Goal: Use online tool/utility: Use online tool/utility

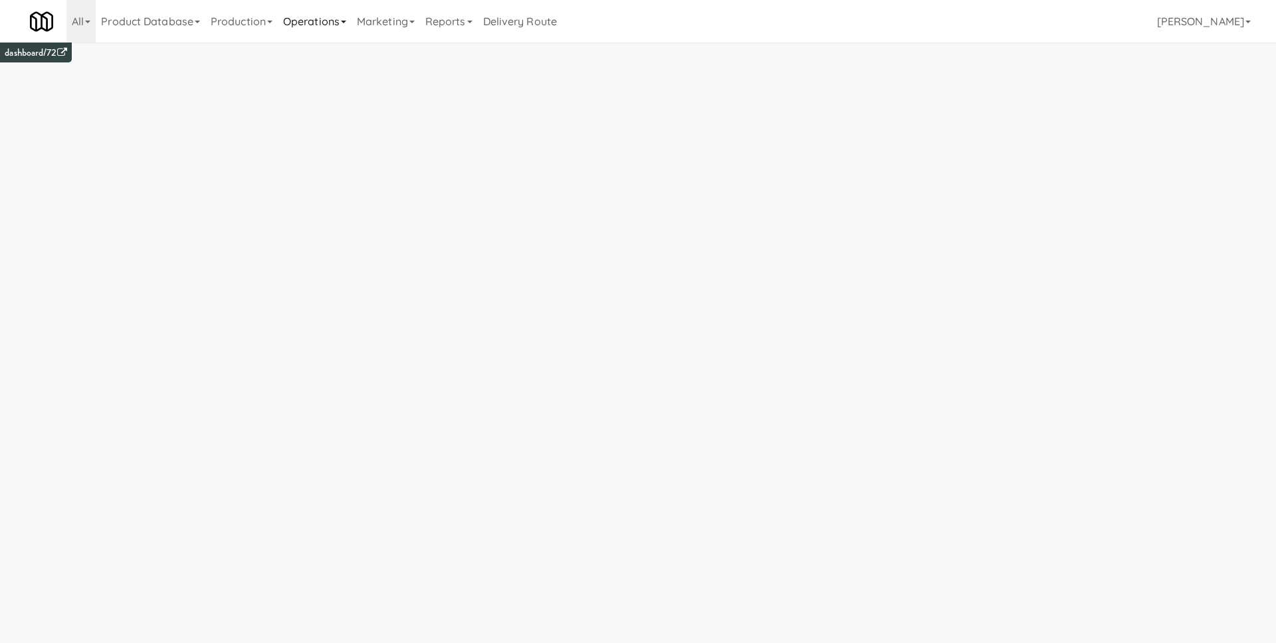
click at [327, 13] on link "Operations" at bounding box center [315, 21] width 74 height 43
click at [333, 187] on link "Cabinets" at bounding box center [331, 191] width 106 height 24
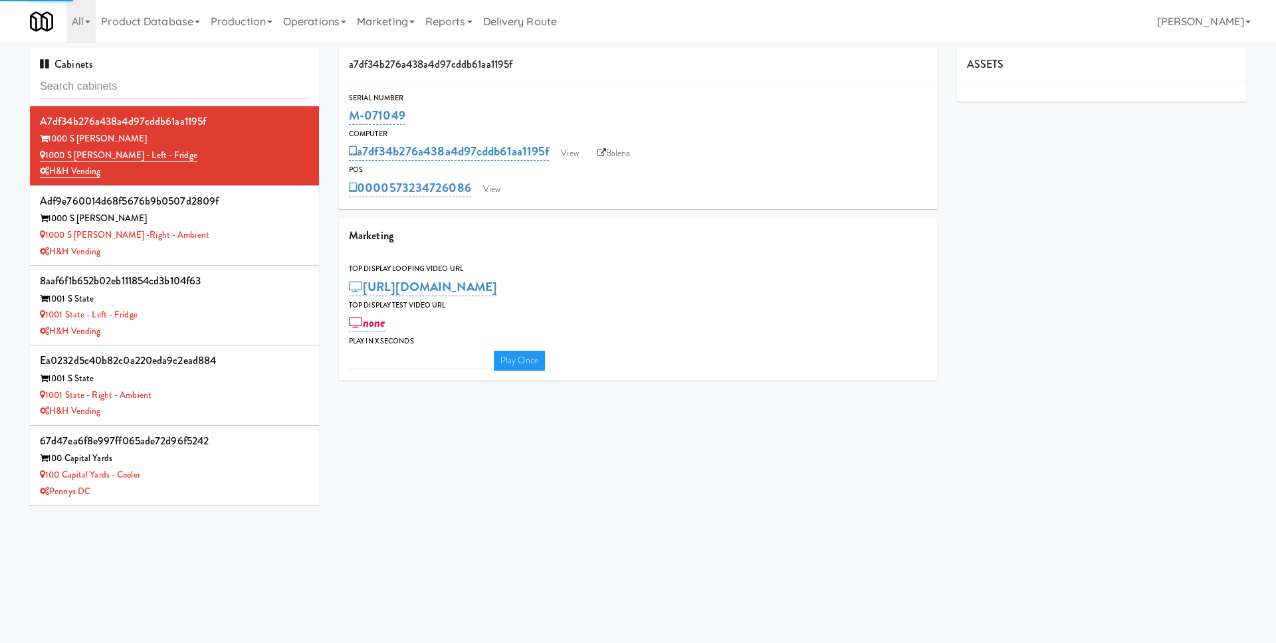
type input "3"
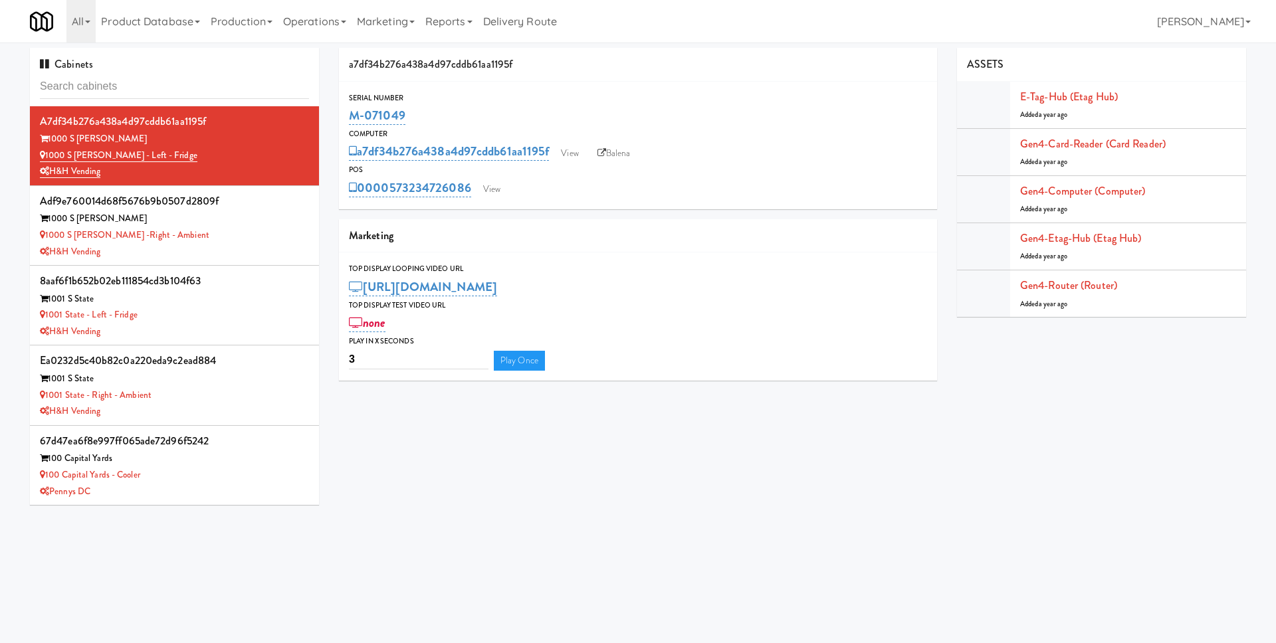
click at [720, 168] on div "POS" at bounding box center [638, 169] width 578 height 13
click at [245, 18] on link "Production" at bounding box center [241, 21] width 72 height 43
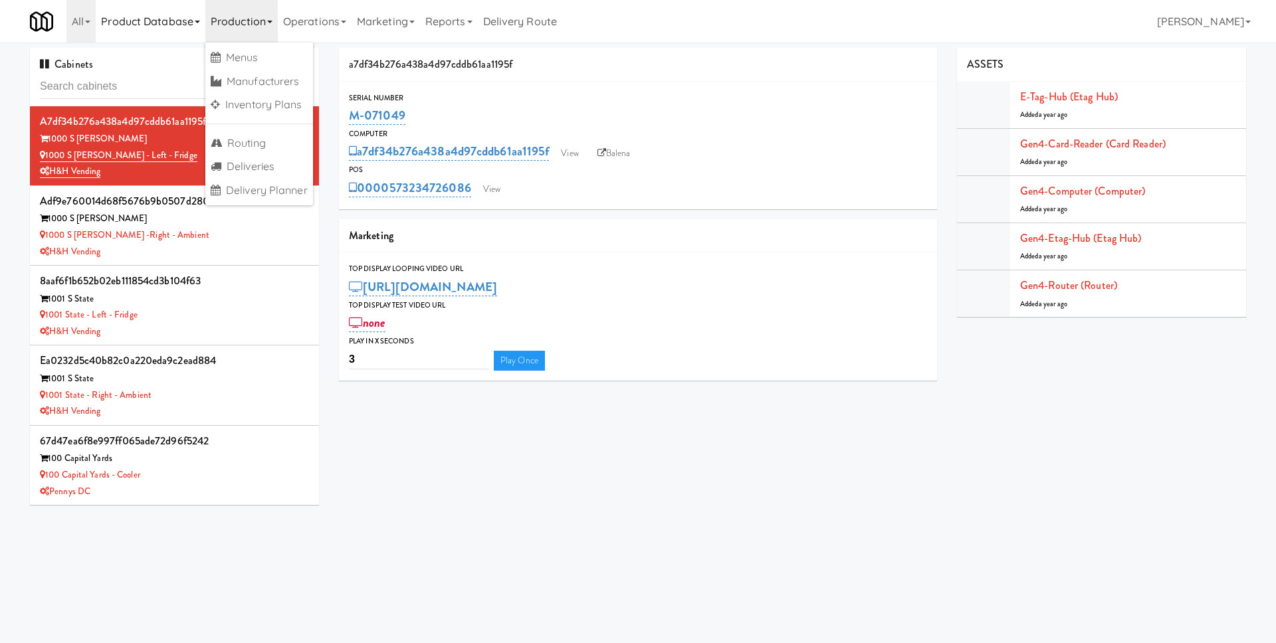
click at [145, 25] on link "Product Database" at bounding box center [151, 21] width 110 height 43
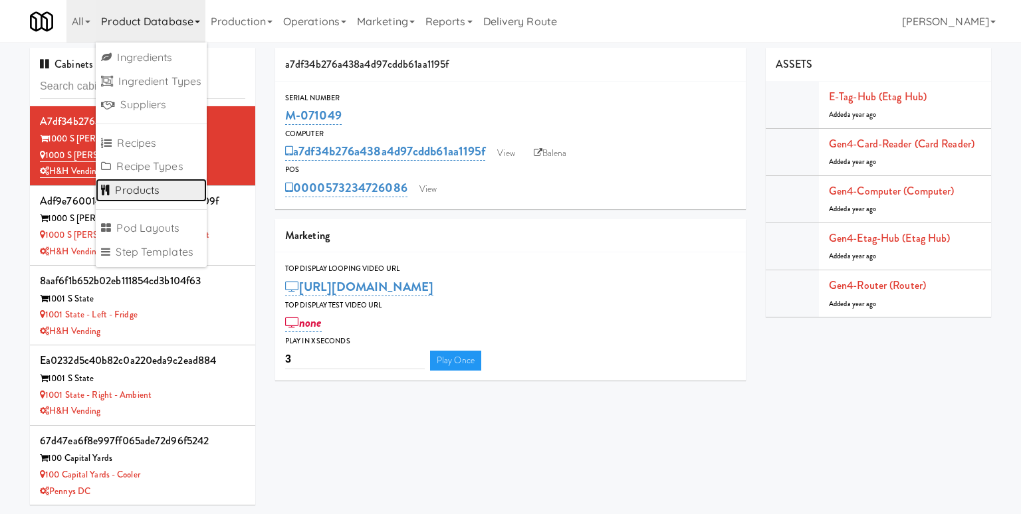
click at [165, 189] on link "Products" at bounding box center [151, 191] width 111 height 24
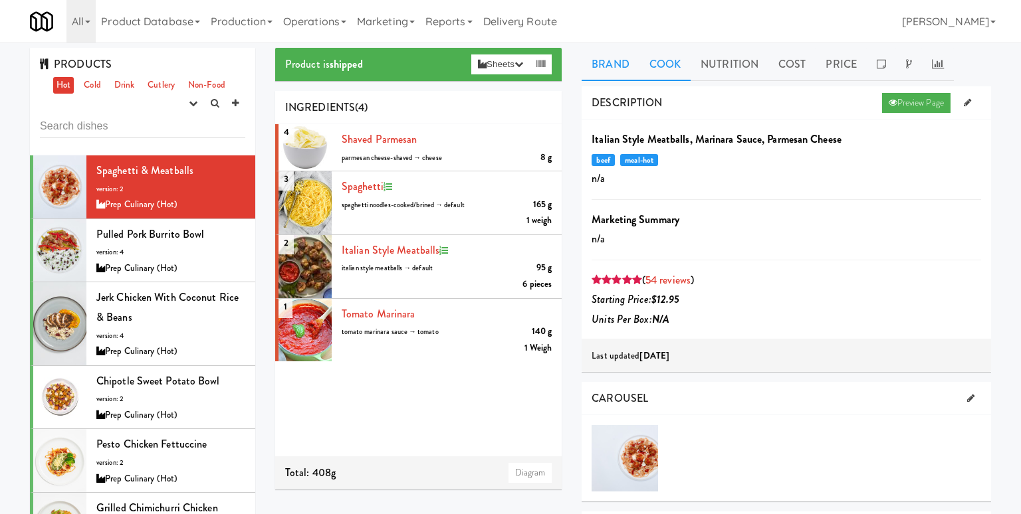
click at [674, 68] on link "Cook" at bounding box center [664, 64] width 51 height 33
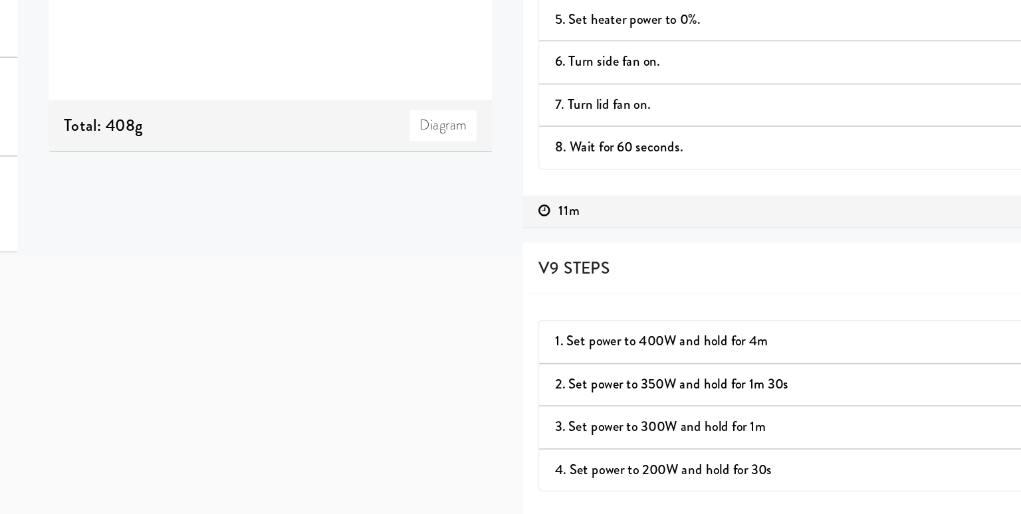
scroll to position [239, 0]
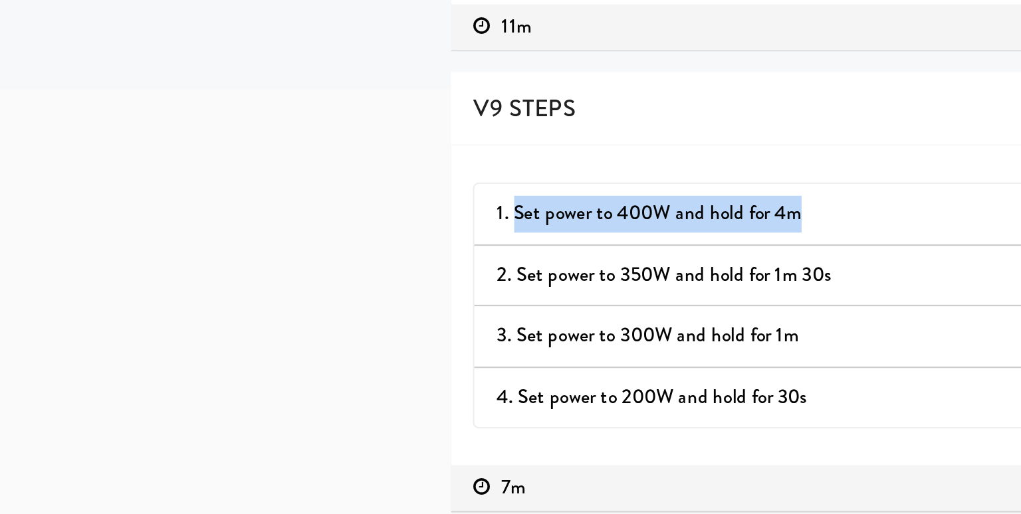
drag, startPoint x: 610, startPoint y: 371, endPoint x: 746, endPoint y: 371, distance: 136.2
click at [746, 371] on div "1. Set power to 400W and hold for 4m" at bounding box center [786, 373] width 368 height 17
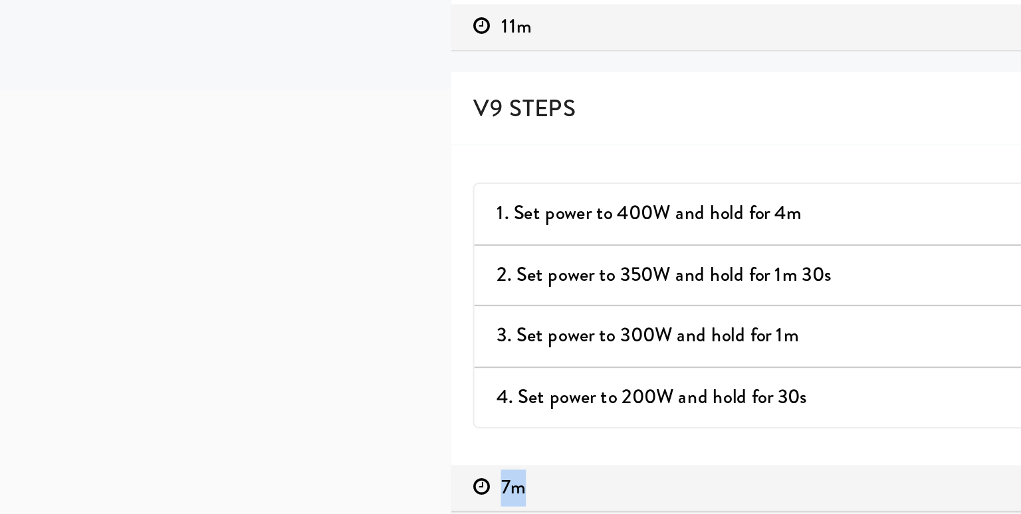
drag, startPoint x: 622, startPoint y: 493, endPoint x: 606, endPoint y: 492, distance: 16.0
click at [606, 492] on div "7m" at bounding box center [785, 497] width 389 height 17
click at [670, 427] on span "3. Set power to 300W and hold for 1m" at bounding box center [670, 428] width 136 height 13
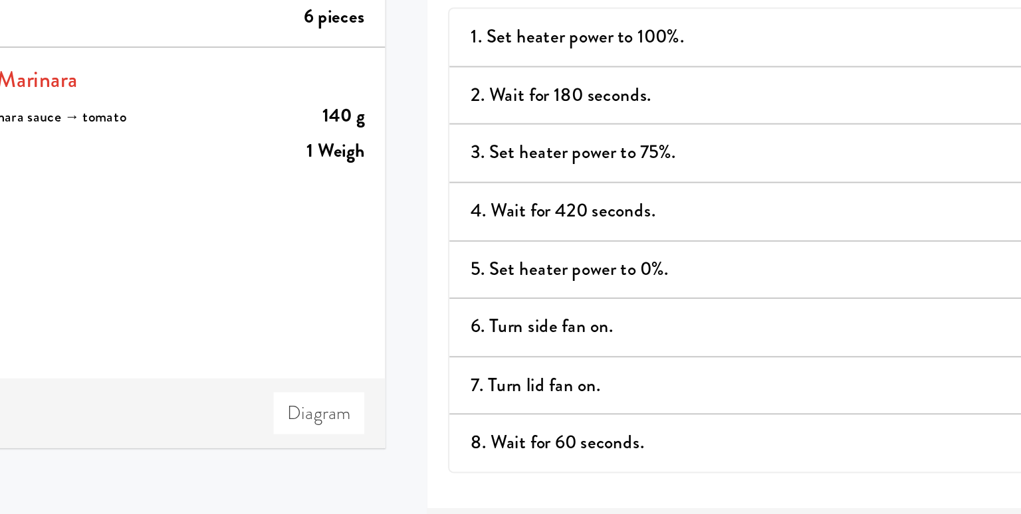
scroll to position [175, 0]
drag, startPoint x: 611, startPoint y: 254, endPoint x: 676, endPoint y: 255, distance: 64.5
click at [676, 255] on div "6. Turn side fan on." at bounding box center [786, 257] width 368 height 17
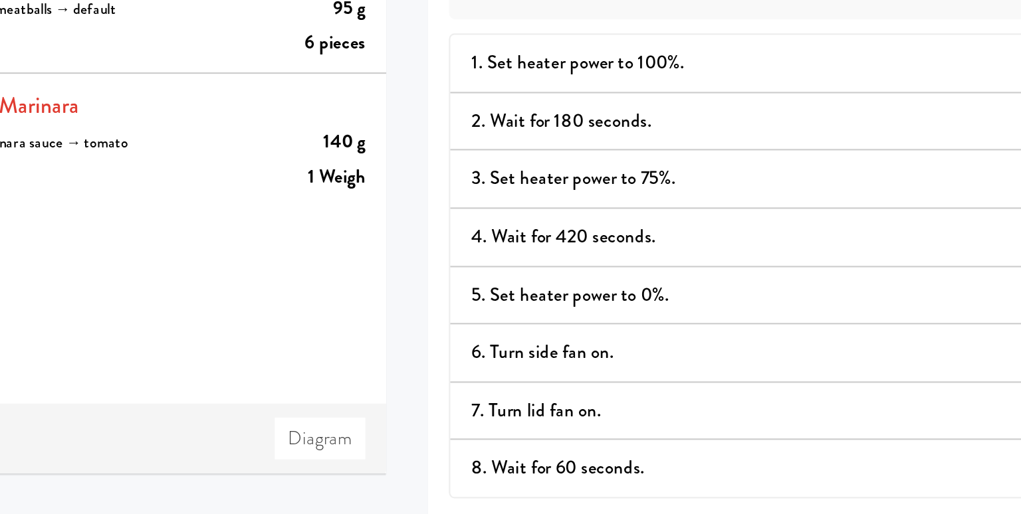
click at [700, 226] on div "5. Set heater power to 0%." at bounding box center [786, 229] width 368 height 17
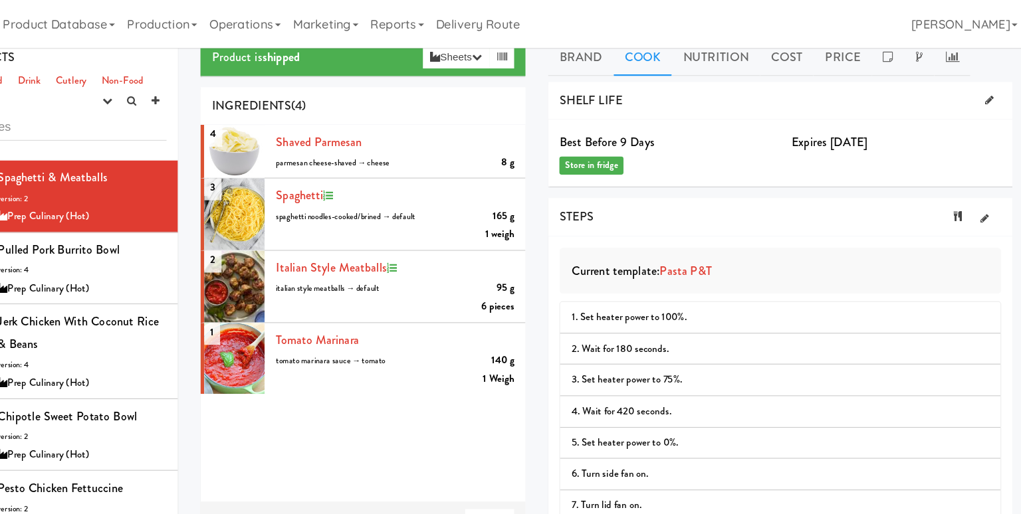
scroll to position [0, 0]
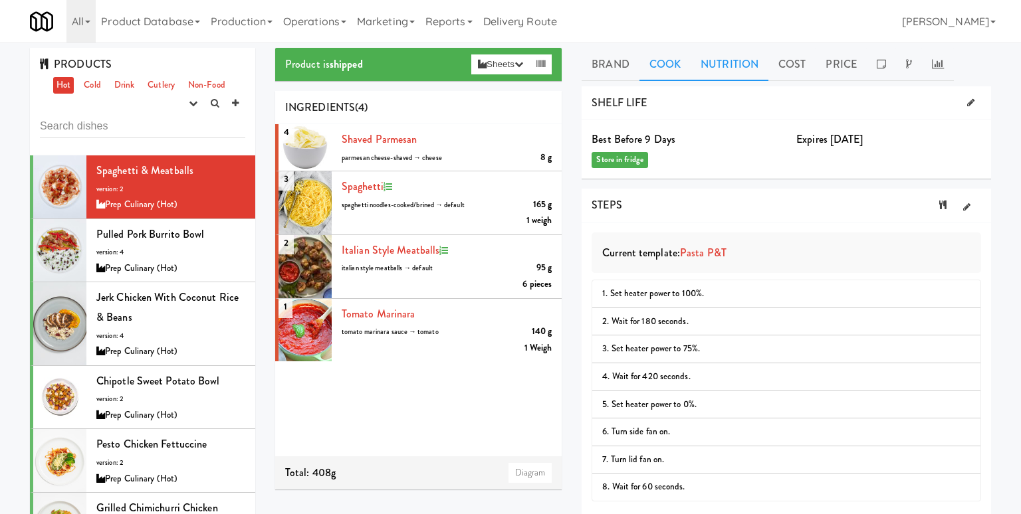
click at [738, 62] on link "Nutrition" at bounding box center [729, 64] width 78 height 33
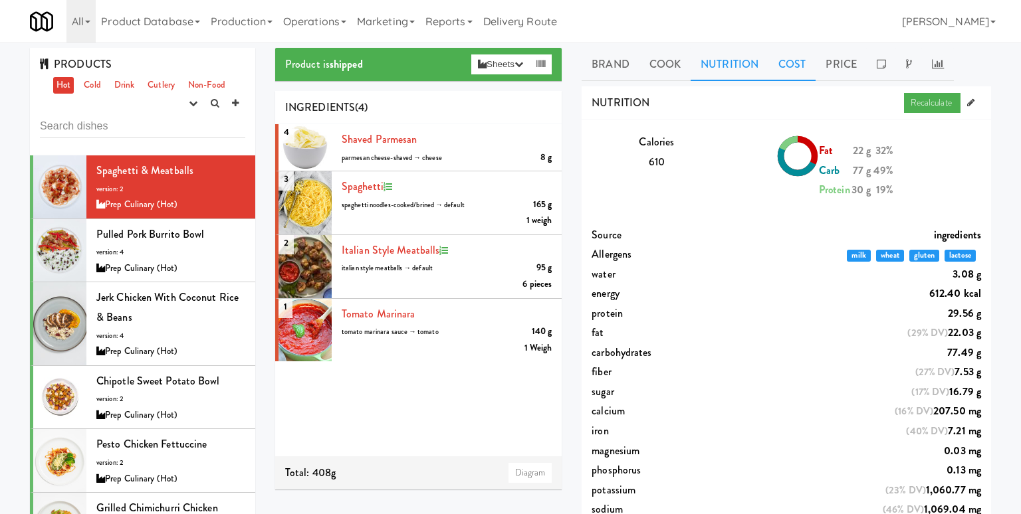
click at [795, 64] on link "Cost" at bounding box center [791, 64] width 47 height 33
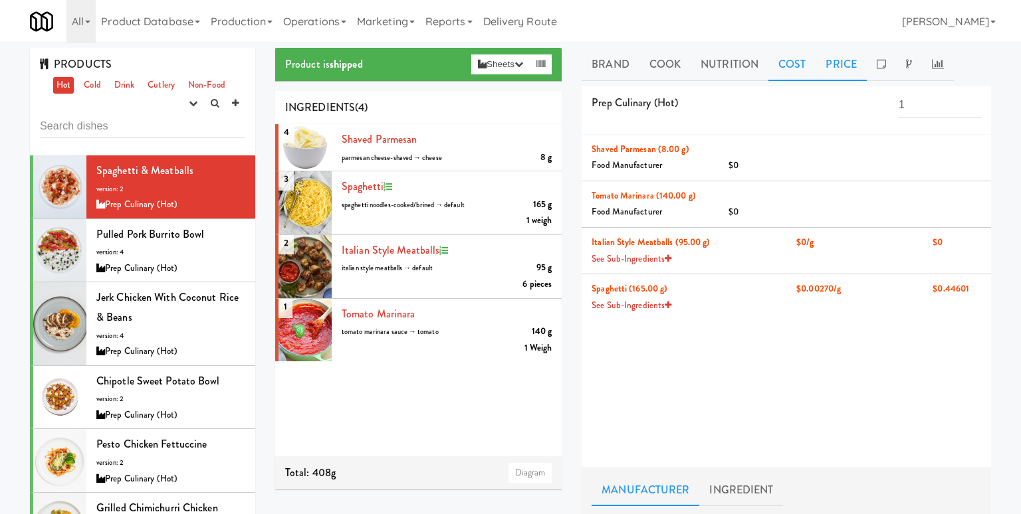
click at [841, 64] on link "Price" at bounding box center [840, 64] width 51 height 33
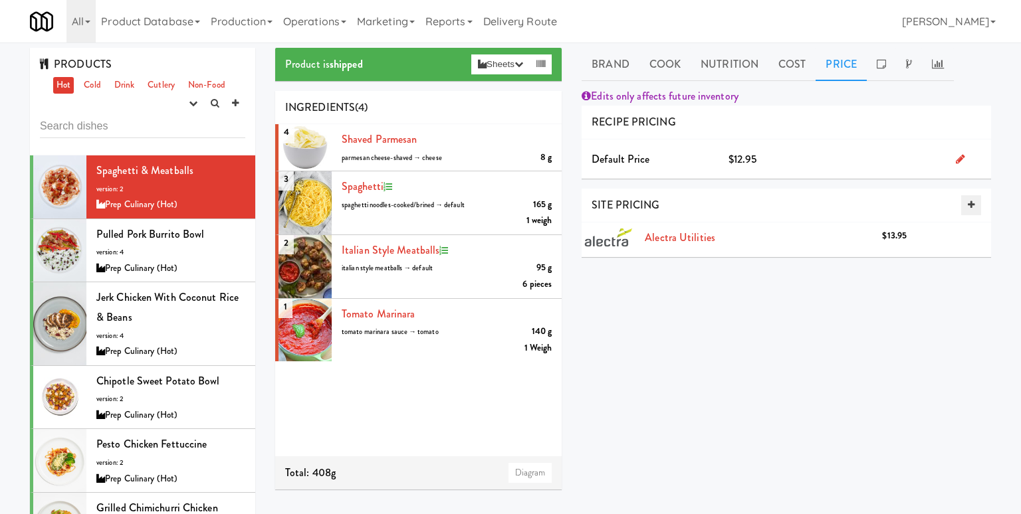
click at [970, 207] on icon at bounding box center [971, 205] width 7 height 9
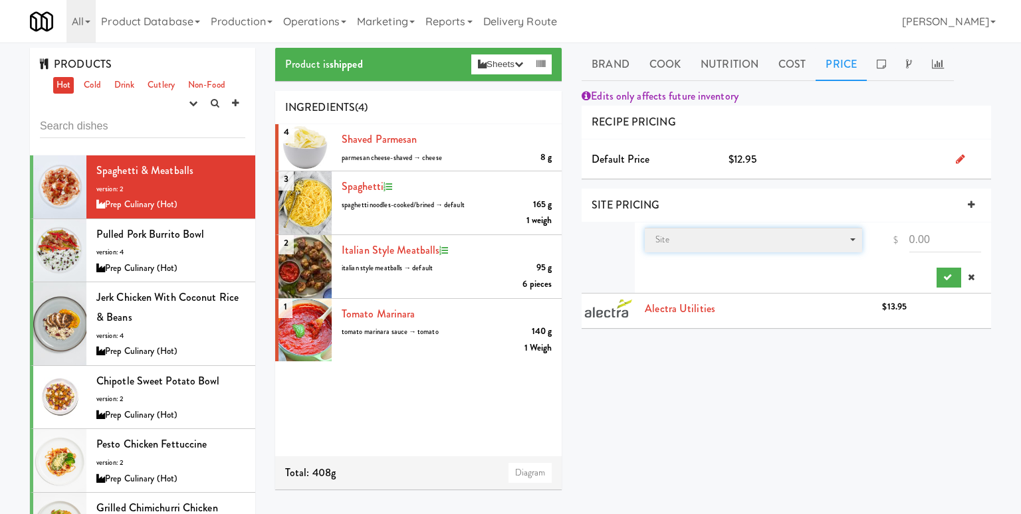
click at [730, 235] on span "Site" at bounding box center [753, 240] width 217 height 25
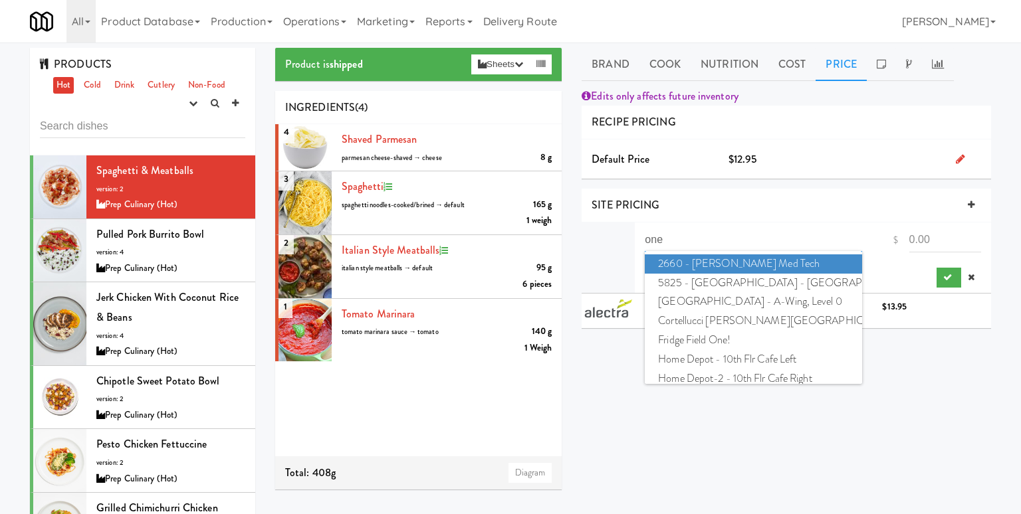
type input "one"
click at [727, 262] on span "2660 - Baylis Med Tech" at bounding box center [753, 264] width 217 height 19
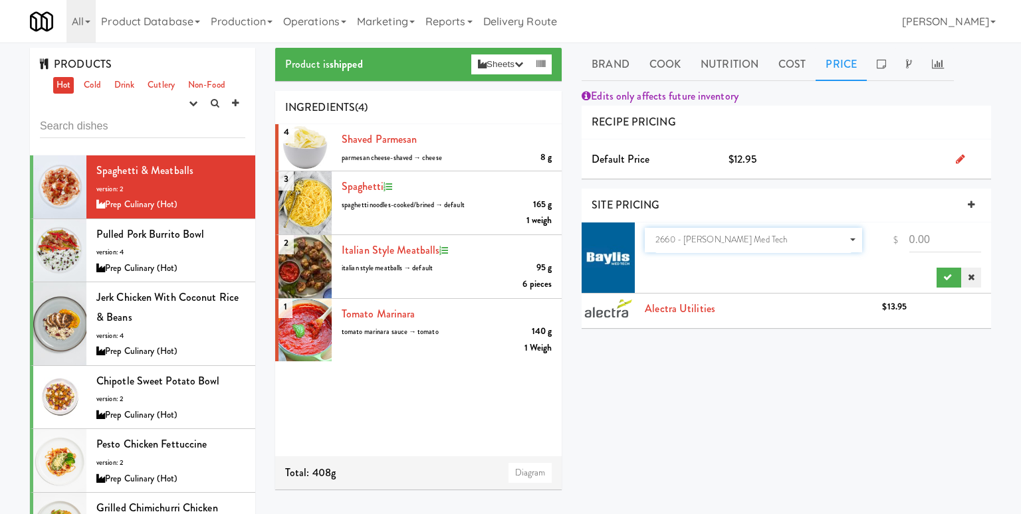
click at [972, 274] on icon at bounding box center [971, 277] width 7 height 9
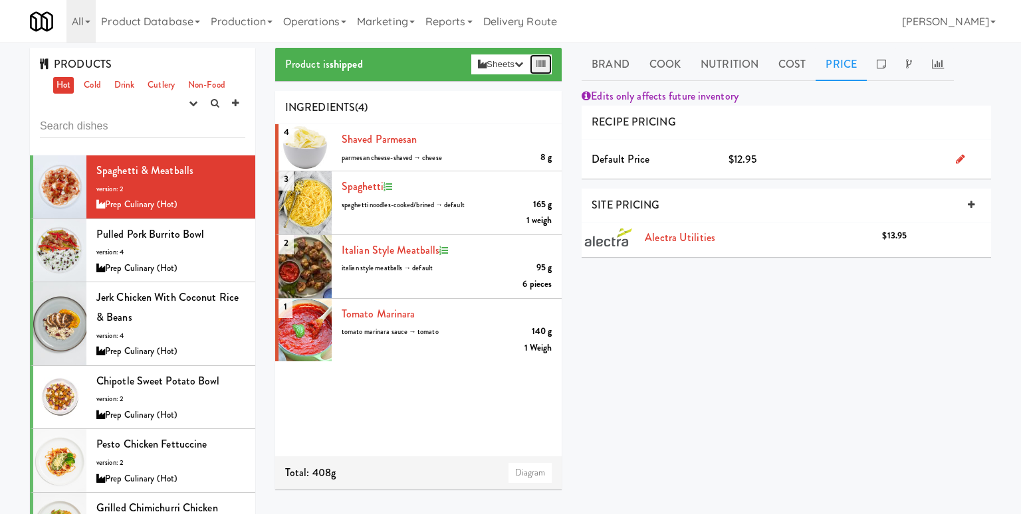
click at [544, 65] on icon at bounding box center [540, 64] width 9 height 9
click at [661, 69] on link "Cook" at bounding box center [664, 64] width 51 height 33
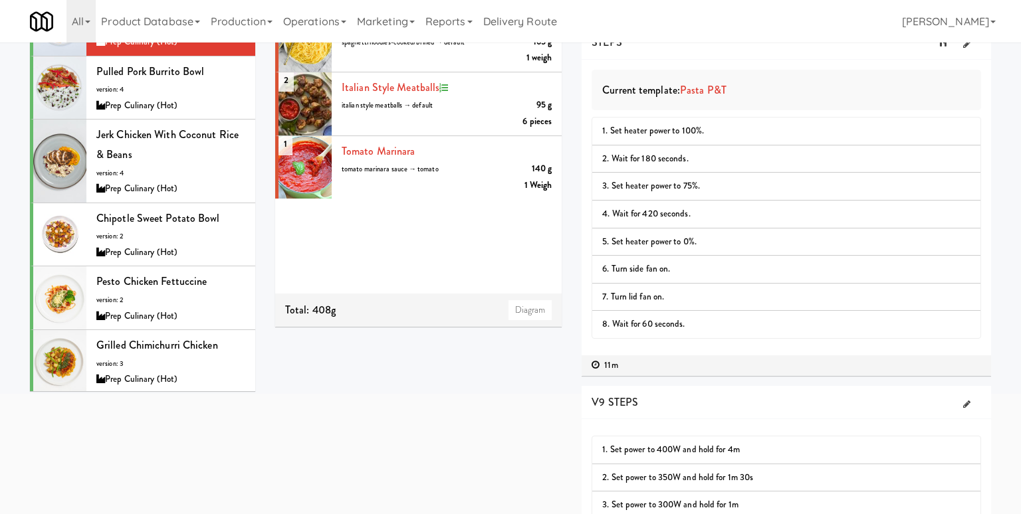
scroll to position [239, 0]
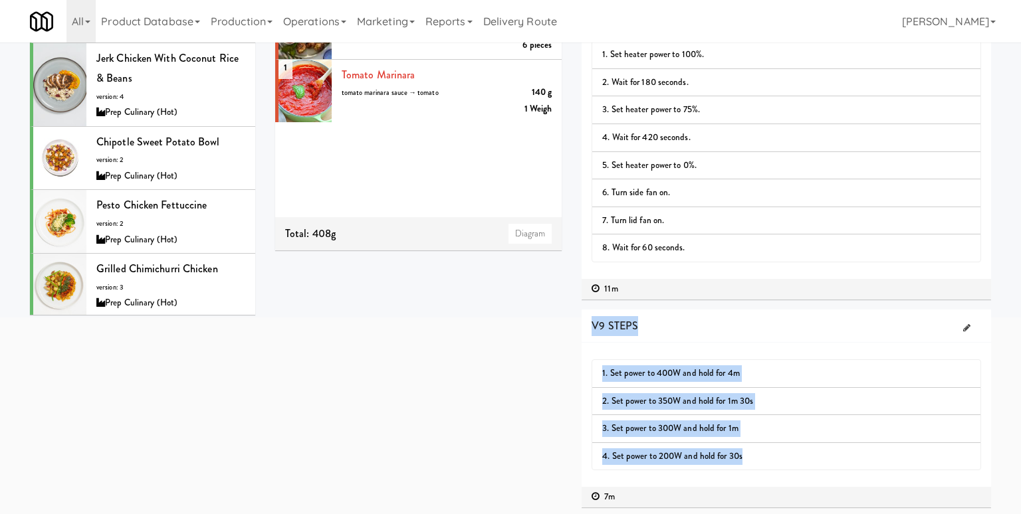
drag, startPoint x: 588, startPoint y: 317, endPoint x: 755, endPoint y: 457, distance: 217.5
click at [755, 457] on div "V9 STEPS 1. Set power to 400W and hold for 4m 2. Set power to 350W and hold for…" at bounding box center [785, 409] width 409 height 199
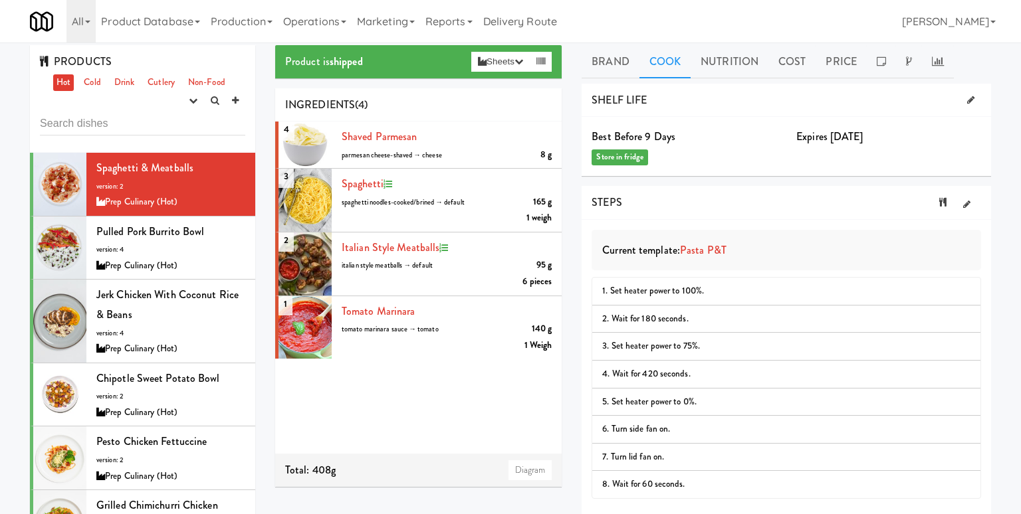
scroll to position [0, 0]
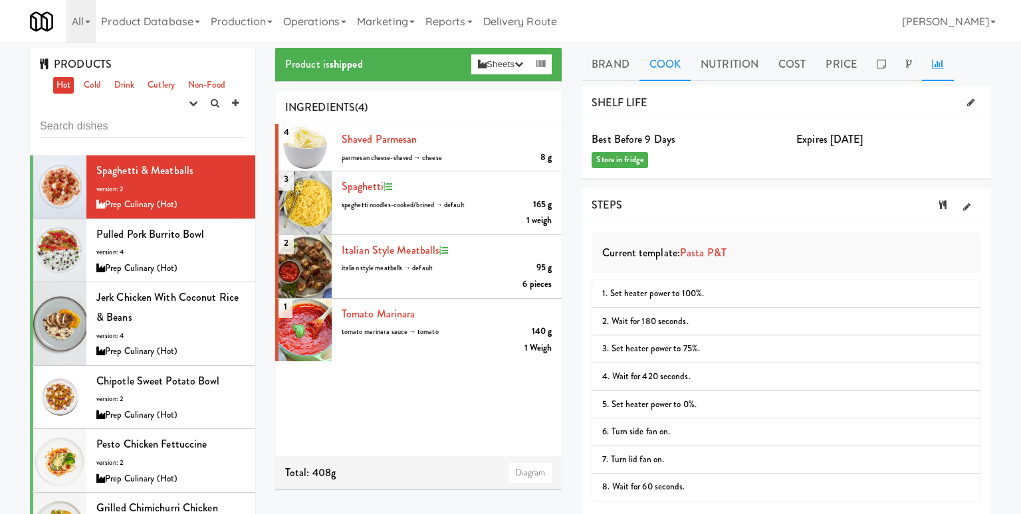
click at [938, 62] on icon at bounding box center [938, 63] width 12 height 11
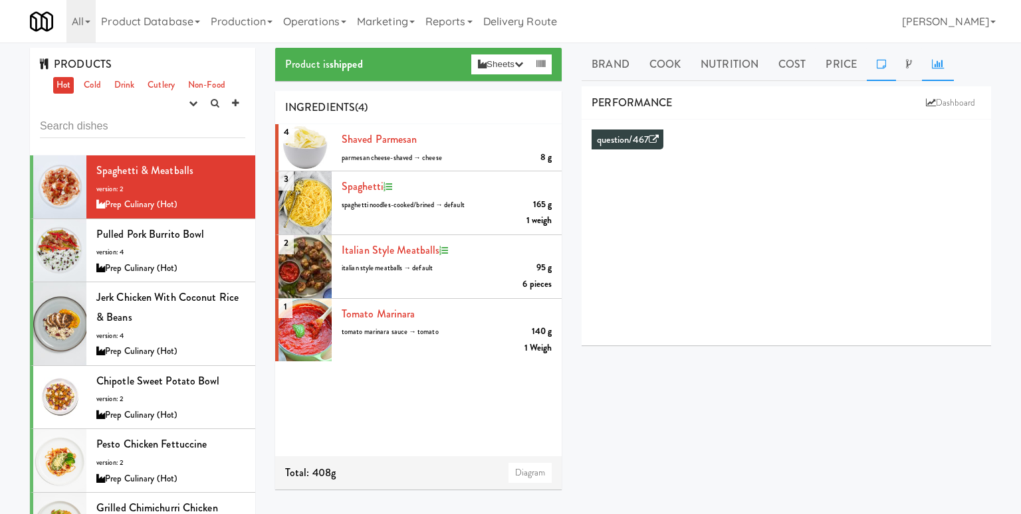
click at [876, 58] on icon at bounding box center [880, 63] width 9 height 11
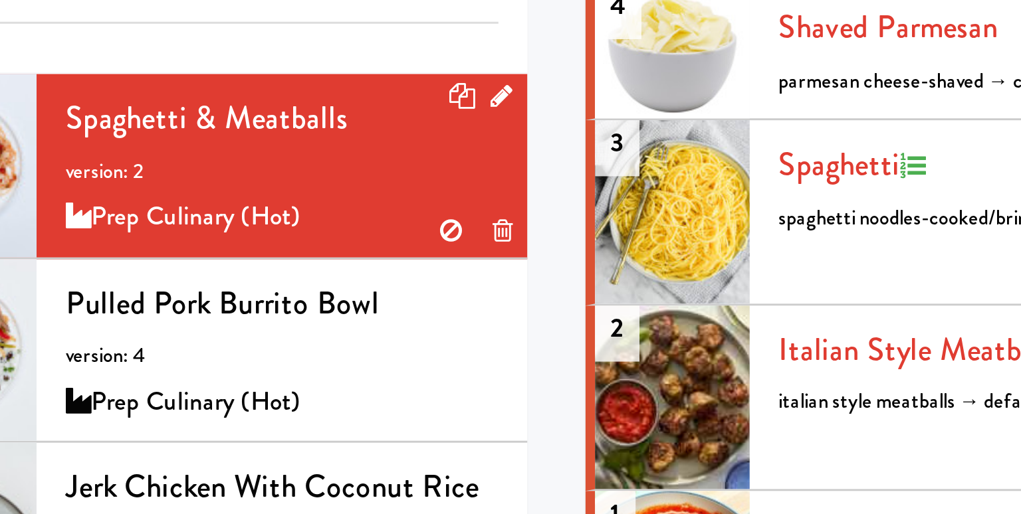
drag, startPoint x: 110, startPoint y: 205, endPoint x: 184, endPoint y: 205, distance: 74.4
click at [184, 205] on div "Prep Culinary (Hot)" at bounding box center [170, 205] width 149 height 17
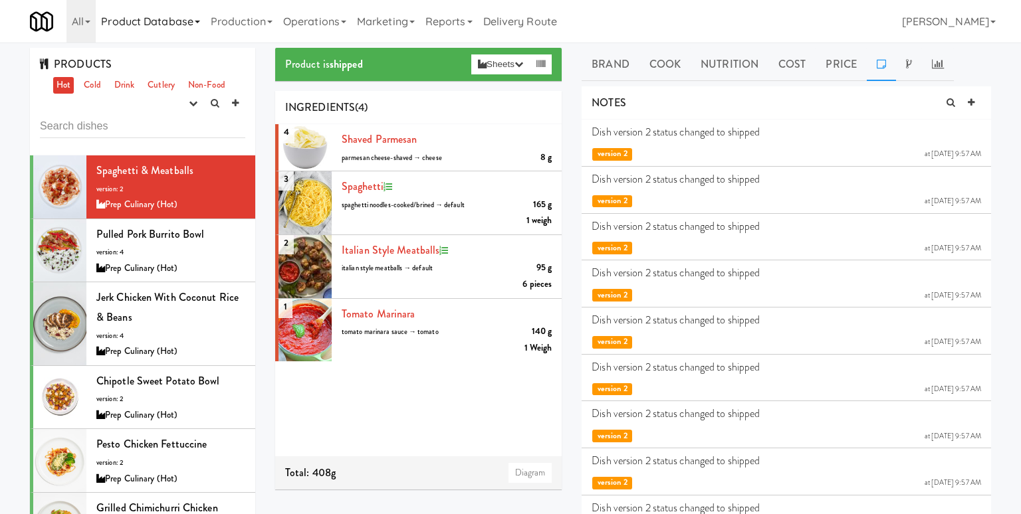
click at [179, 34] on link "Product Database" at bounding box center [151, 21] width 110 height 43
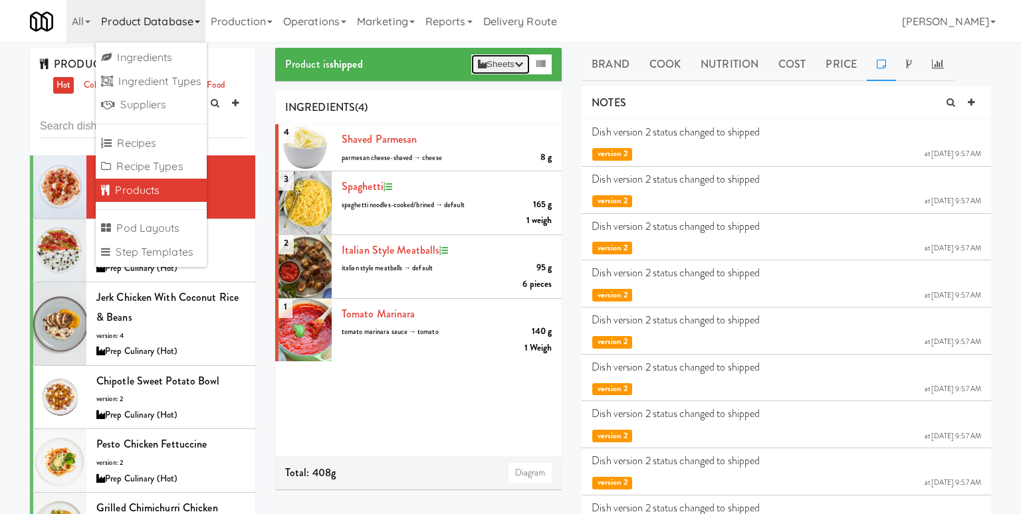
click at [491, 66] on button "Sheets" at bounding box center [500, 64] width 58 height 20
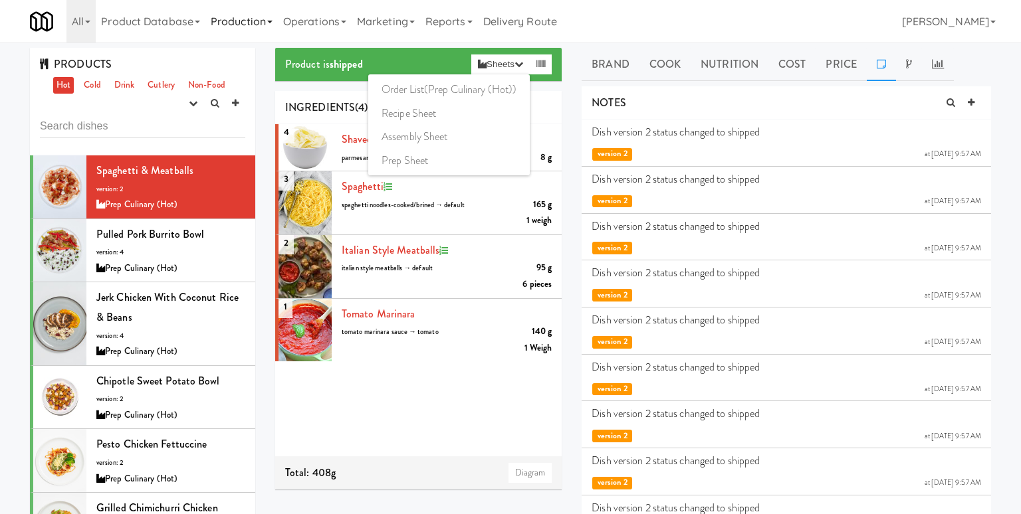
click at [239, 13] on link "Production" at bounding box center [241, 21] width 72 height 43
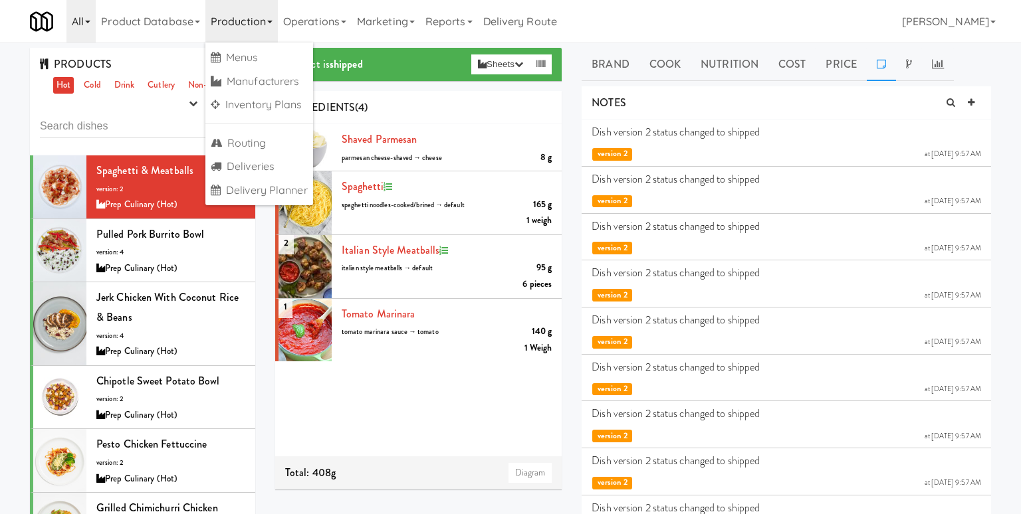
click at [89, 25] on link "All" at bounding box center [80, 21] width 29 height 43
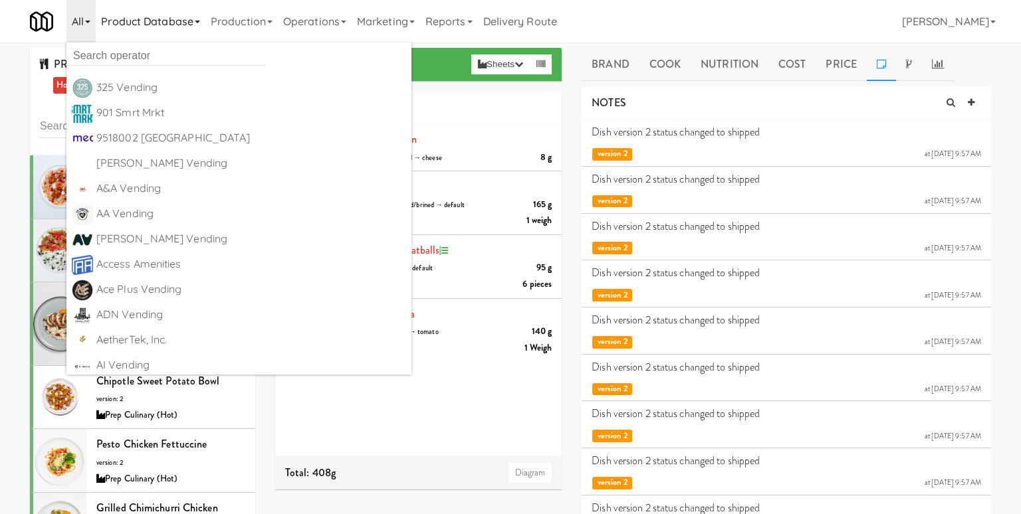
click at [128, 22] on link "Product Database" at bounding box center [151, 21] width 110 height 43
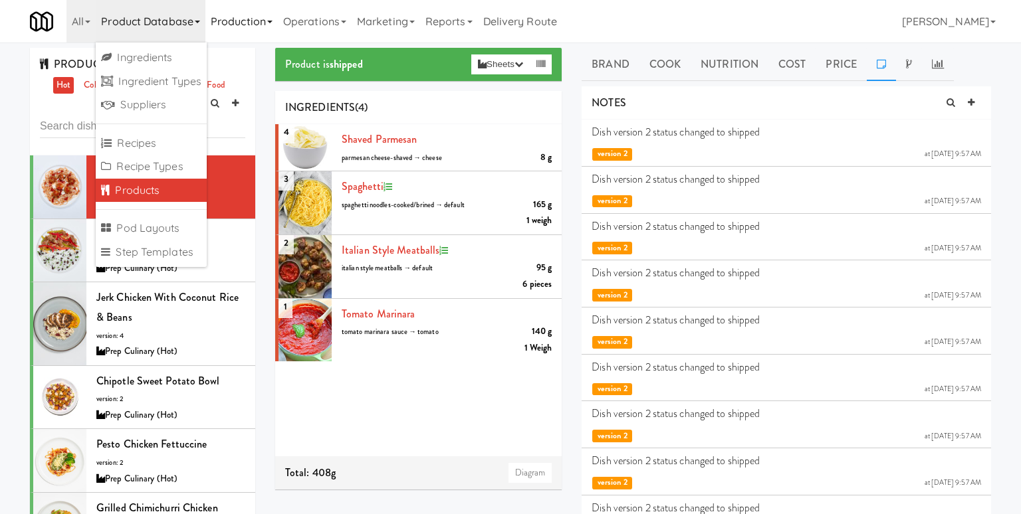
click at [272, 33] on link "Production" at bounding box center [241, 21] width 72 height 43
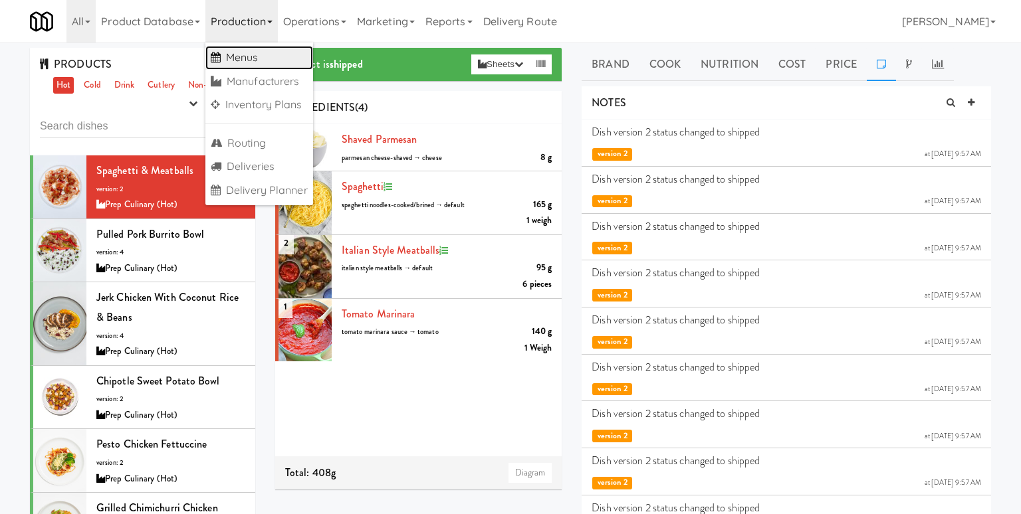
click at [268, 65] on link "Menus" at bounding box center [259, 58] width 108 height 24
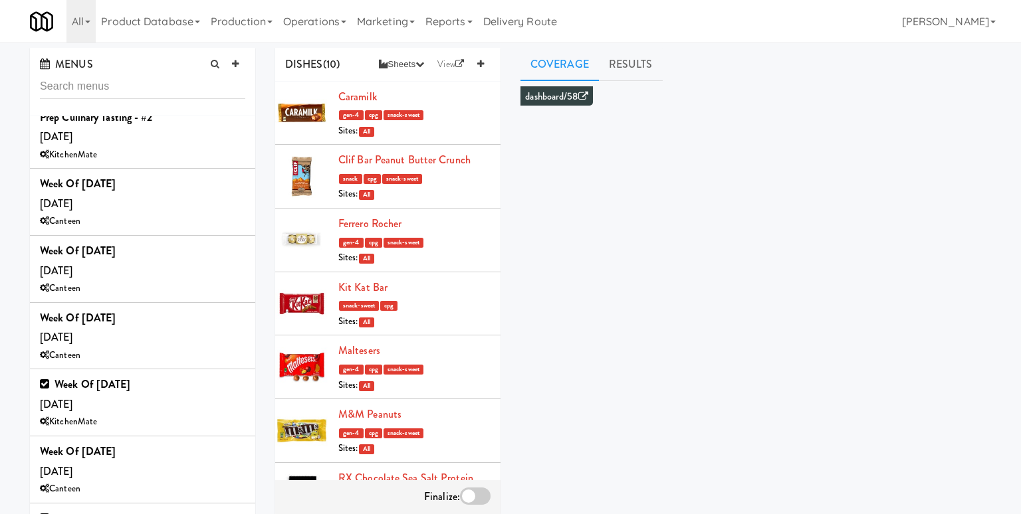
scroll to position [924, 0]
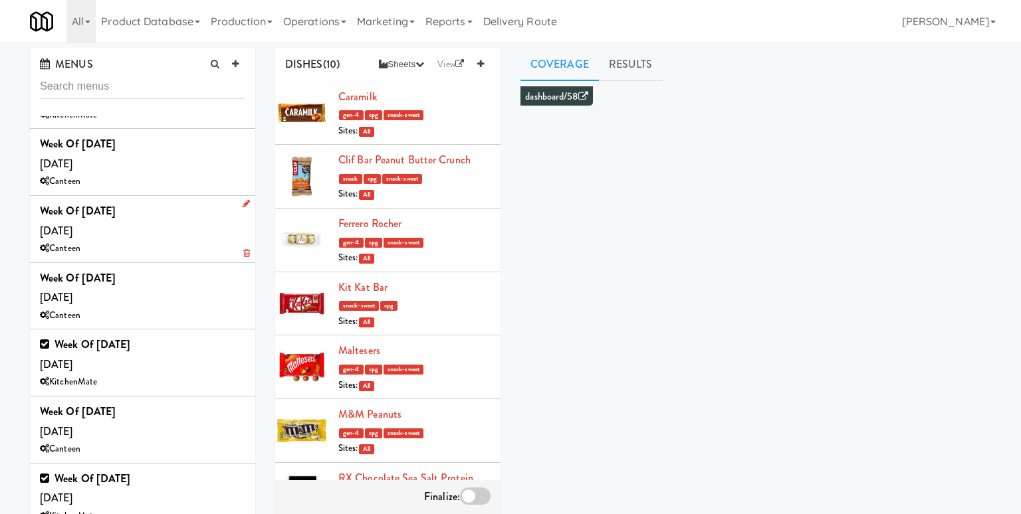
click at [169, 204] on div "Week of Sept 22, 2025 Wednesday, Sep 24 Canteen" at bounding box center [142, 229] width 205 height 56
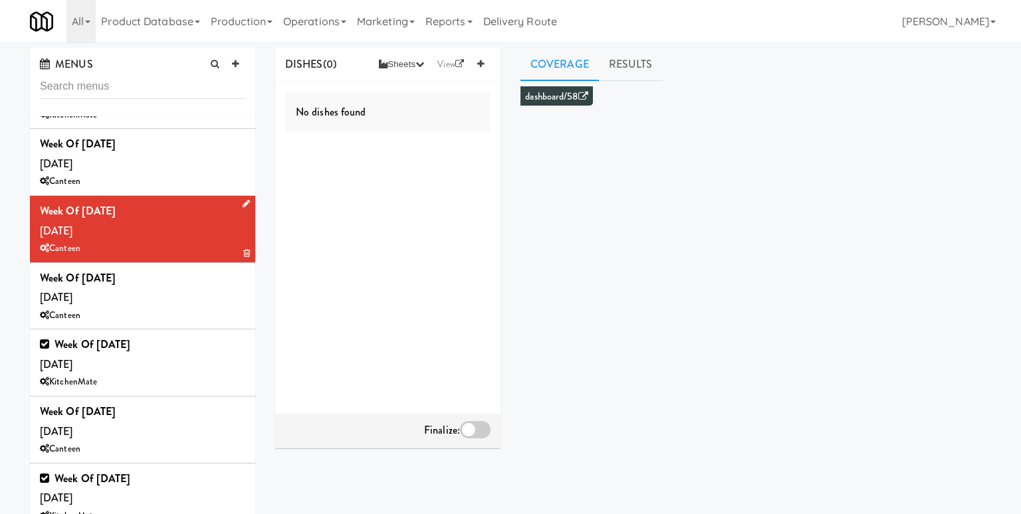
drag, startPoint x: 86, startPoint y: 229, endPoint x: 48, endPoint y: 229, distance: 38.5
click at [48, 241] on div "Canteen" at bounding box center [142, 249] width 205 height 17
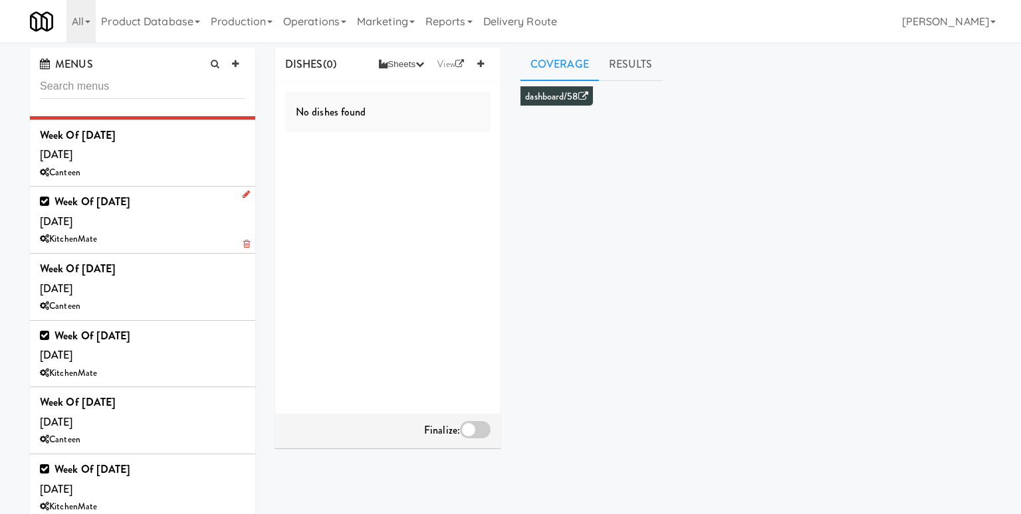
click at [206, 199] on div "Week of Sept 14th, 2025 Saturday, Sep 13 KitchenMate" at bounding box center [142, 220] width 205 height 56
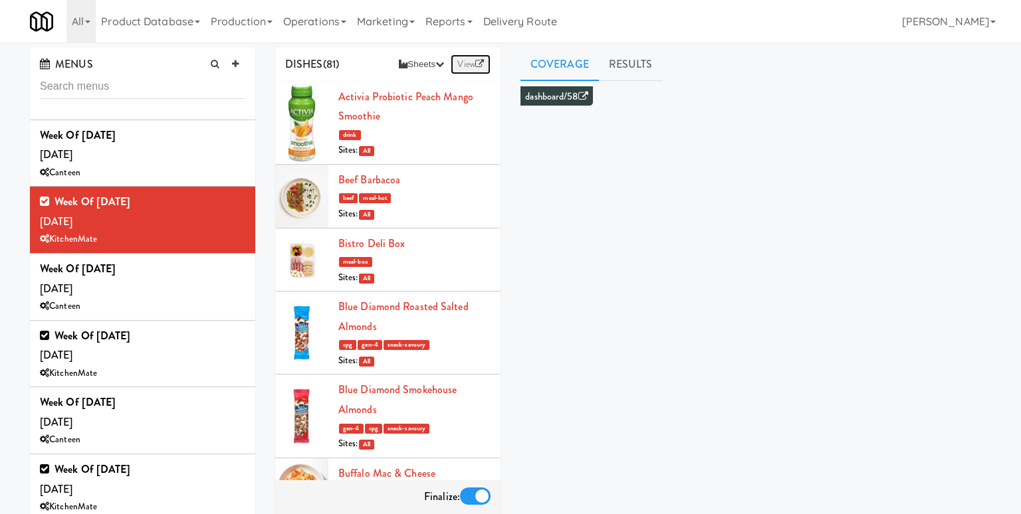
click at [463, 66] on link "View" at bounding box center [471, 64] width 40 height 20
click at [143, 22] on link "Product Database" at bounding box center [151, 21] width 110 height 43
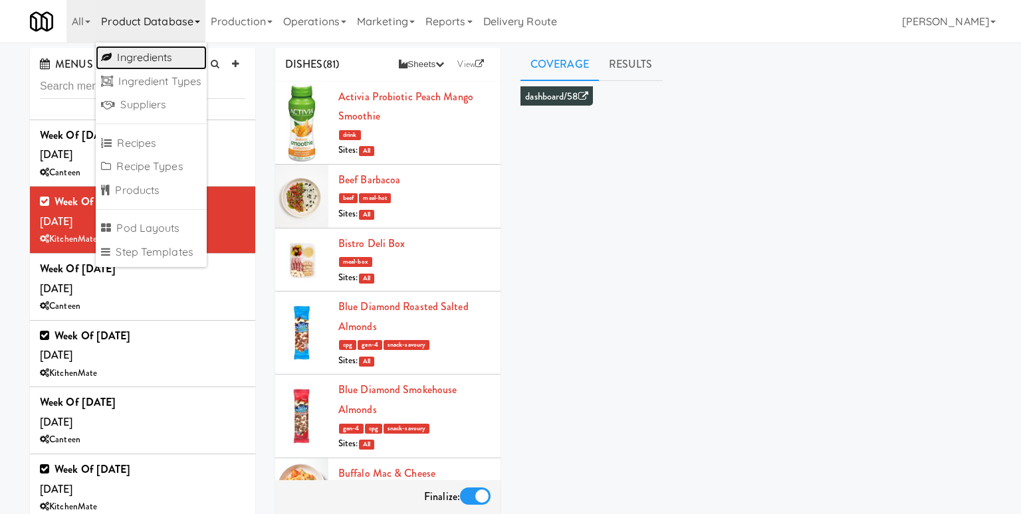
click at [147, 53] on link "Ingredients" at bounding box center [151, 58] width 111 height 24
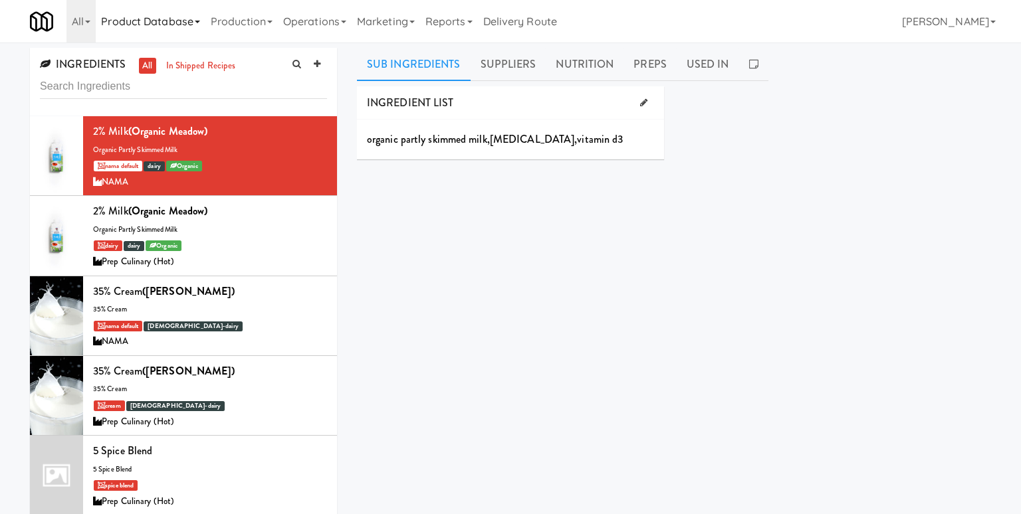
click at [157, 21] on link "Product Database" at bounding box center [151, 21] width 110 height 43
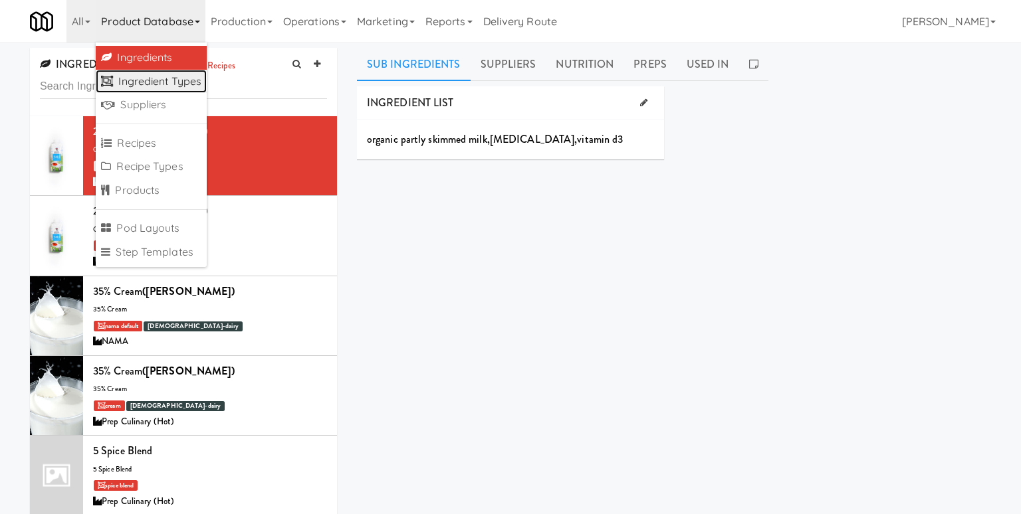
click at [173, 86] on link "Ingredient Types" at bounding box center [151, 82] width 111 height 24
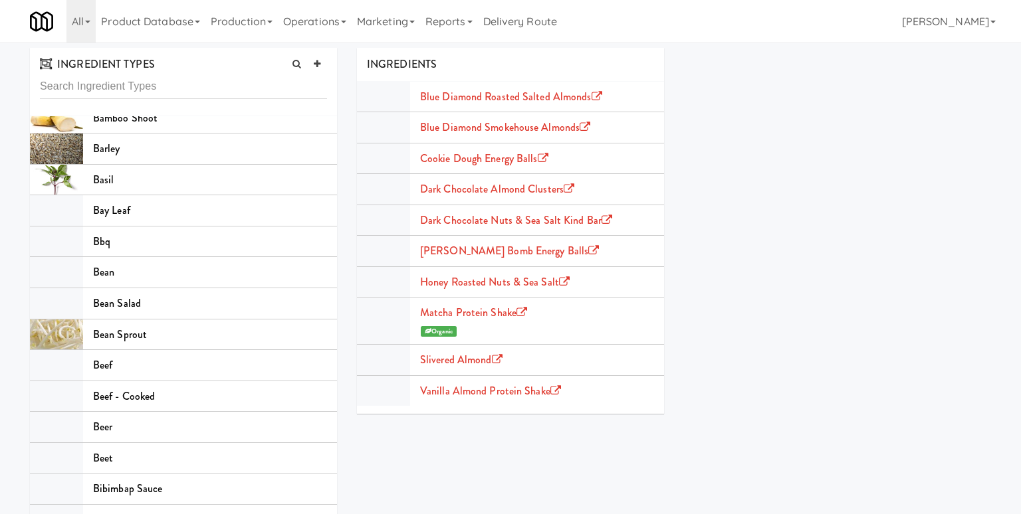
scroll to position [356, 0]
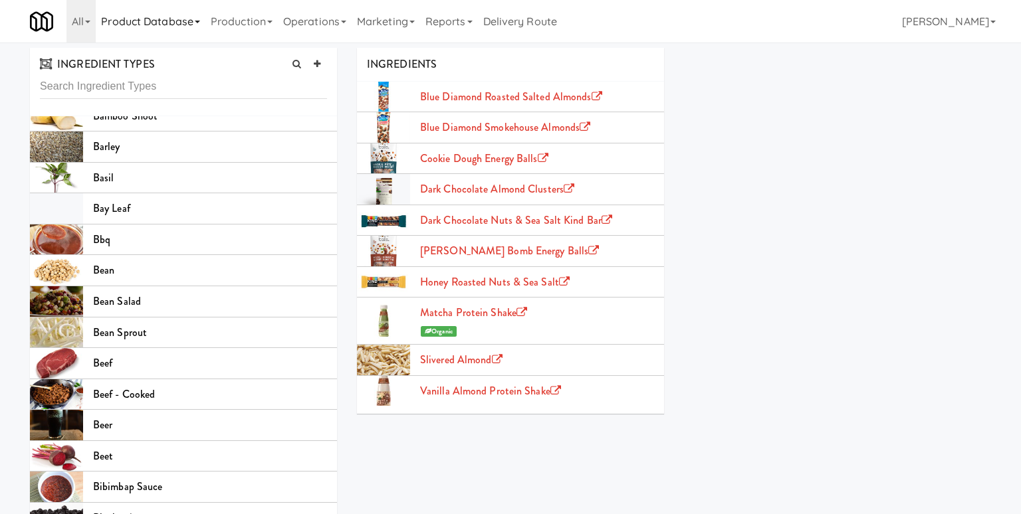
click at [169, 24] on link "Product Database" at bounding box center [151, 21] width 110 height 43
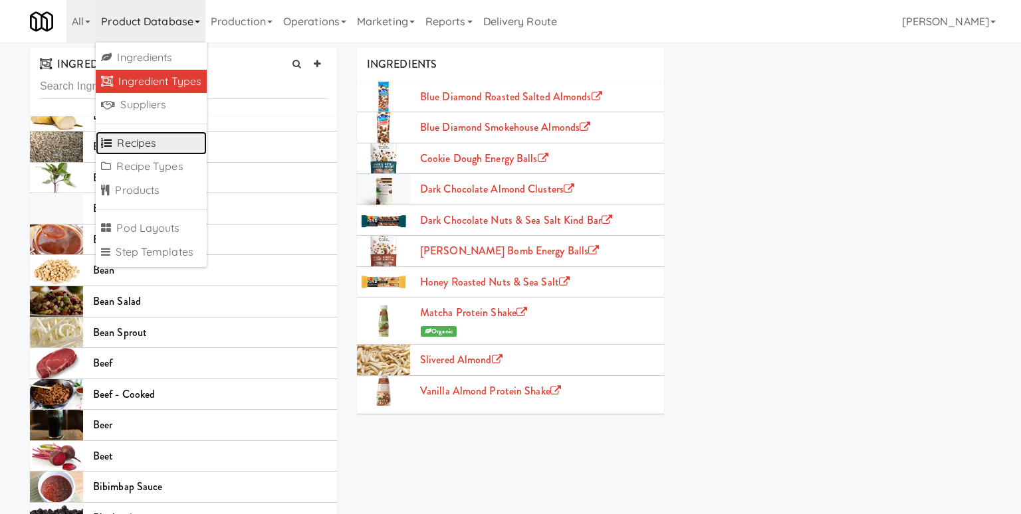
click at [154, 142] on link "Recipes" at bounding box center [151, 144] width 111 height 24
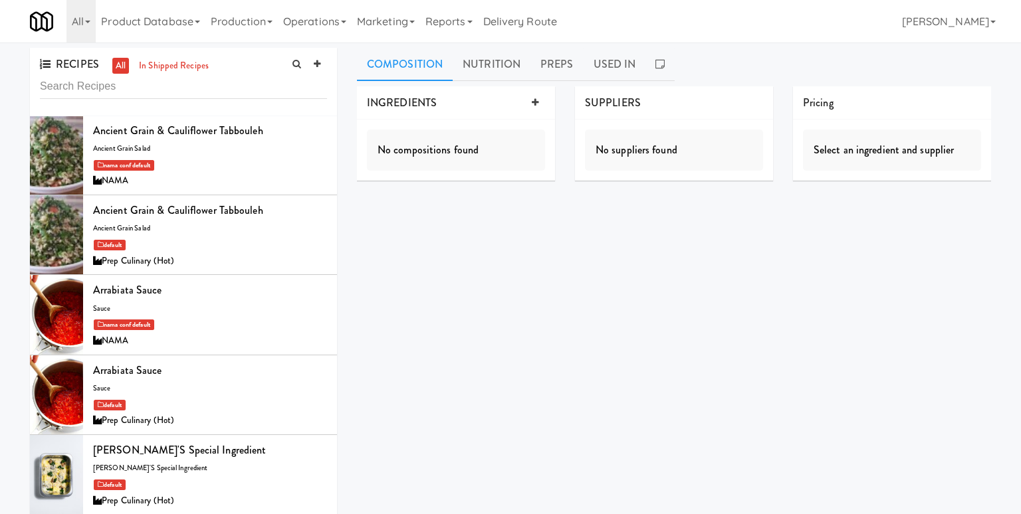
scroll to position [162, 0]
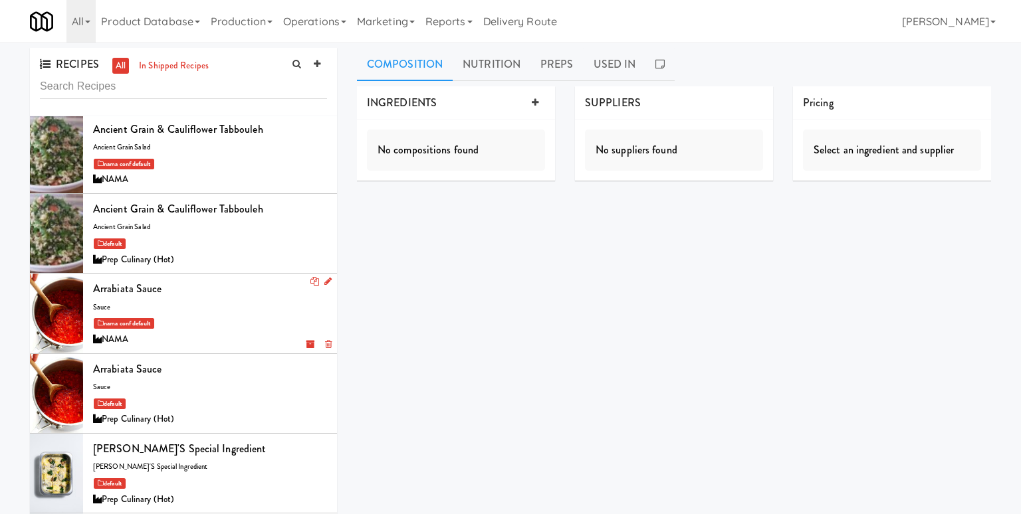
click at [229, 301] on div "Arrabiata Sauce sauce nama conf default NAMA" at bounding box center [210, 313] width 234 height 68
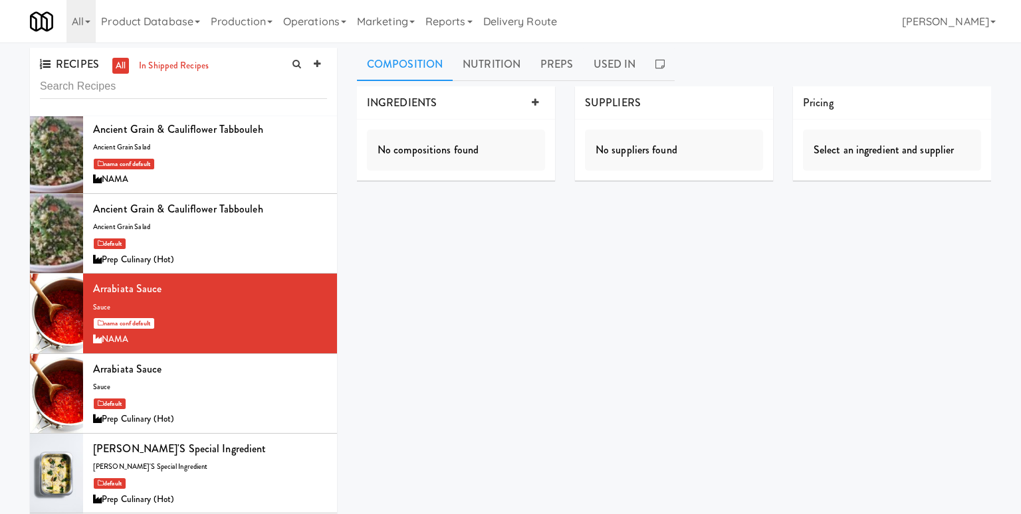
click at [485, 83] on div "Composition Nutrition Preps Used In INGREDIENTS No compositions found SUPPLIERS…" at bounding box center [674, 316] width 634 height 537
click at [500, 59] on link "Nutrition" at bounding box center [492, 64] width 78 height 33
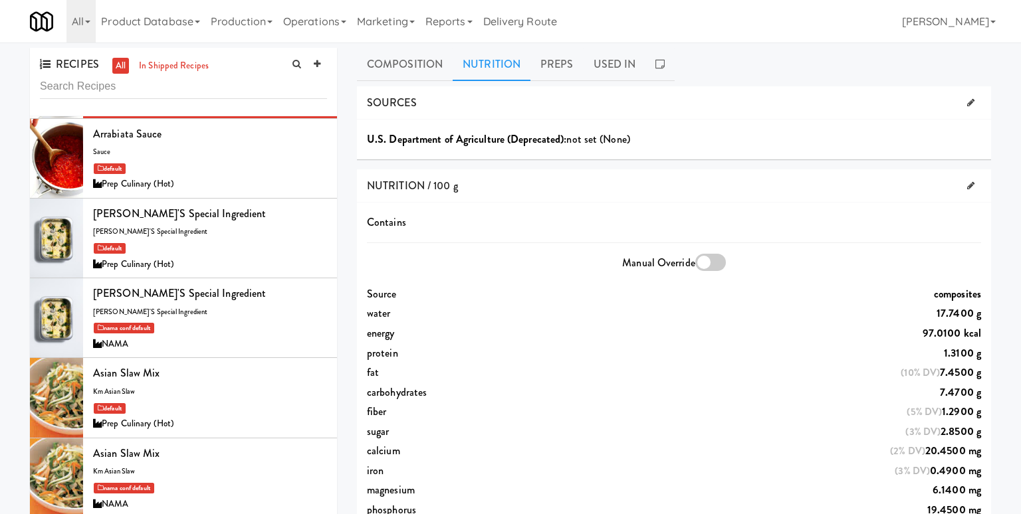
scroll to position [400, 0]
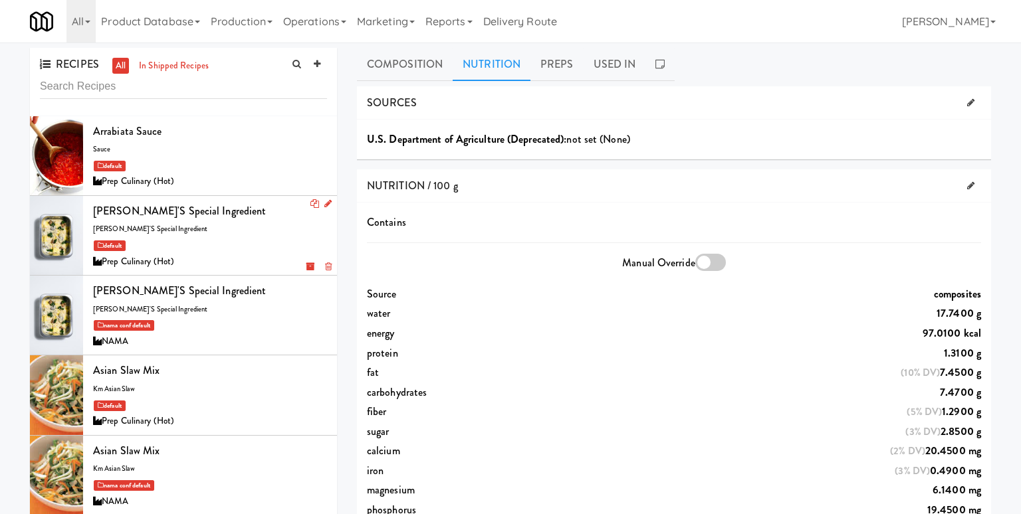
click at [230, 231] on div "Arwid's Special Ingredient arwid's special ingredient default Prep Culinary (Ho…" at bounding box center [210, 235] width 234 height 68
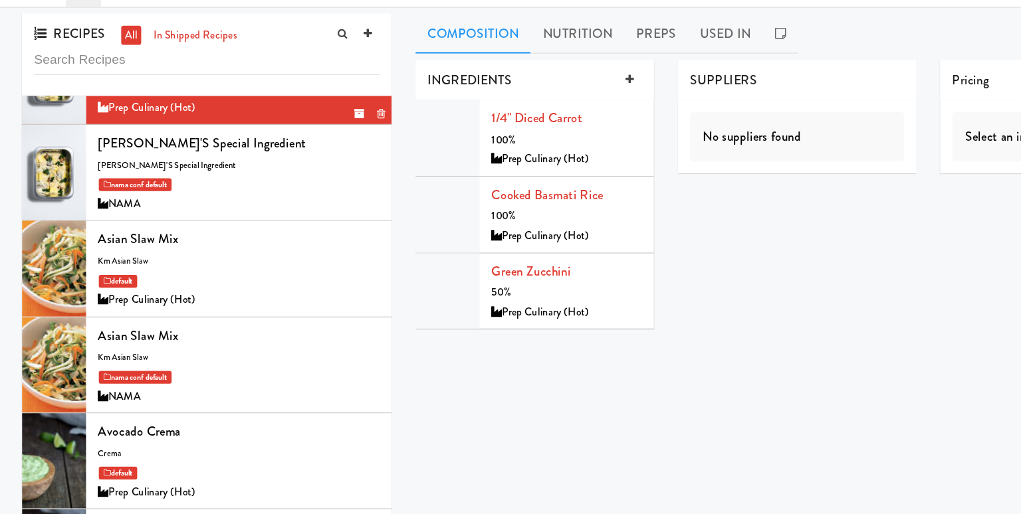
scroll to position [536, 0]
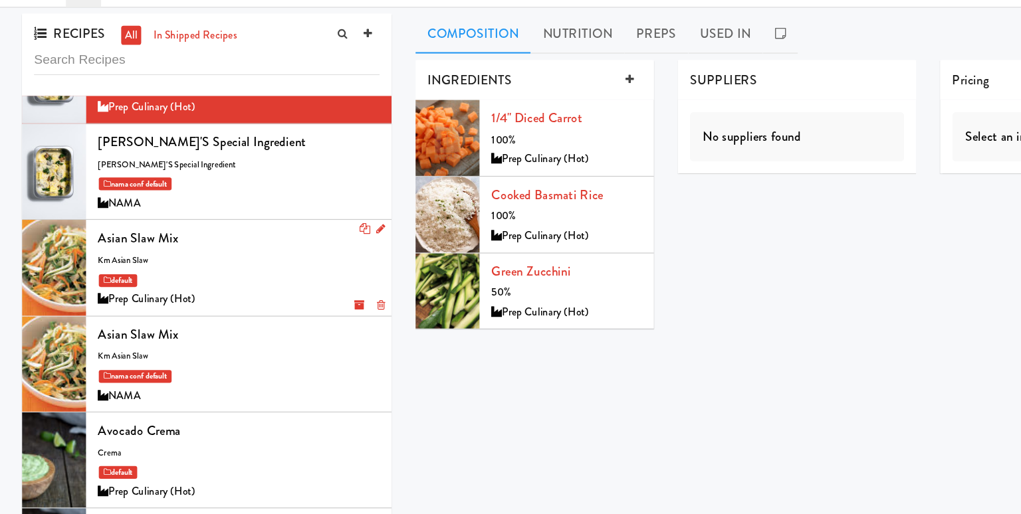
click at [209, 255] on div "Asian Slaw Mix km asian slaw default Prep Culinary (Hot)" at bounding box center [210, 259] width 234 height 68
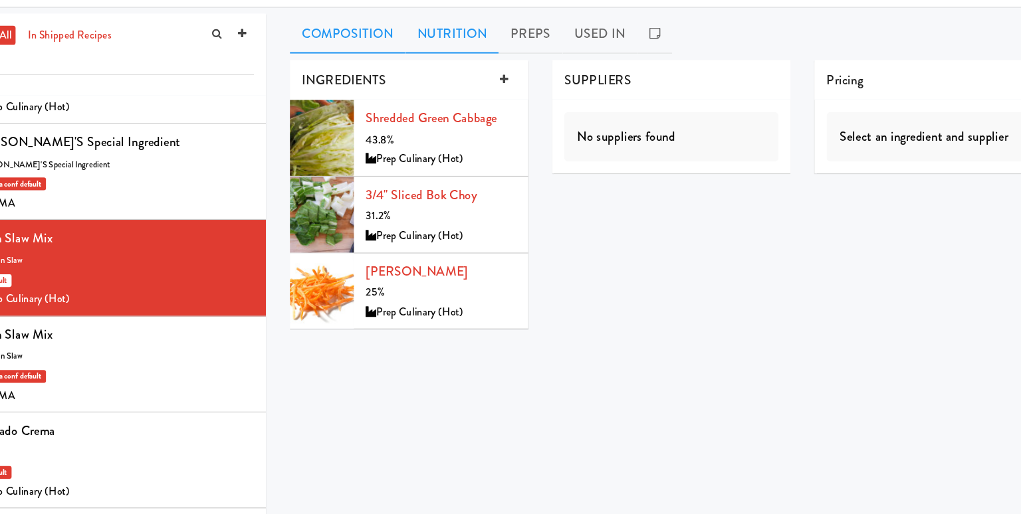
click at [490, 64] on link "Nutrition" at bounding box center [492, 64] width 78 height 33
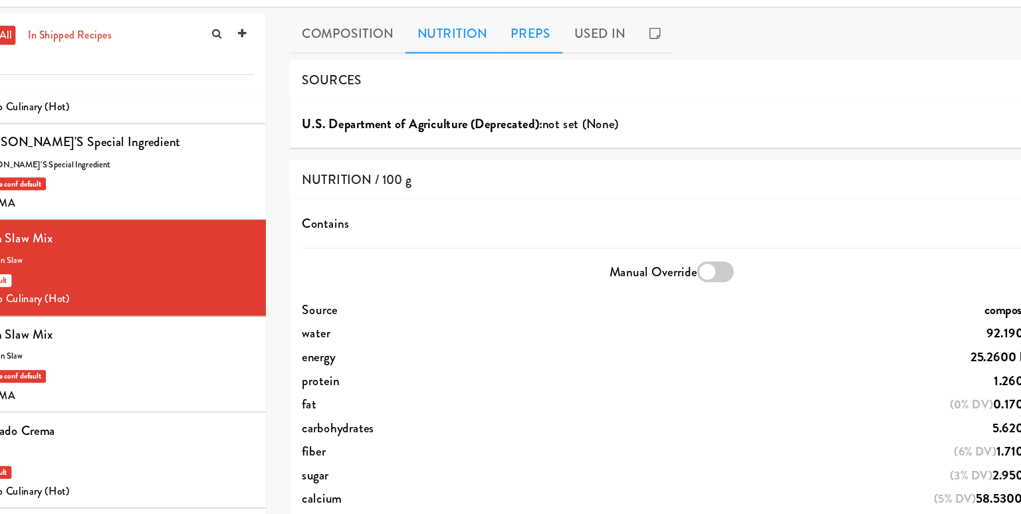
click at [554, 64] on link "Preps" at bounding box center [556, 64] width 53 height 33
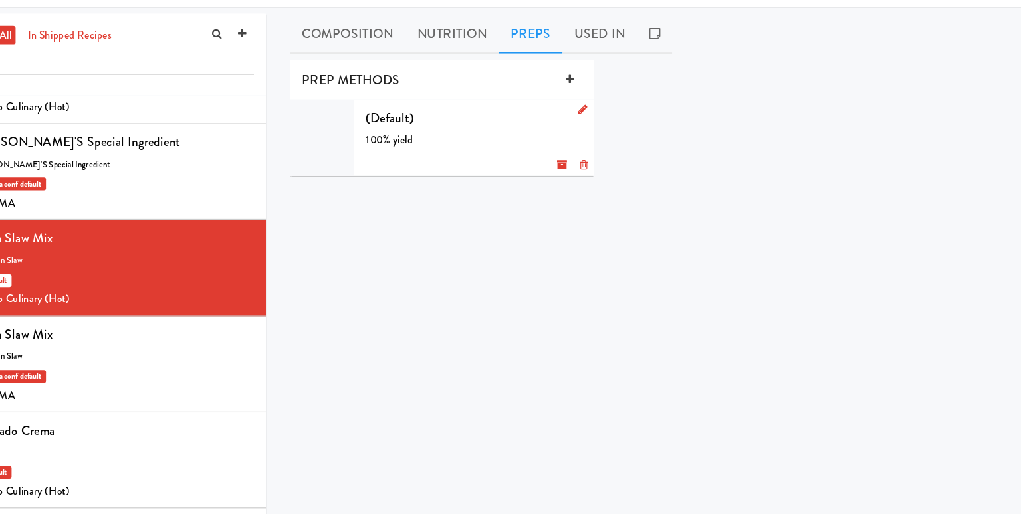
click at [502, 142] on div "(Default) 100% yield g" at bounding box center [509, 151] width 179 height 52
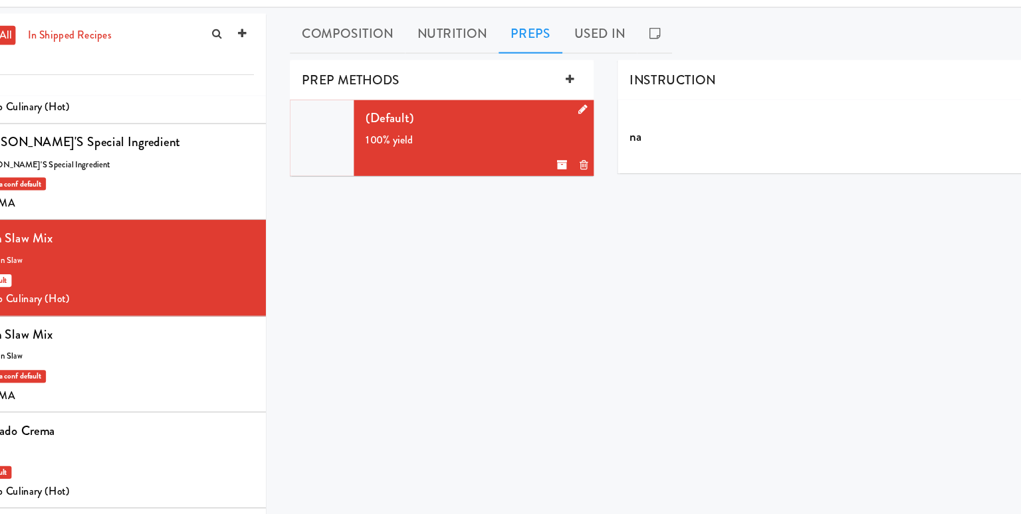
click at [599, 128] on icon at bounding box center [600, 127] width 7 height 9
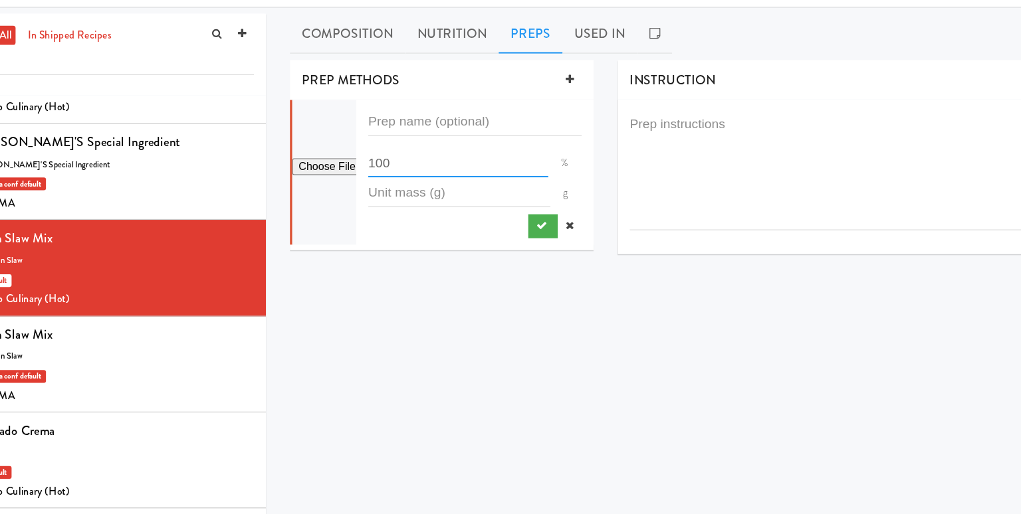
drag, startPoint x: 454, startPoint y: 176, endPoint x: 383, endPoint y: 169, distance: 70.8
click at [422, 169] on form "100 % g" at bounding box center [510, 167] width 177 height 84
type input "90"
click at [591, 221] on icon at bounding box center [589, 224] width 7 height 9
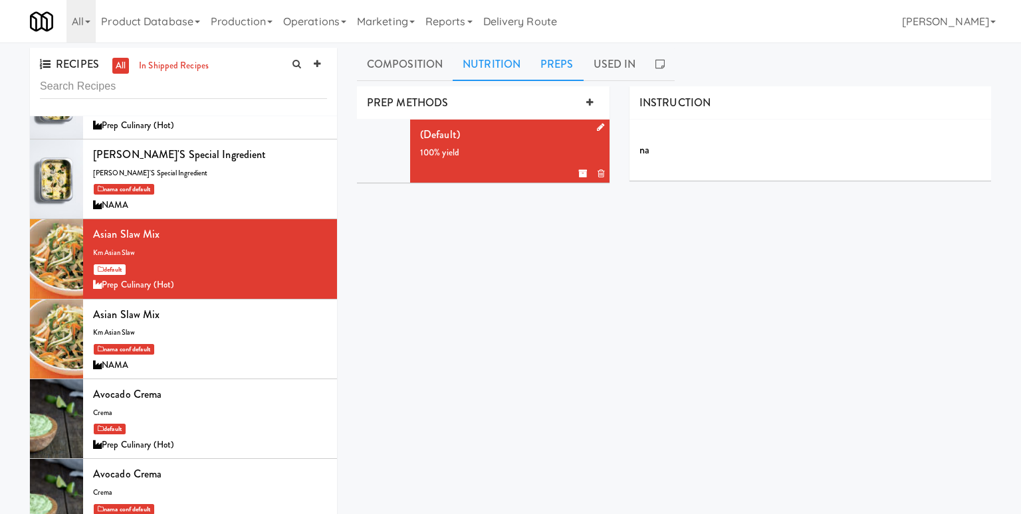
click at [489, 70] on link "Nutrition" at bounding box center [492, 64] width 78 height 33
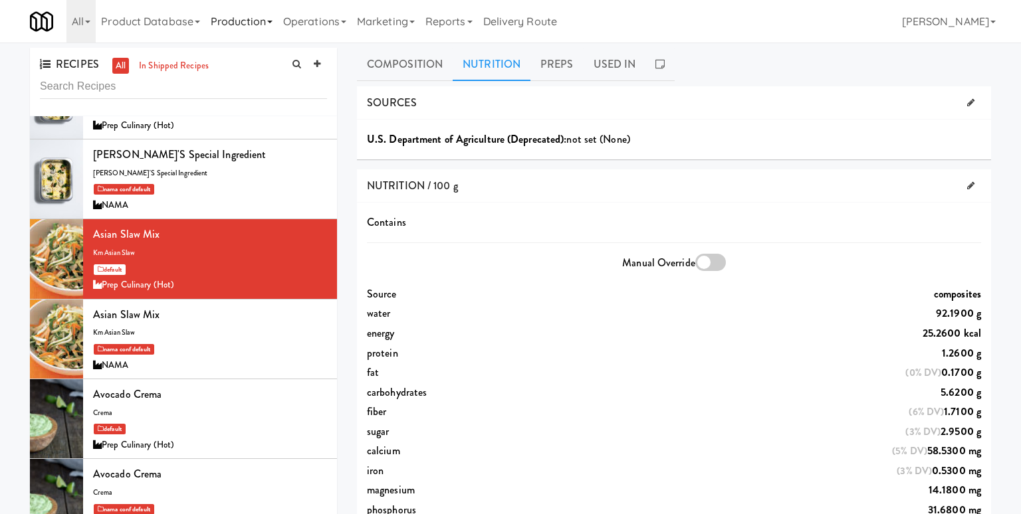
click at [251, 16] on link "Production" at bounding box center [241, 21] width 72 height 43
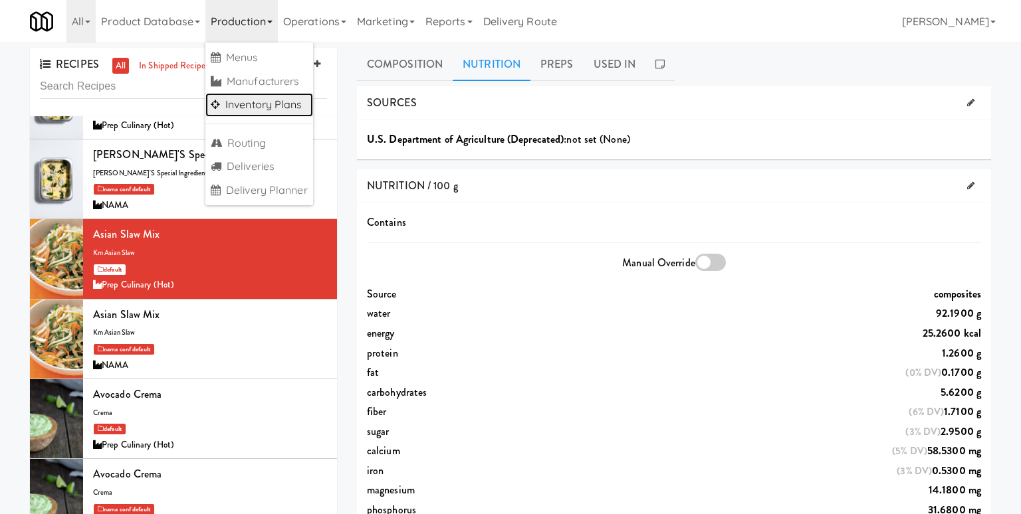
click at [276, 106] on link "Inventory Plans" at bounding box center [259, 105] width 108 height 24
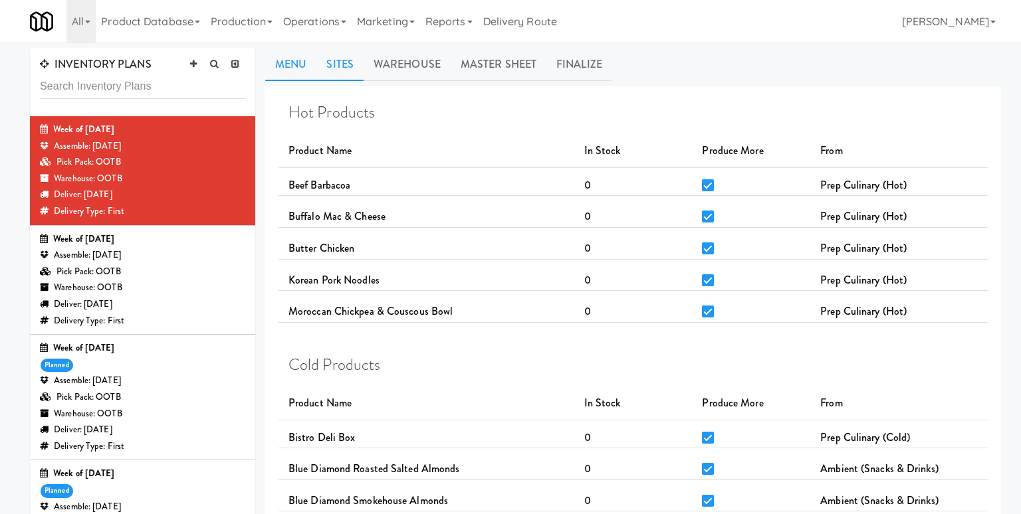
click at [344, 60] on link "Sites" at bounding box center [339, 64] width 47 height 33
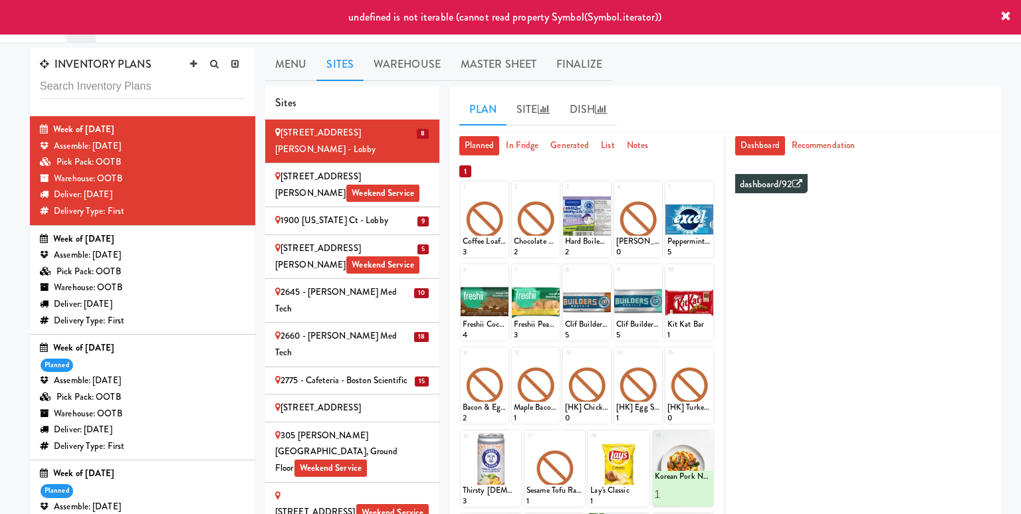
click at [1003, 13] on icon at bounding box center [1005, 16] width 11 height 11
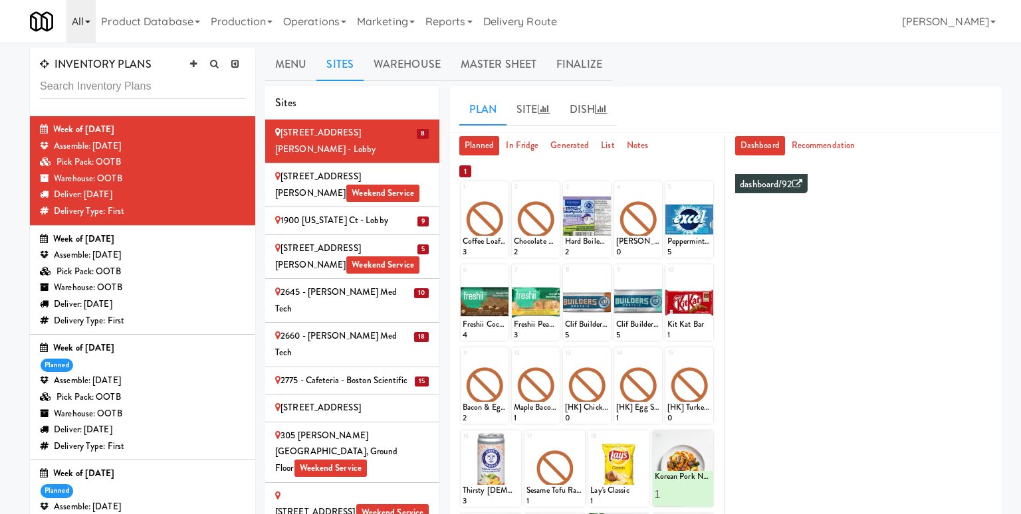
click at [86, 19] on link "All" at bounding box center [80, 21] width 29 height 43
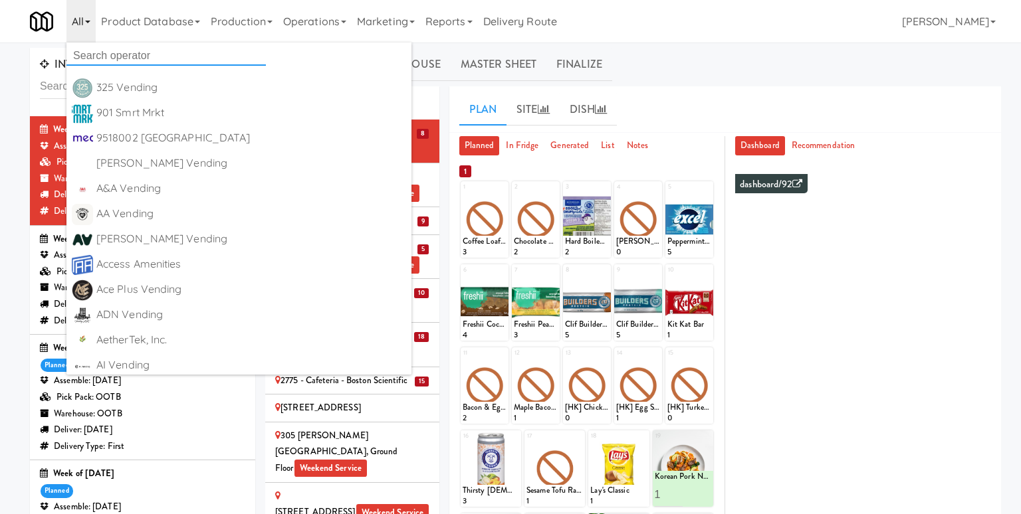
click at [118, 51] on input "text" at bounding box center [165, 56] width 199 height 20
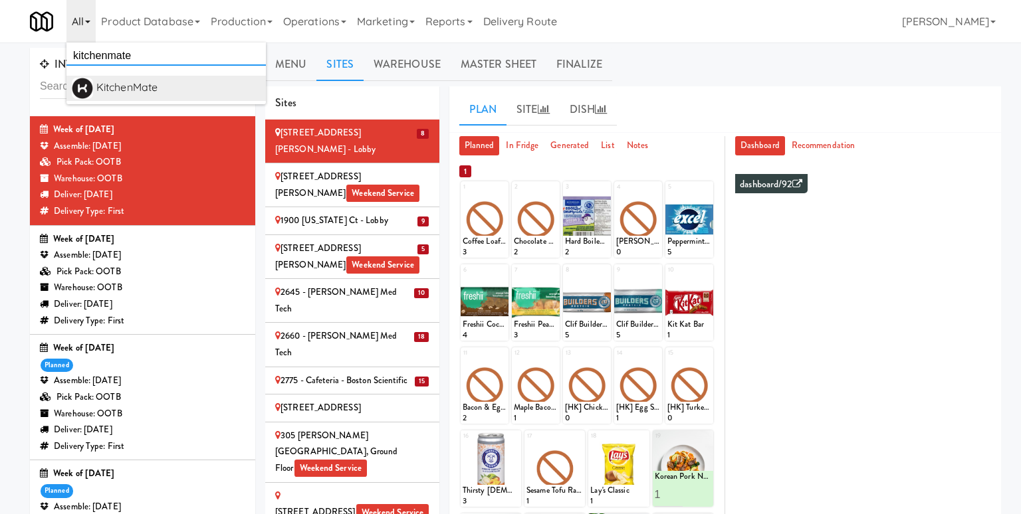
type input "kitchenmate"
click at [146, 82] on div "KitchenMate" at bounding box center [178, 88] width 164 height 20
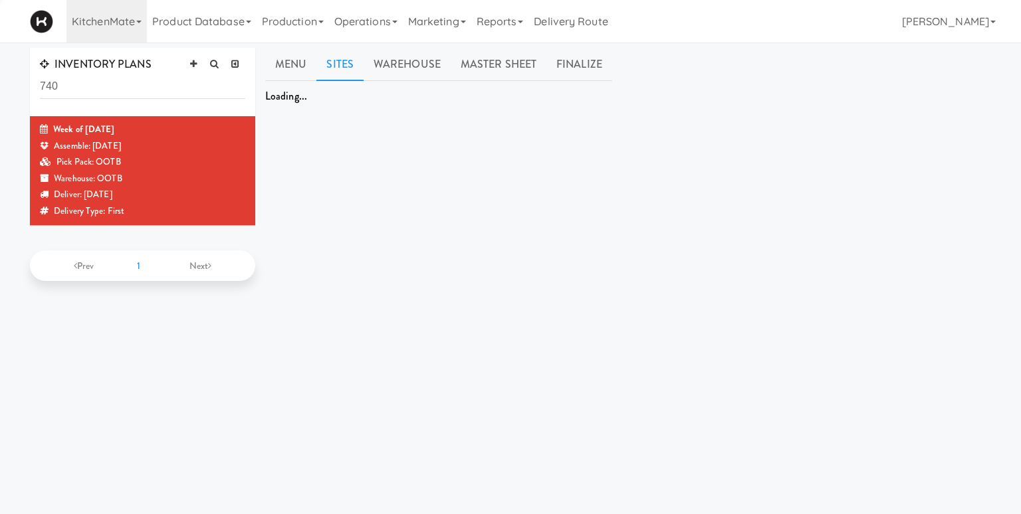
click at [19, 85] on div "INVENTORY PLANS 740 Week of Sept 14th, 2025 Assemble: Saturday Sep 13, 2025 Pic…" at bounding box center [510, 316] width 1021 height 537
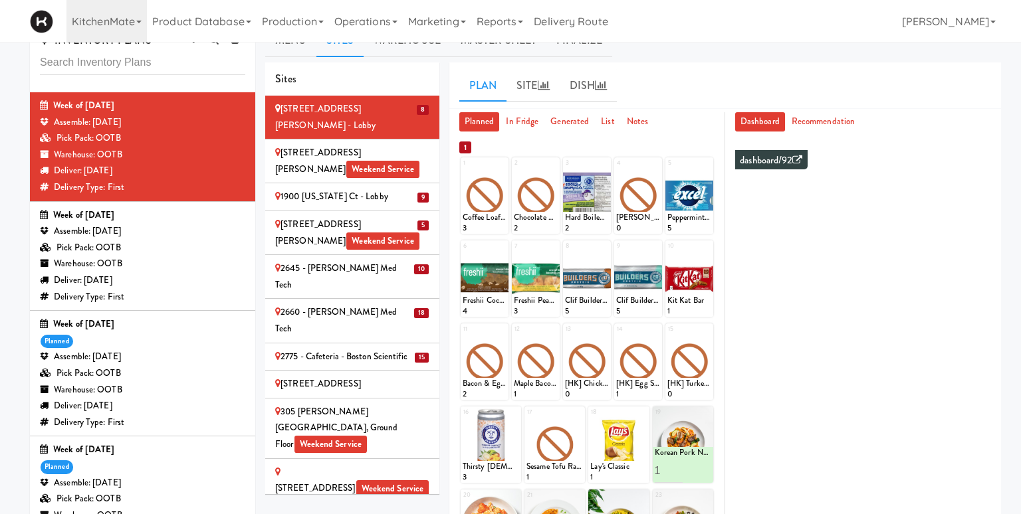
scroll to position [5, 0]
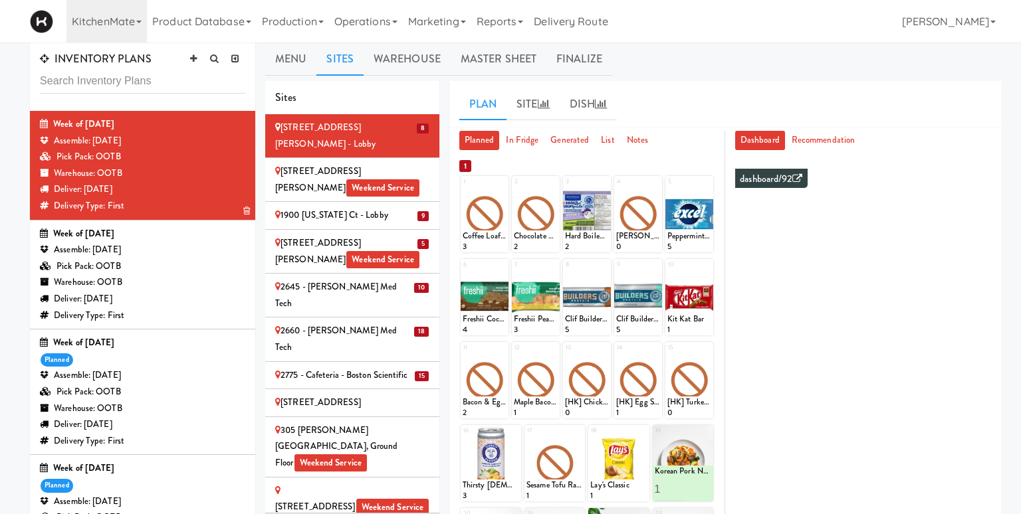
drag, startPoint x: 84, startPoint y: 192, endPoint x: 162, endPoint y: 192, distance: 78.4
click at [162, 192] on div "Deliver: Monday Sep 15, 2025" at bounding box center [142, 189] width 205 height 17
click at [502, 180] on icon at bounding box center [501, 182] width 9 height 9
click at [498, 211] on select "- Empty - Activia Probiotic Peach Mango Smoothie Chocolate Milk Tetra Pack Coca…" at bounding box center [484, 221] width 44 height 64
click at [462, 189] on select "- Empty - Activia Probiotic Peach Mango Smoothie Chocolate Milk Tetra Pack Coca…" at bounding box center [484, 221] width 44 height 64
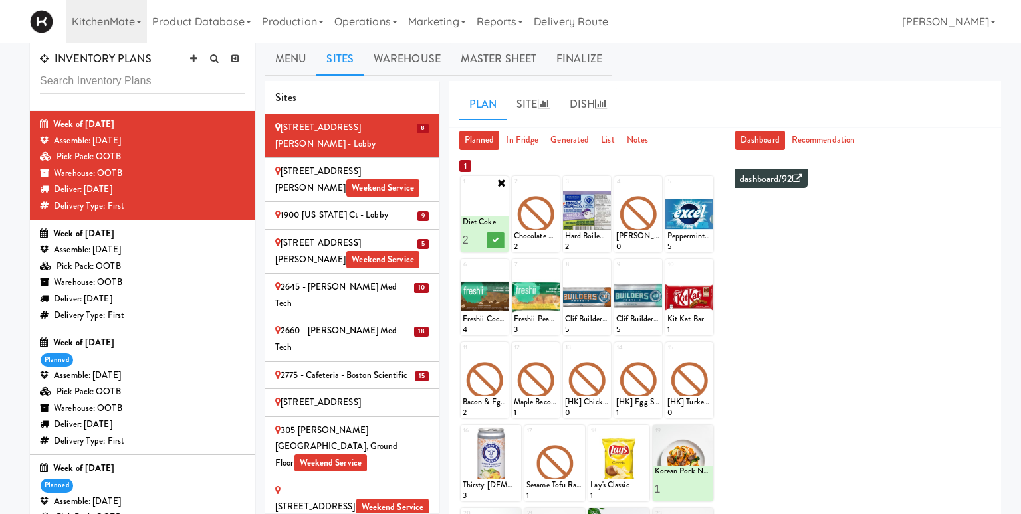
click at [482, 235] on input "2" at bounding box center [473, 240] width 22 height 25
click at [482, 235] on input "3" at bounding box center [473, 240] width 22 height 25
type input "4"
click at [482, 235] on input "4" at bounding box center [473, 240] width 22 height 25
click at [497, 237] on icon at bounding box center [495, 240] width 7 height 7
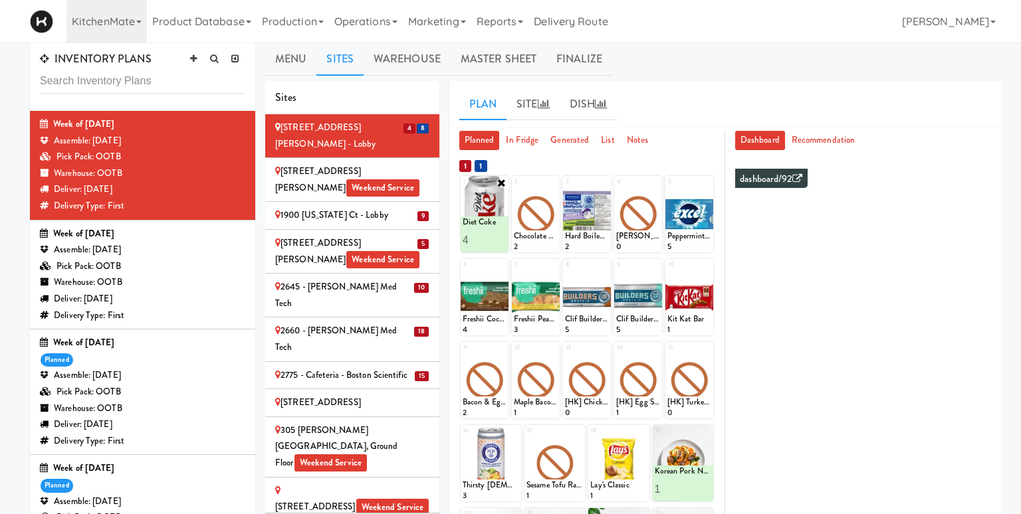
click at [500, 183] on icon at bounding box center [501, 182] width 11 height 11
click at [530, 100] on link "Site" at bounding box center [532, 104] width 53 height 33
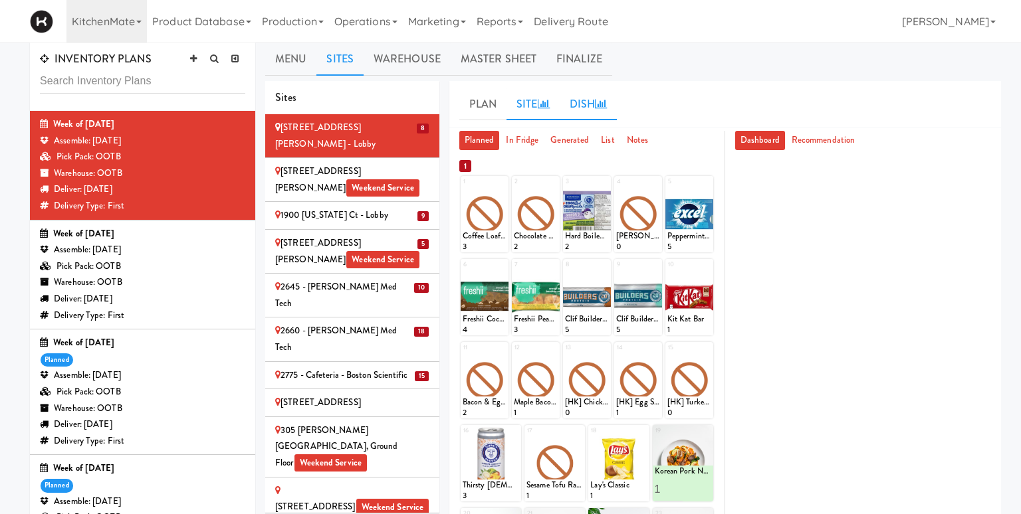
click at [586, 111] on link "Dish" at bounding box center [589, 104] width 58 height 33
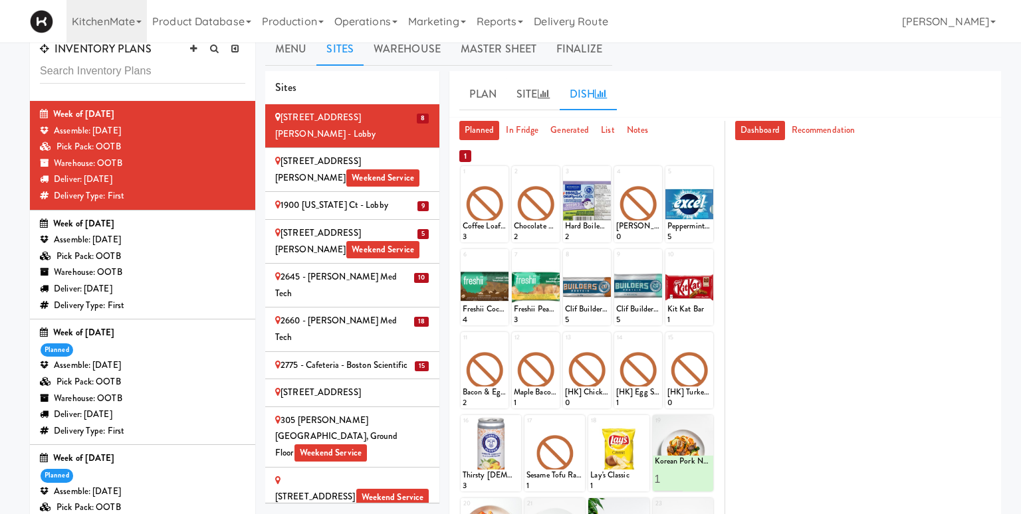
scroll to position [16, 0]
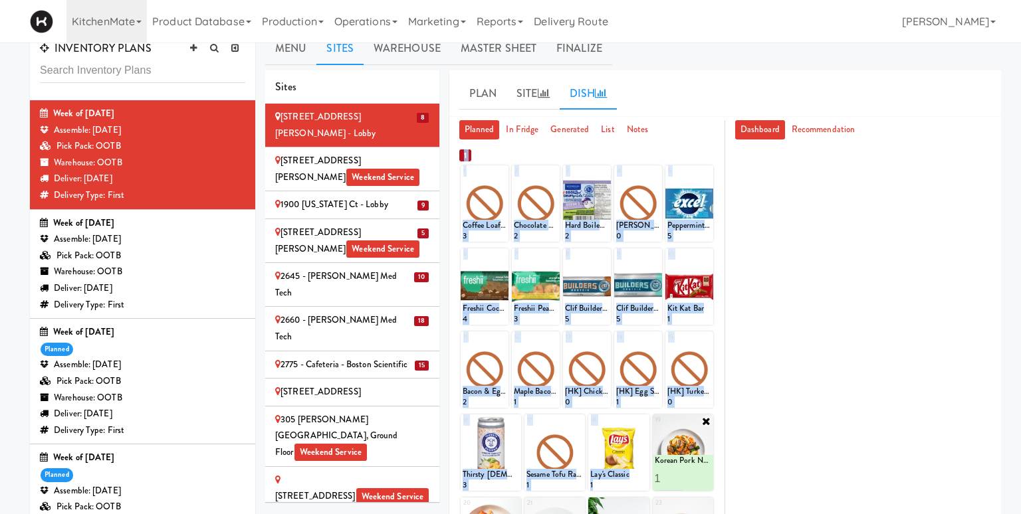
drag, startPoint x: 459, startPoint y: 148, endPoint x: 676, endPoint y: 447, distance: 369.1
click at [676, 447] on div "Planned In Fridge Generated List Notes 1 2 3 4 5 6 7 8 9 10 11 12 13 14 15 16 1…" at bounding box center [587, 435] width 276 height 631
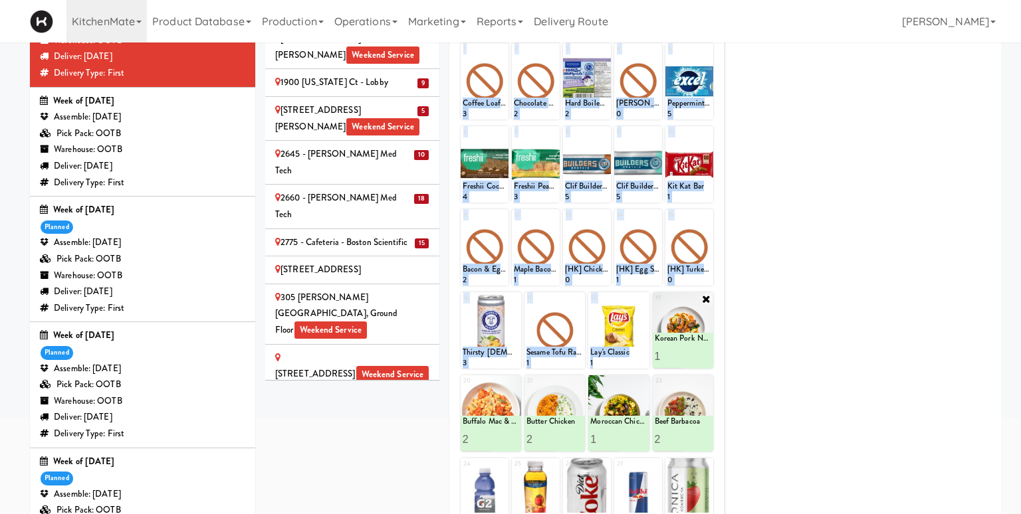
scroll to position [0, 0]
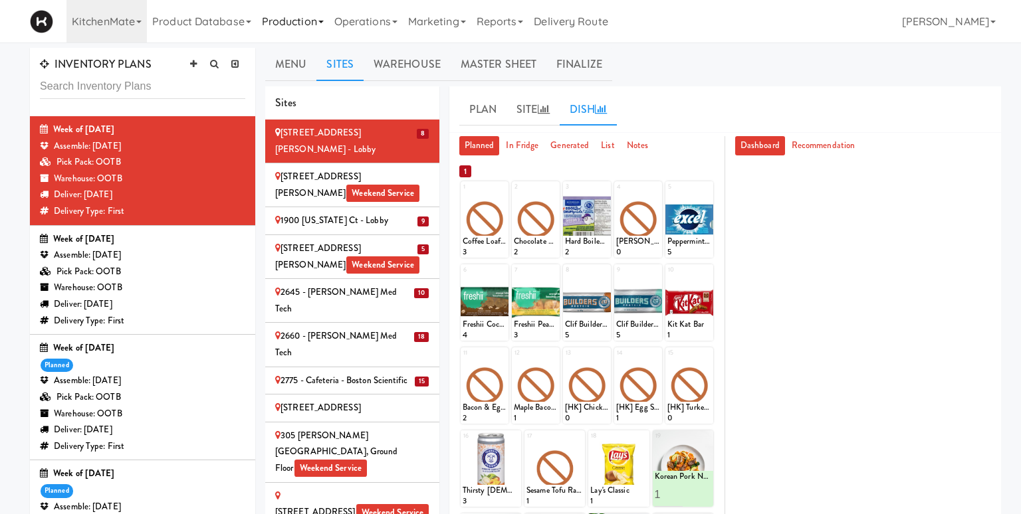
click at [311, 22] on link "Production" at bounding box center [292, 21] width 72 height 43
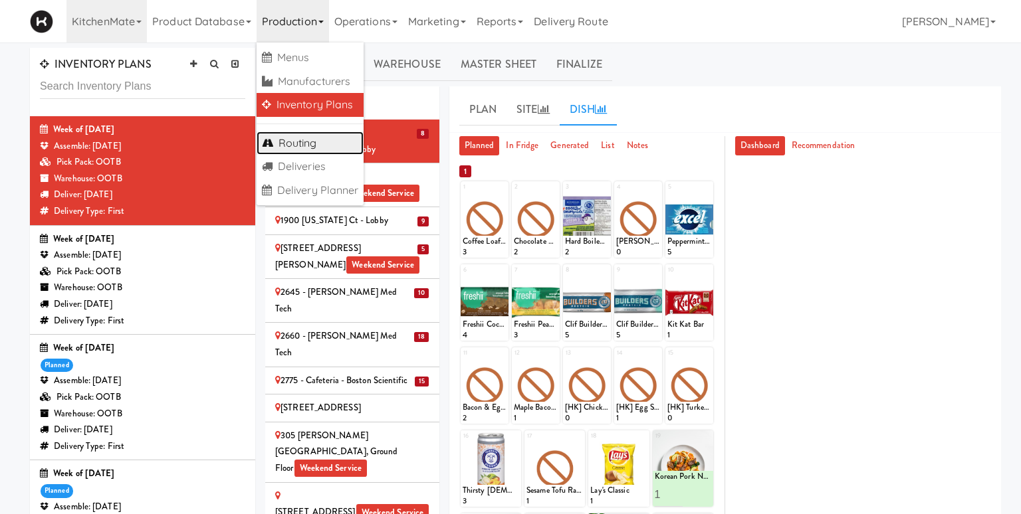
click at [322, 142] on link "Routing" at bounding box center [310, 144] width 108 height 24
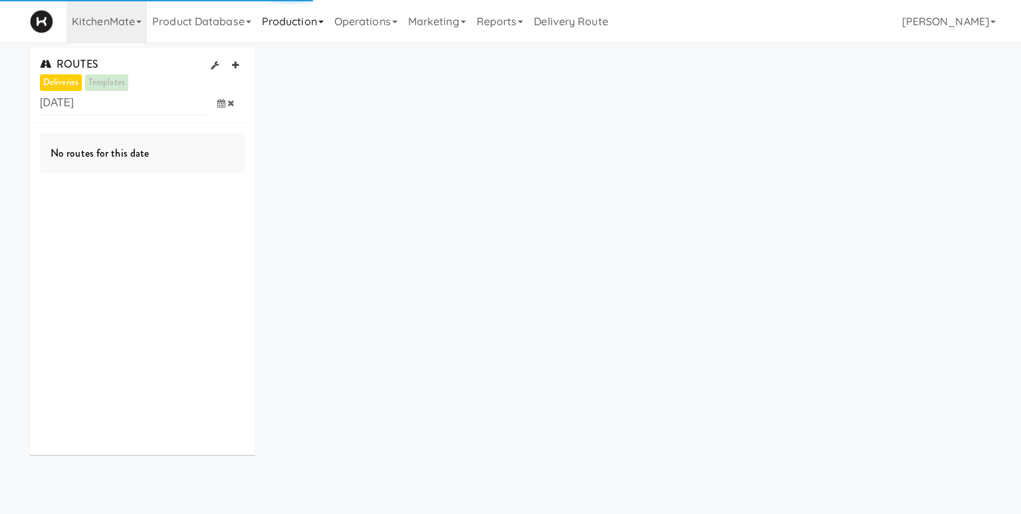
click at [309, 28] on link "Production" at bounding box center [292, 21] width 72 height 43
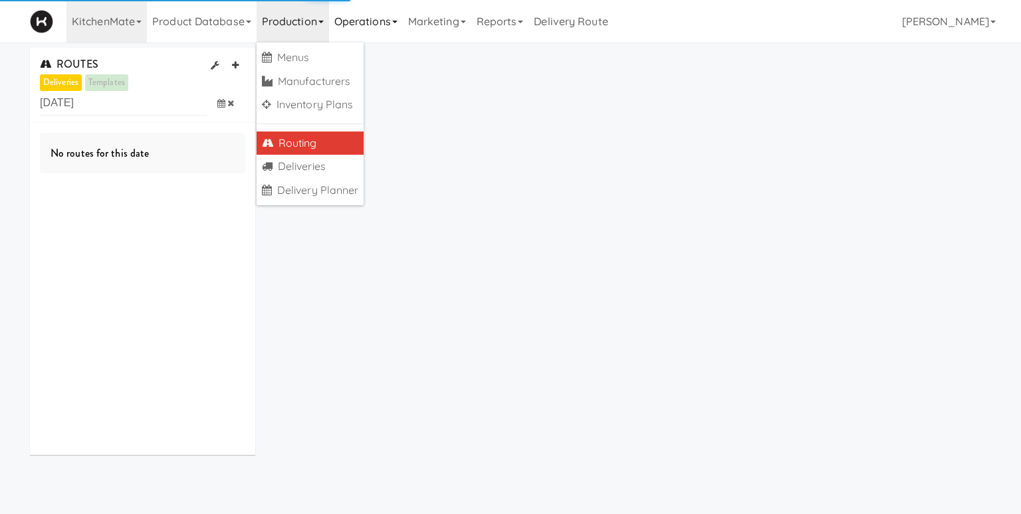
click at [362, 25] on link "Operations" at bounding box center [366, 21] width 74 height 43
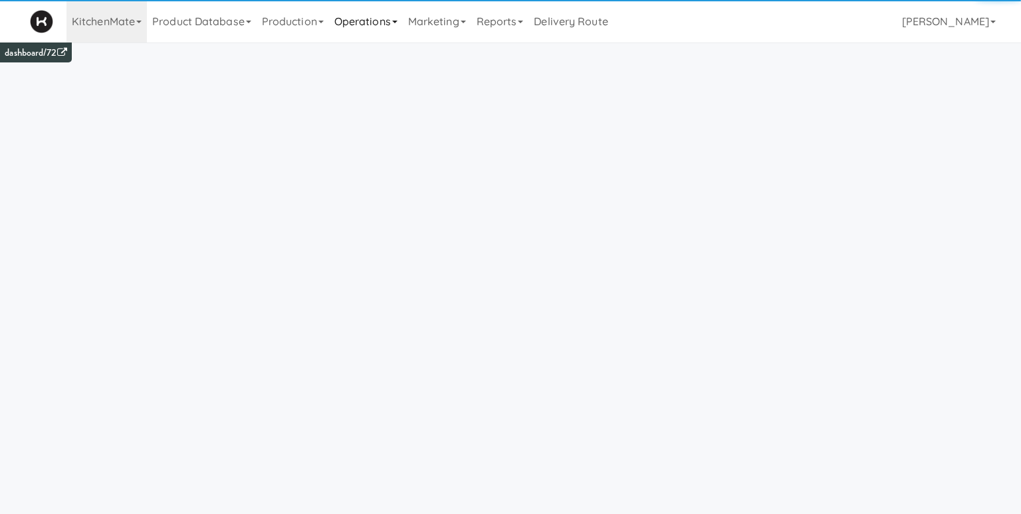
click at [356, 21] on link "Operations" at bounding box center [366, 21] width 74 height 43
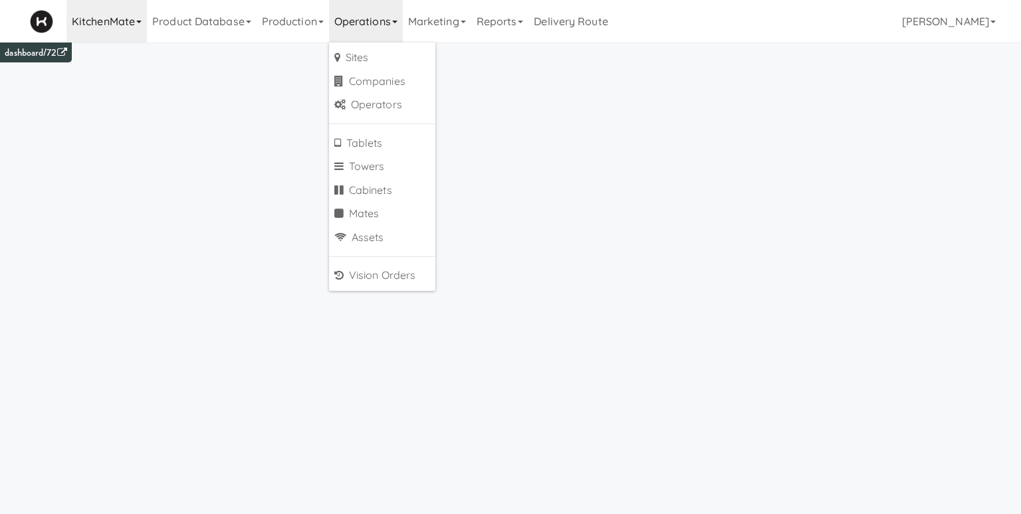
click at [118, 3] on link "KitchenMate" at bounding box center [106, 21] width 80 height 43
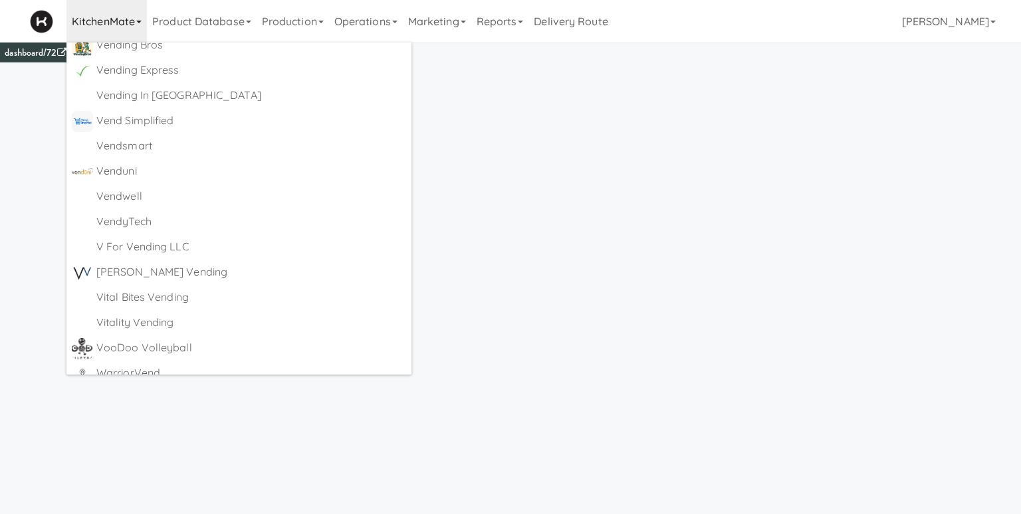
scroll to position [7632, 0]
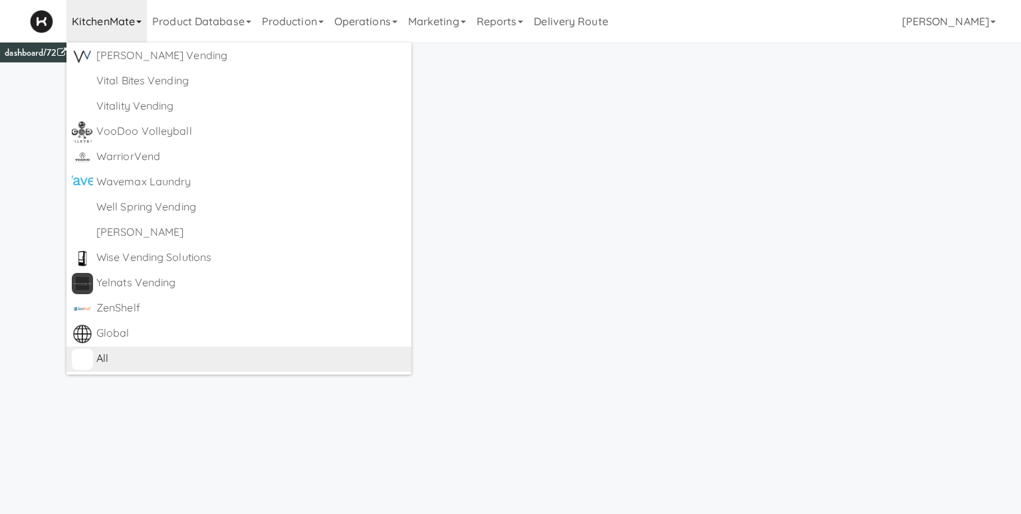
click at [152, 362] on div "All" at bounding box center [251, 359] width 310 height 20
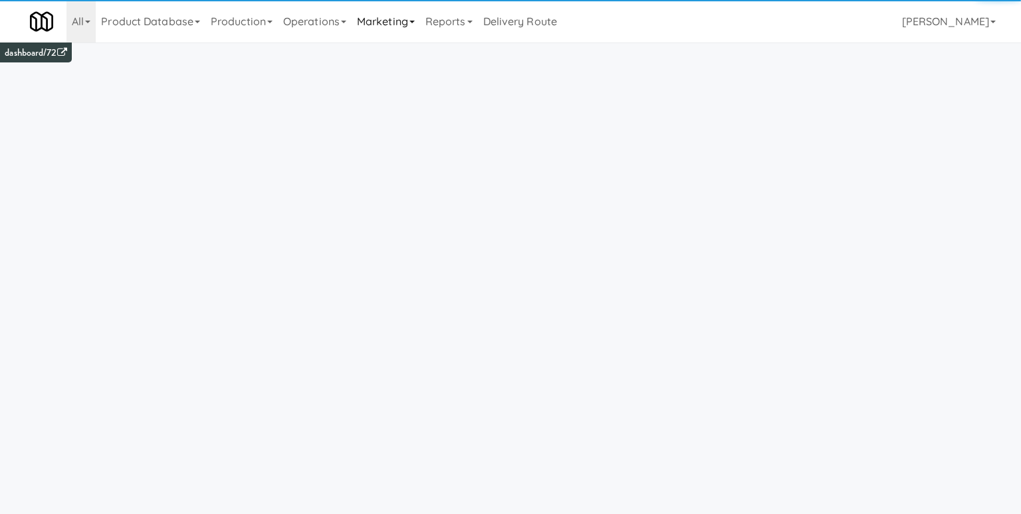
click at [415, 23] on link "Marketing" at bounding box center [386, 21] width 68 height 43
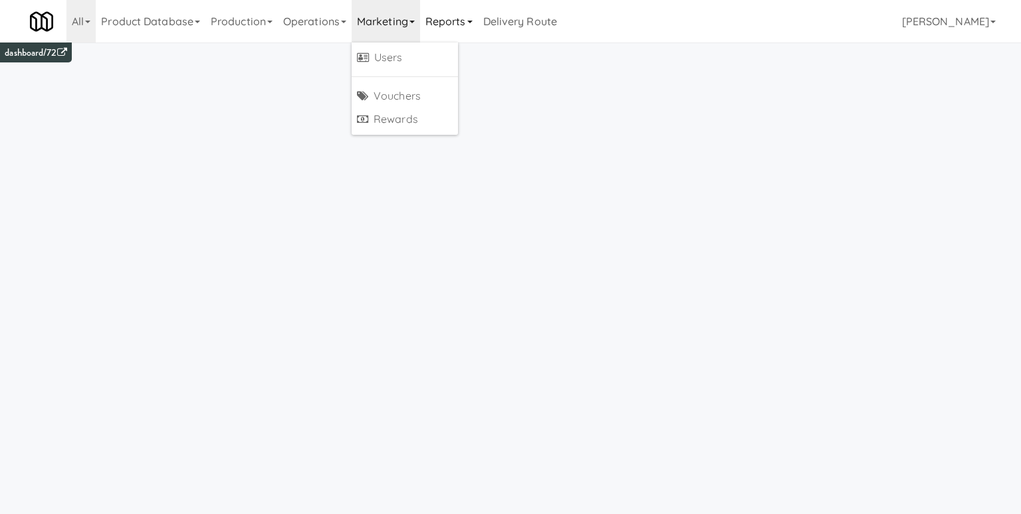
click at [455, 24] on link "Reports" at bounding box center [449, 21] width 58 height 43
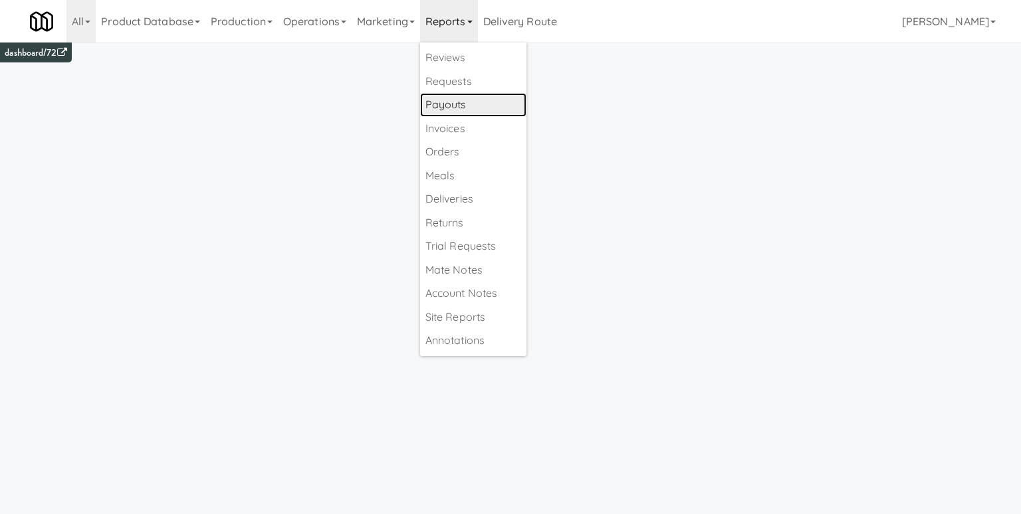
click at [486, 108] on link "Payouts" at bounding box center [473, 105] width 106 height 24
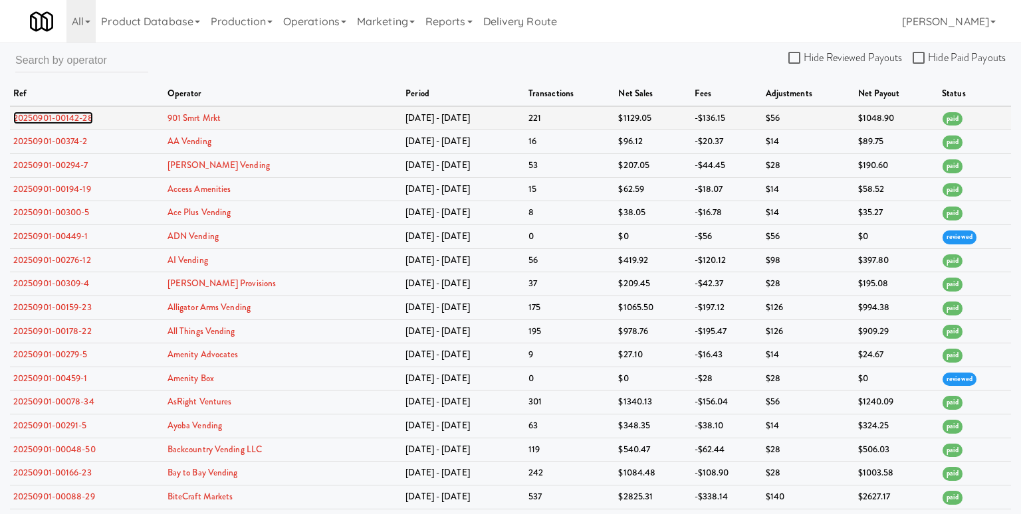
click at [54, 116] on link "20250901-00142-28" at bounding box center [53, 118] width 80 height 13
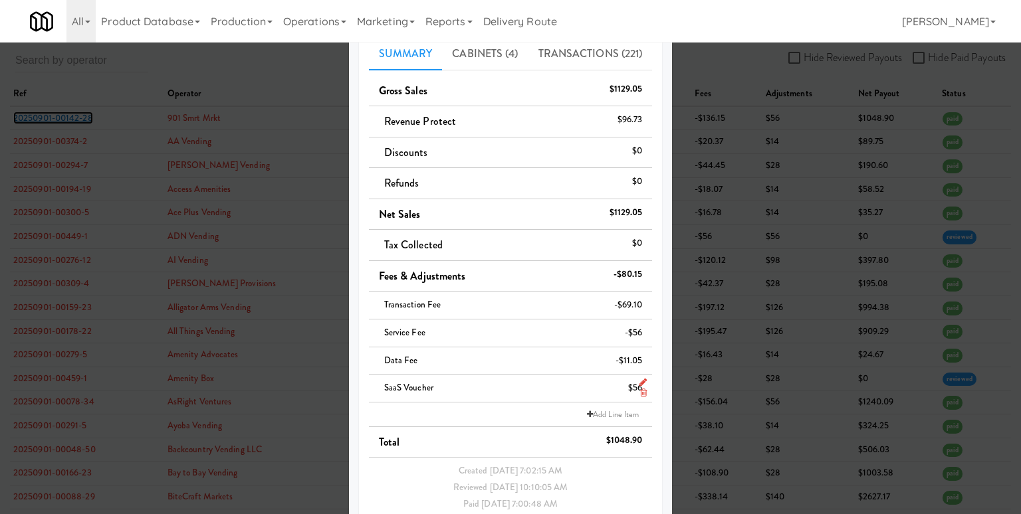
scroll to position [163, 0]
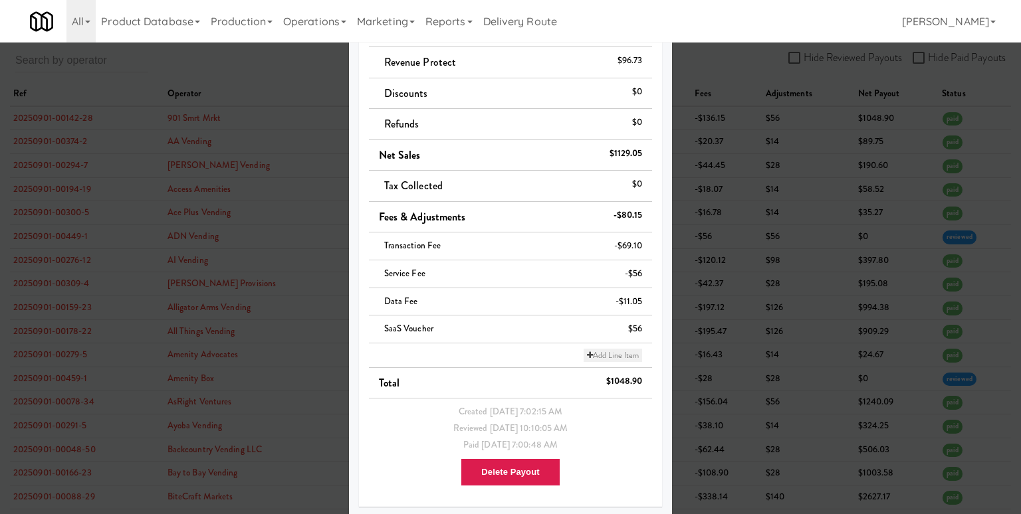
click at [614, 349] on link "Add Line Item" at bounding box center [612, 355] width 58 height 13
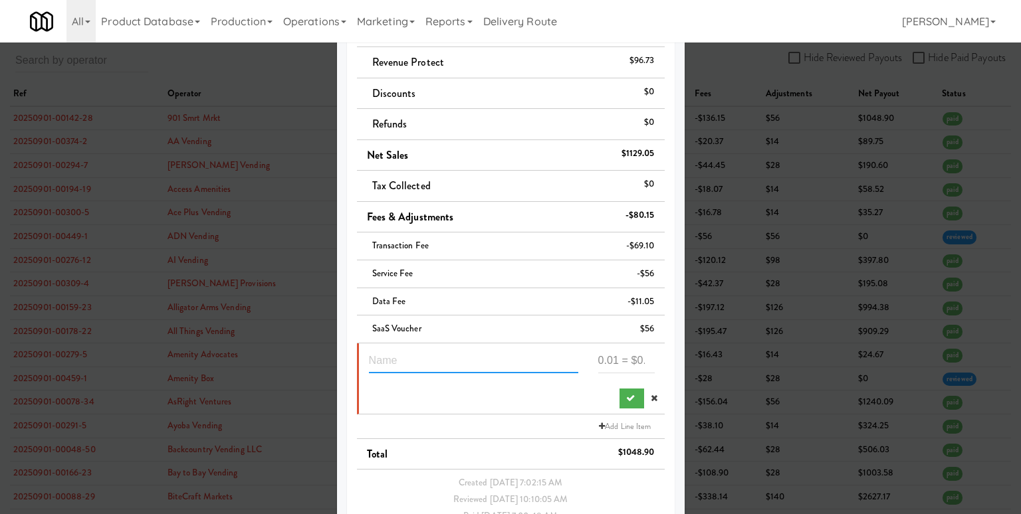
click at [429, 365] on input "text" at bounding box center [473, 361] width 209 height 25
click at [651, 399] on icon at bounding box center [654, 398] width 7 height 9
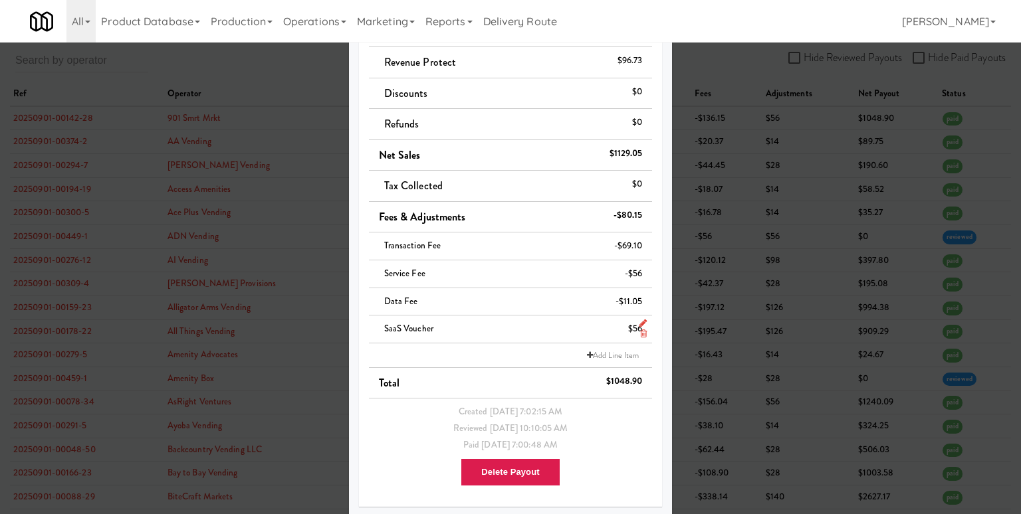
click at [641, 323] on icon at bounding box center [642, 323] width 7 height 9
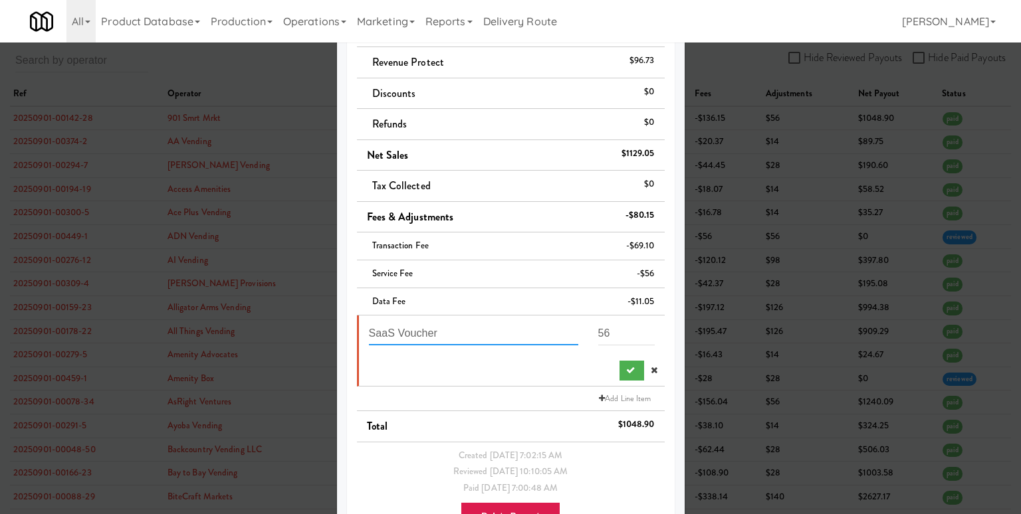
drag, startPoint x: 468, startPoint y: 330, endPoint x: 336, endPoint y: 328, distance: 132.3
click at [336, 328] on div "× 901 Smrt Mrkt Period: Aug 25 - Aug 31 Reference: 20250901-00142-28 Summary Ca…" at bounding box center [510, 257] width 1021 height 514
click at [651, 369] on icon at bounding box center [654, 370] width 7 height 9
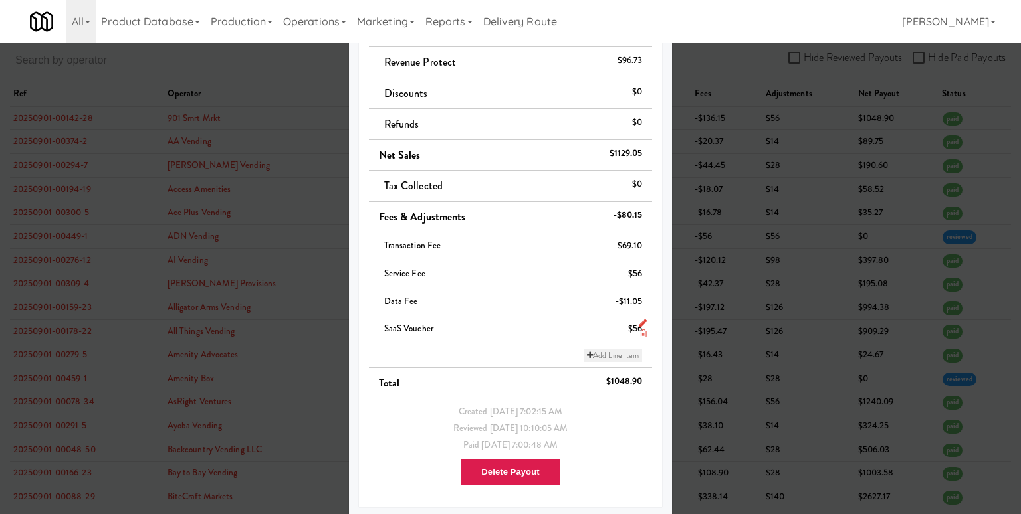
click at [627, 352] on link "Add Line Item" at bounding box center [612, 355] width 58 height 13
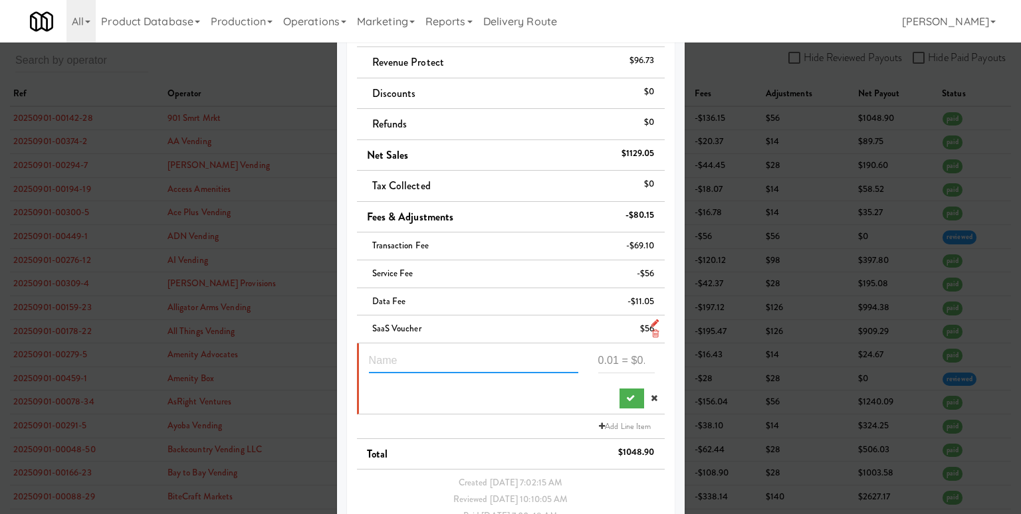
click at [524, 360] on input "text" at bounding box center [473, 361] width 209 height 25
type input "Lease"
type input "-200"
click at [645, 397] on link at bounding box center [654, 399] width 20 height 20
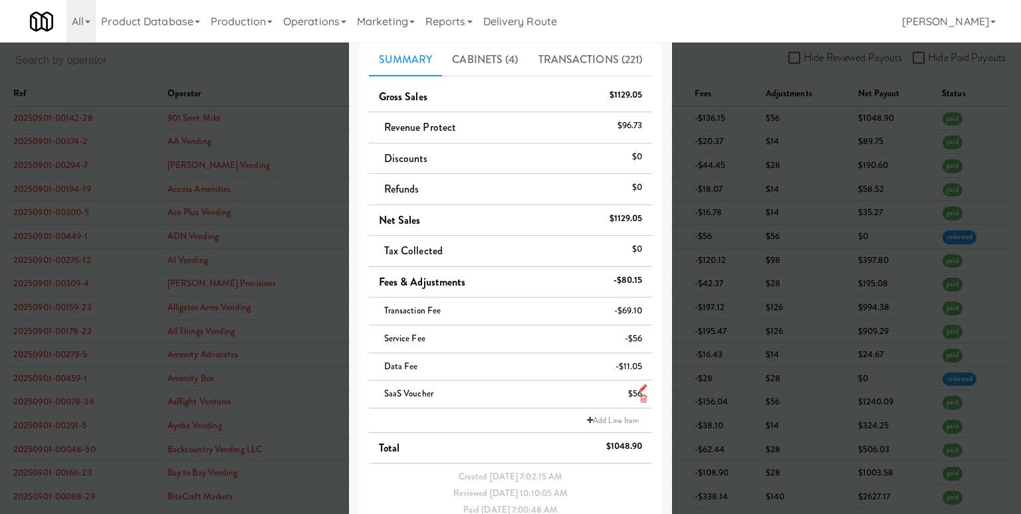
scroll to position [98, 0]
click at [975, 16] on link "[PERSON_NAME]" at bounding box center [948, 21] width 104 height 43
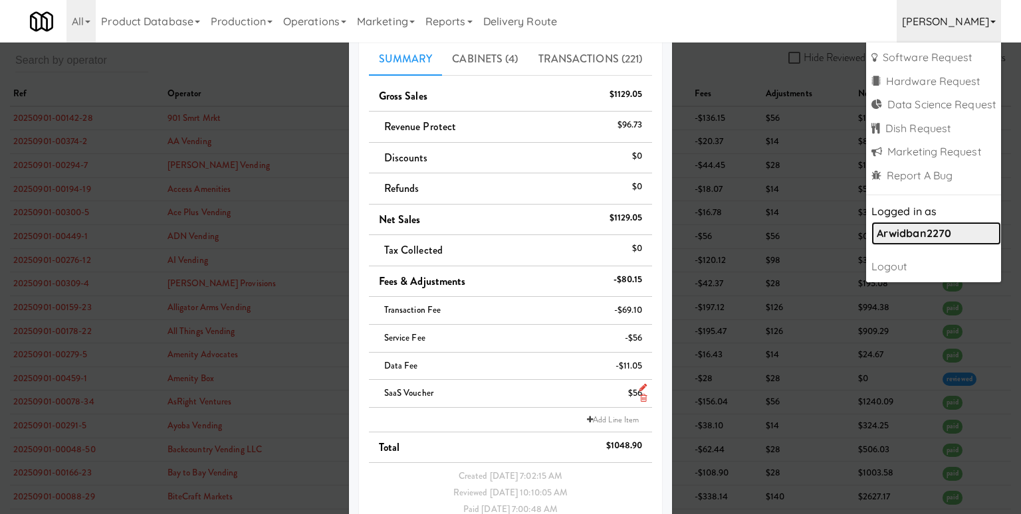
click at [918, 233] on b "arwidban2270" at bounding box center [913, 233] width 74 height 13
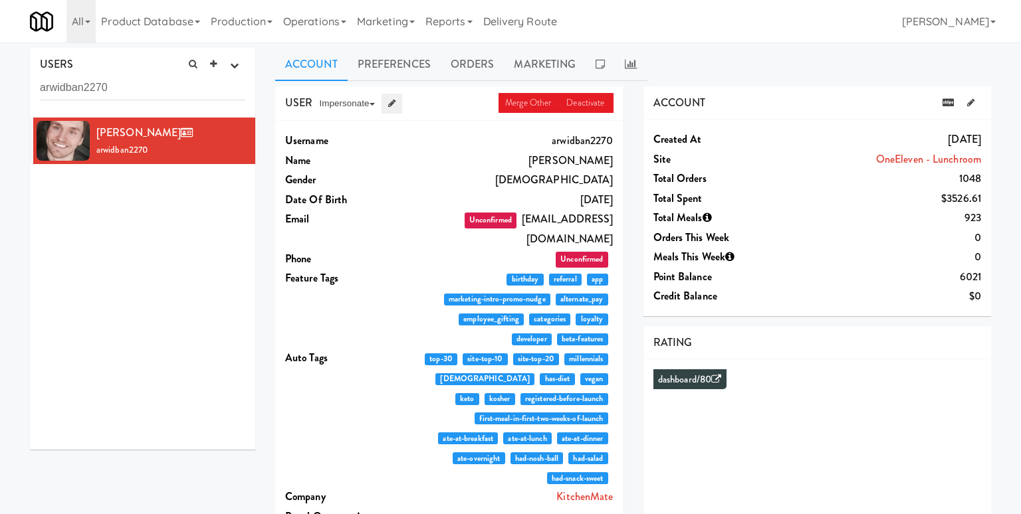
click at [395, 100] on icon at bounding box center [391, 103] width 7 height 9
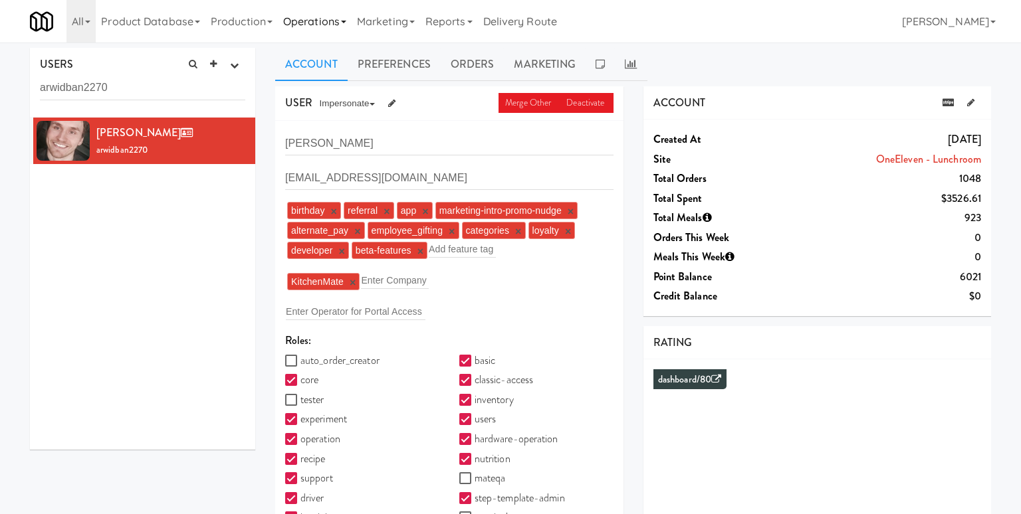
click at [328, 15] on link "Operations" at bounding box center [315, 21] width 74 height 43
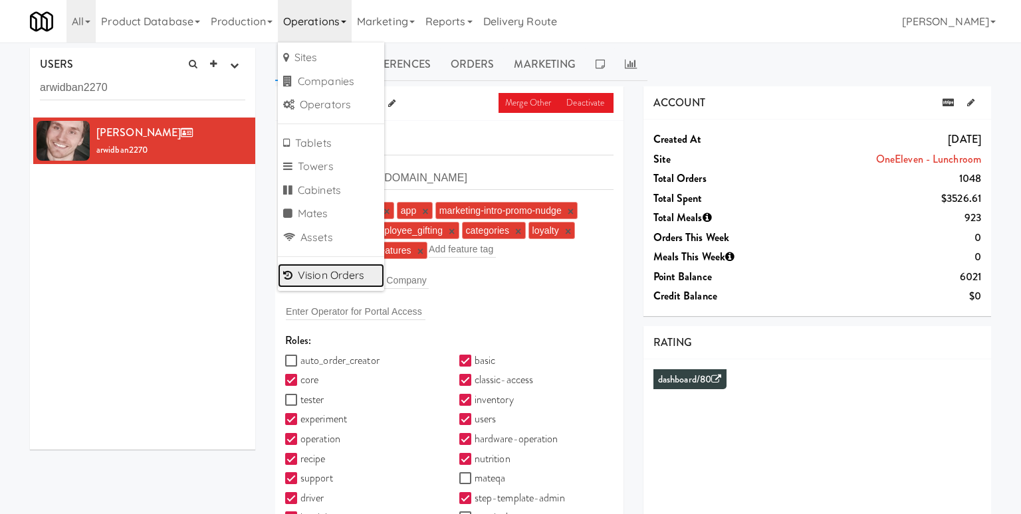
click at [359, 273] on link "Vision Orders" at bounding box center [331, 276] width 106 height 24
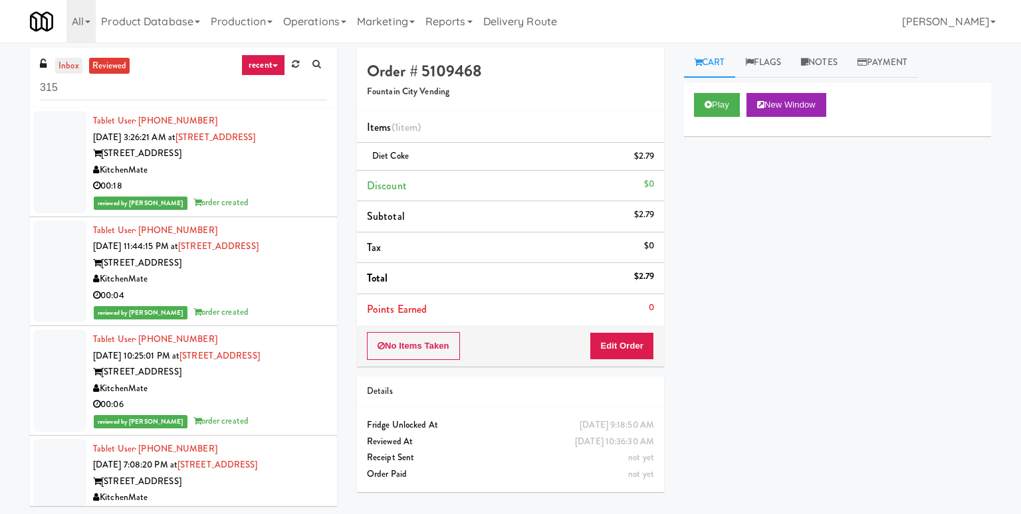
click at [62, 59] on link "inbox" at bounding box center [68, 66] width 27 height 17
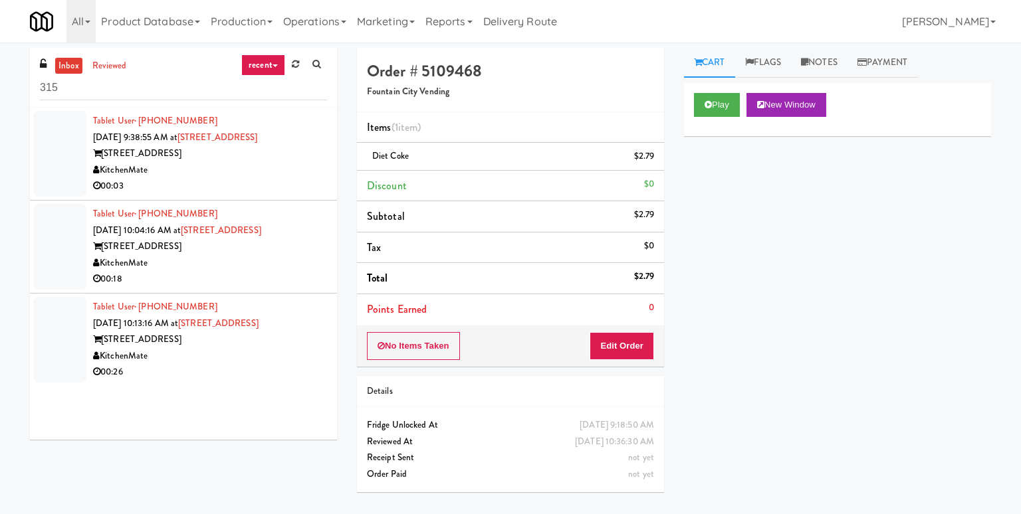
click at [250, 173] on div "KitchenMate" at bounding box center [210, 170] width 234 height 17
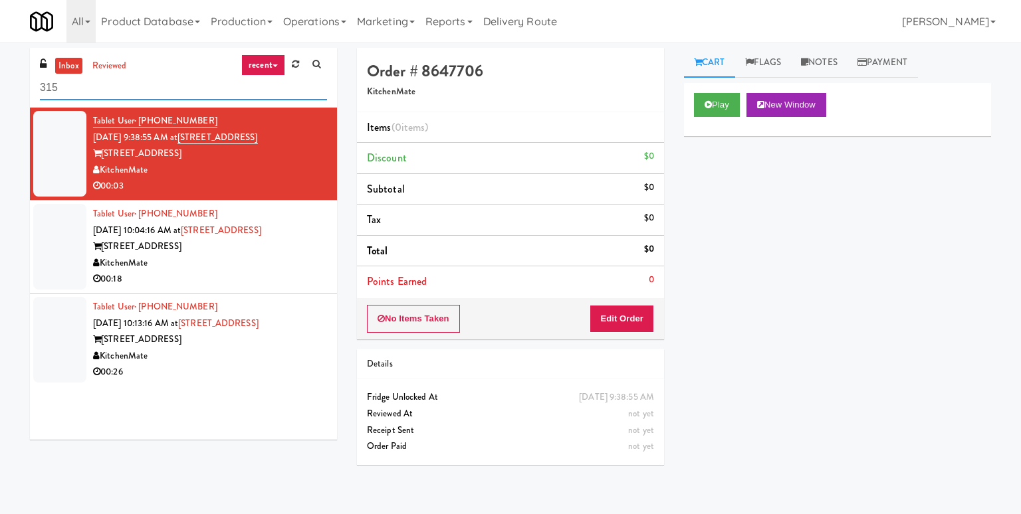
click at [49, 87] on input "315" at bounding box center [183, 88] width 287 height 25
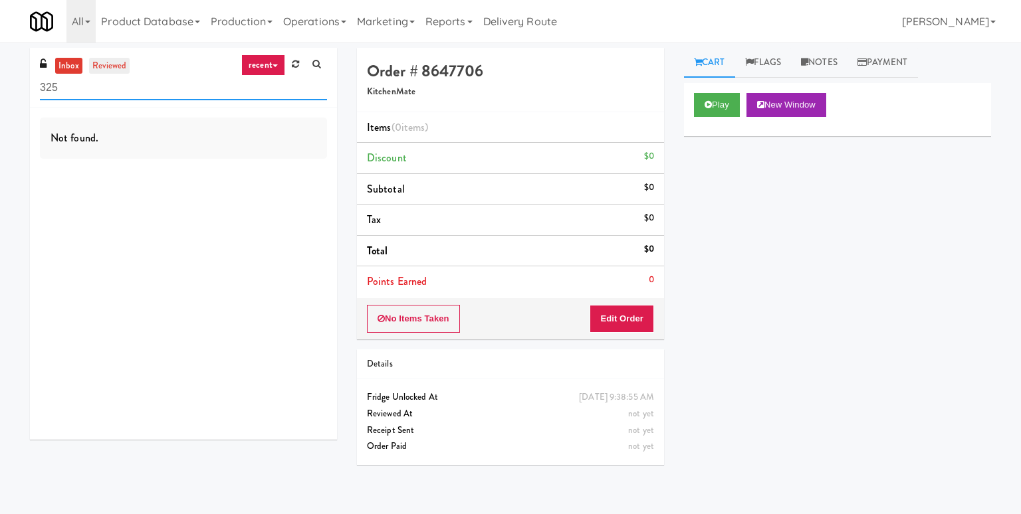
type input "325"
click at [102, 64] on link "reviewed" at bounding box center [109, 66] width 41 height 17
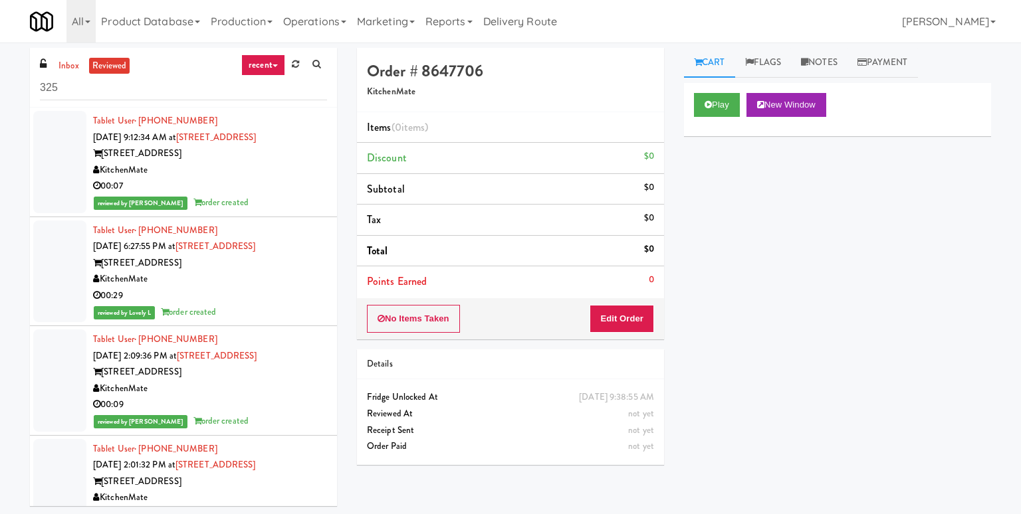
click at [241, 172] on div "KitchenMate" at bounding box center [210, 170] width 234 height 17
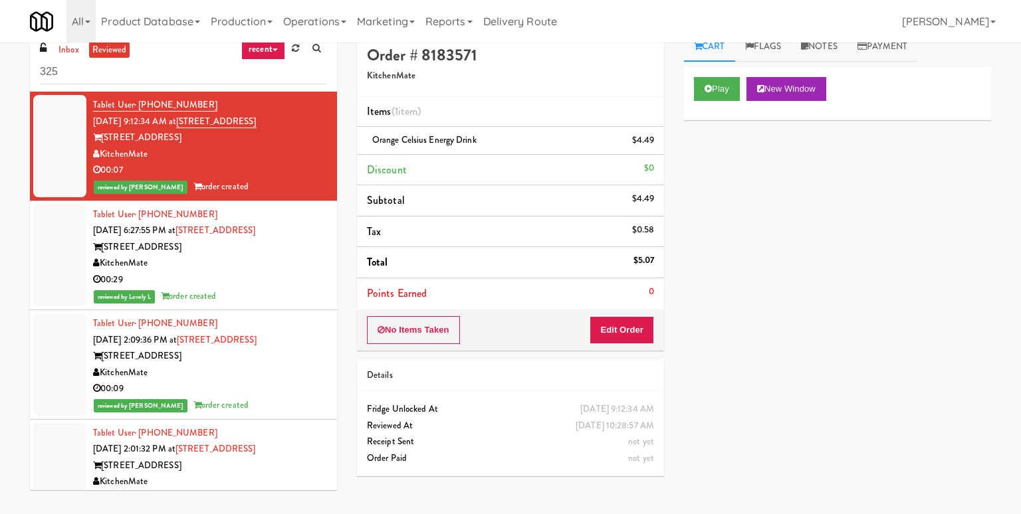
scroll to position [17, 0]
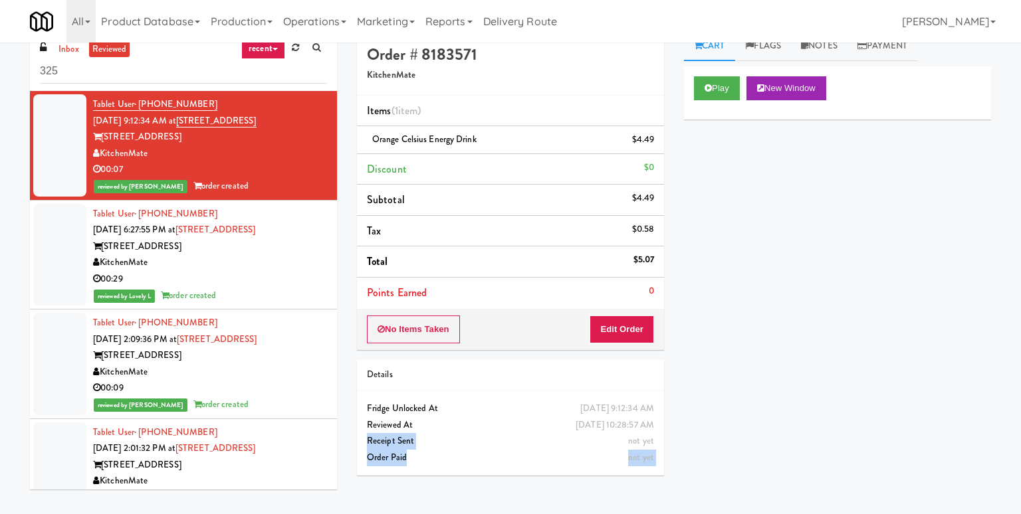
drag, startPoint x: 366, startPoint y: 437, endPoint x: 654, endPoint y: 451, distance: 288.1
click at [655, 451] on div "Monday, September 8th 2025 9:12:34 AM Fridge Unlocked At Sep 8, 2025 10:28:57 A…" at bounding box center [510, 433] width 307 height 85
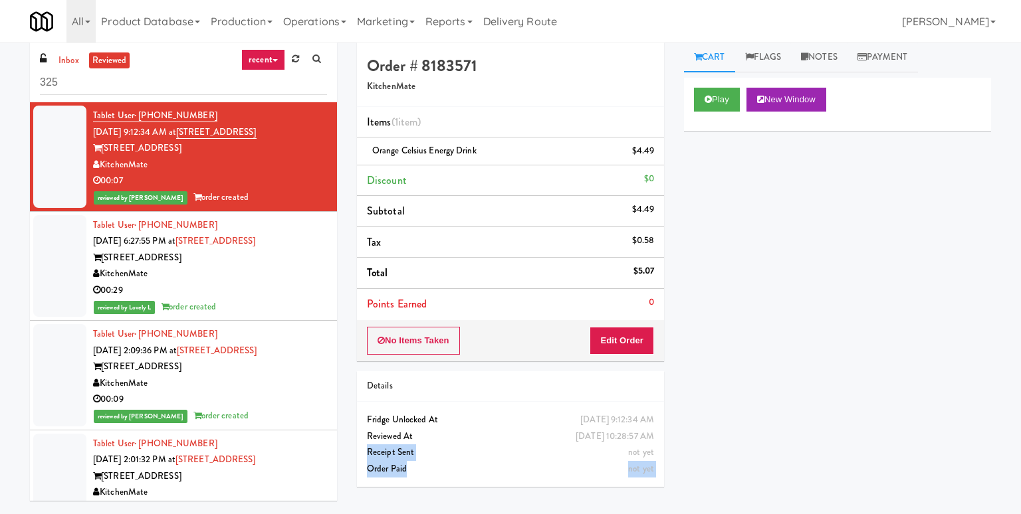
scroll to position [0, 0]
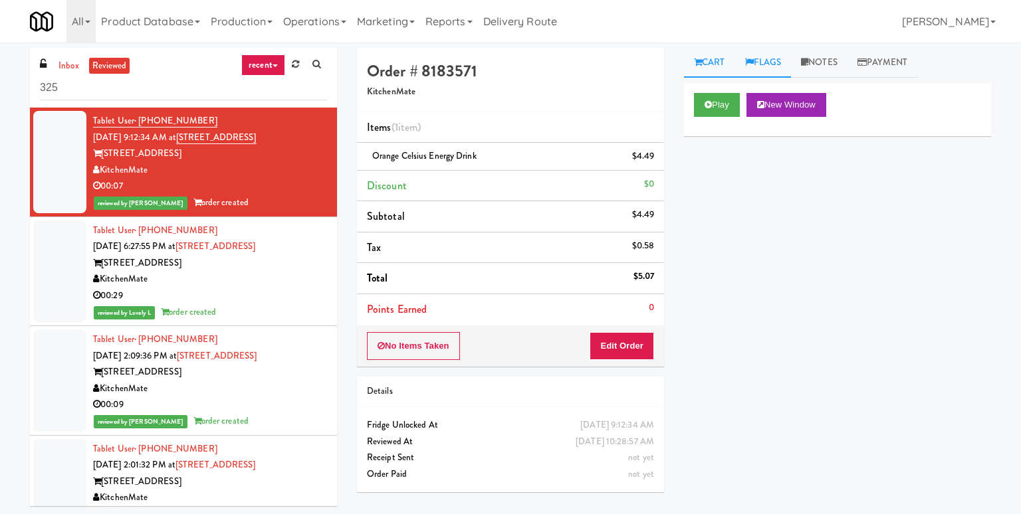
click at [773, 68] on link "Flags" at bounding box center [763, 63] width 56 height 30
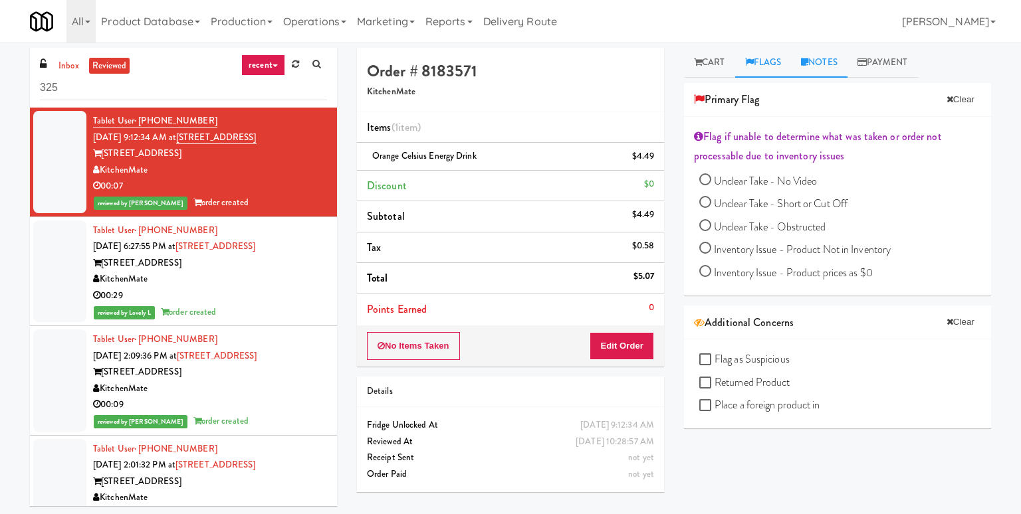
click at [829, 60] on link "Notes" at bounding box center [819, 63] width 56 height 30
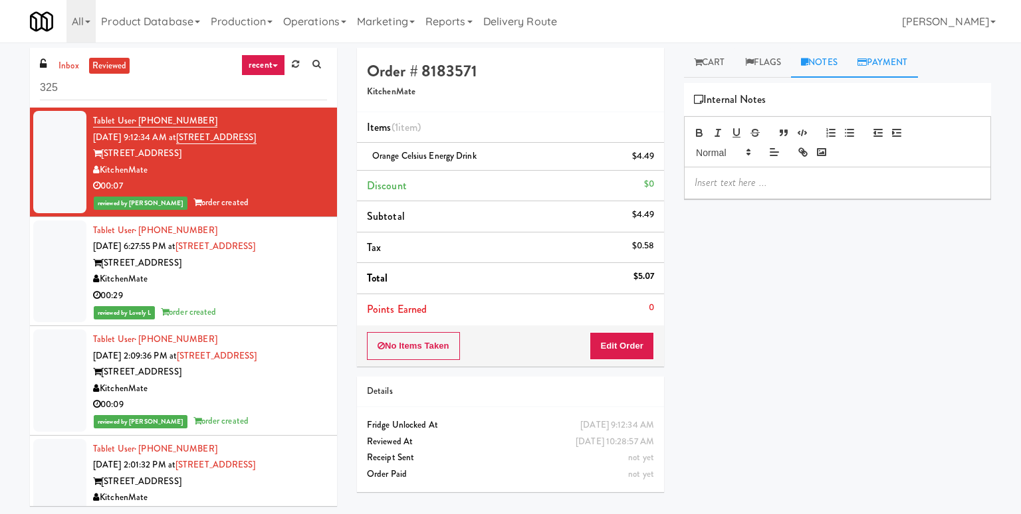
click at [885, 60] on link "Payment" at bounding box center [882, 63] width 70 height 30
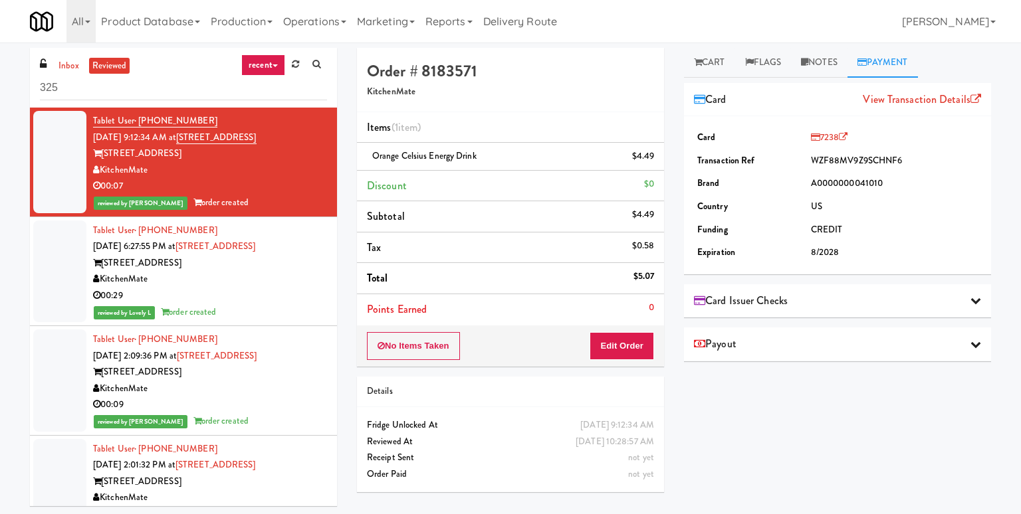
click at [814, 305] on div "Card Issuer Checks" at bounding box center [837, 301] width 287 height 20
click at [782, 379] on div "Payout" at bounding box center [837, 389] width 287 height 20
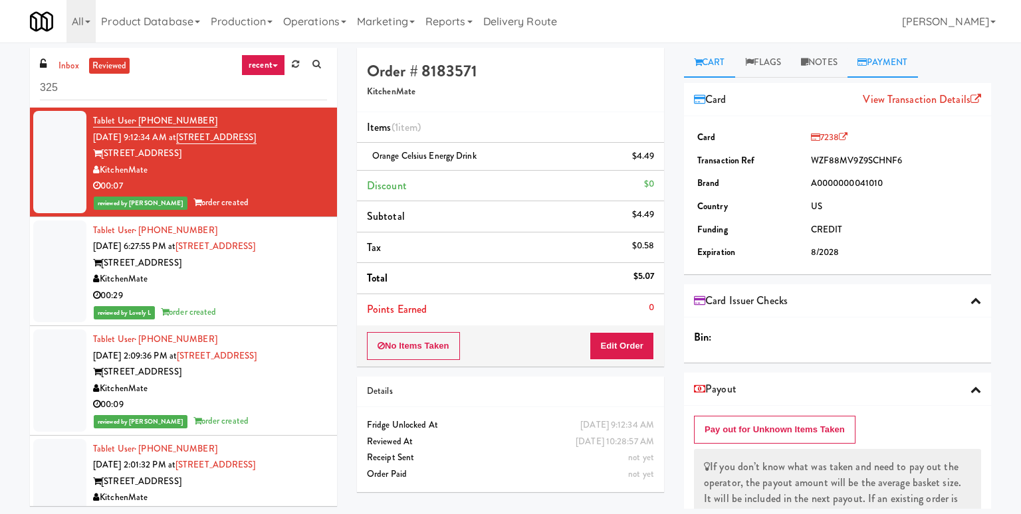
click at [717, 60] on link "Cart" at bounding box center [709, 63] width 51 height 30
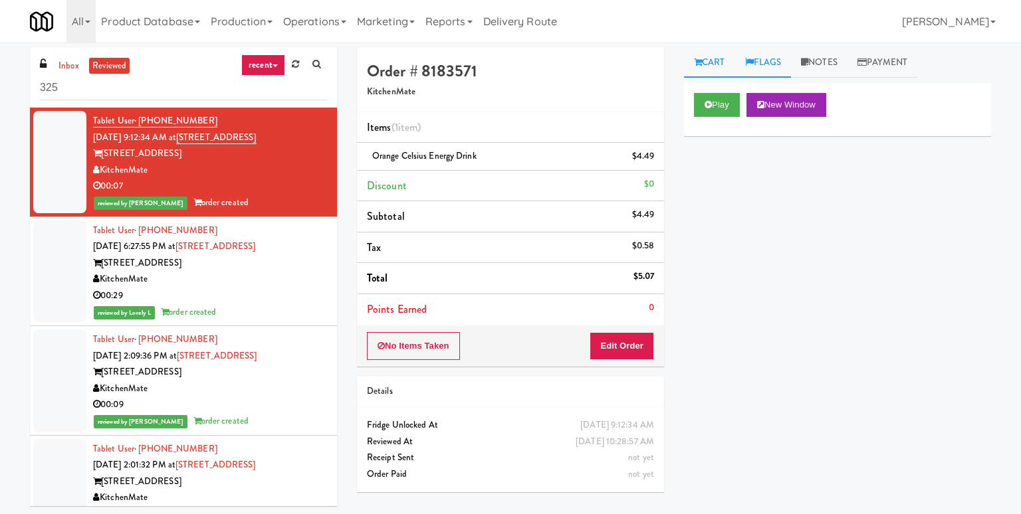
click at [766, 62] on link "Flags" at bounding box center [763, 63] width 56 height 30
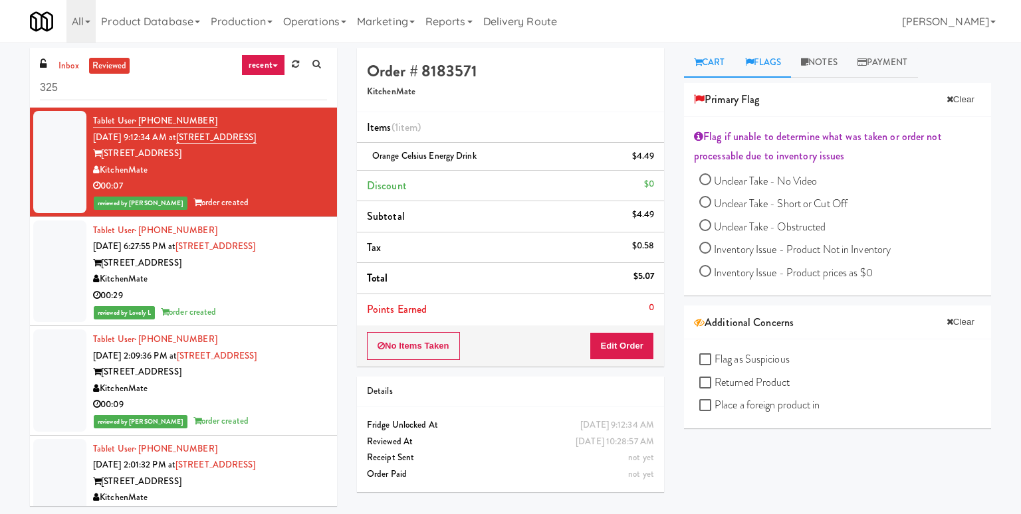
click at [714, 65] on link "Cart" at bounding box center [709, 63] width 51 height 30
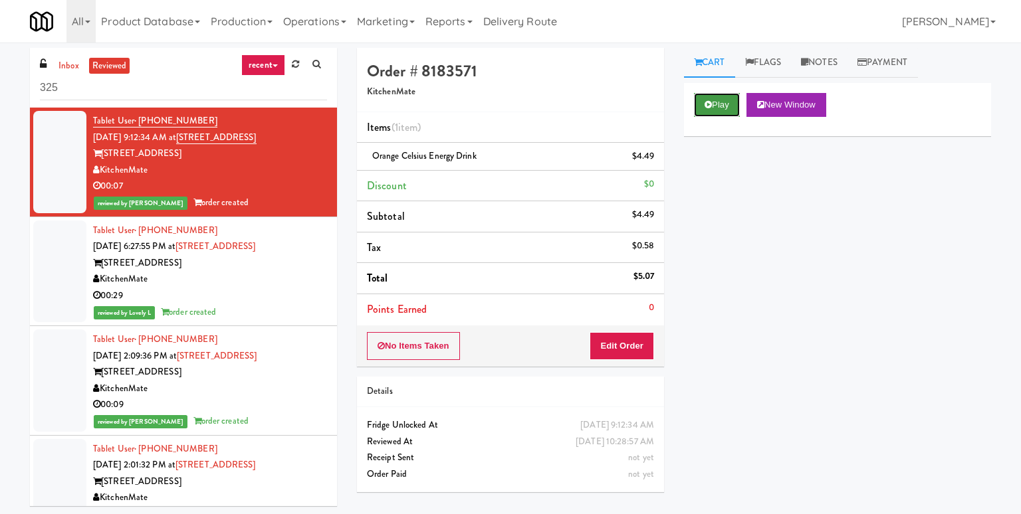
click at [726, 102] on button "Play" at bounding box center [717, 105] width 46 height 24
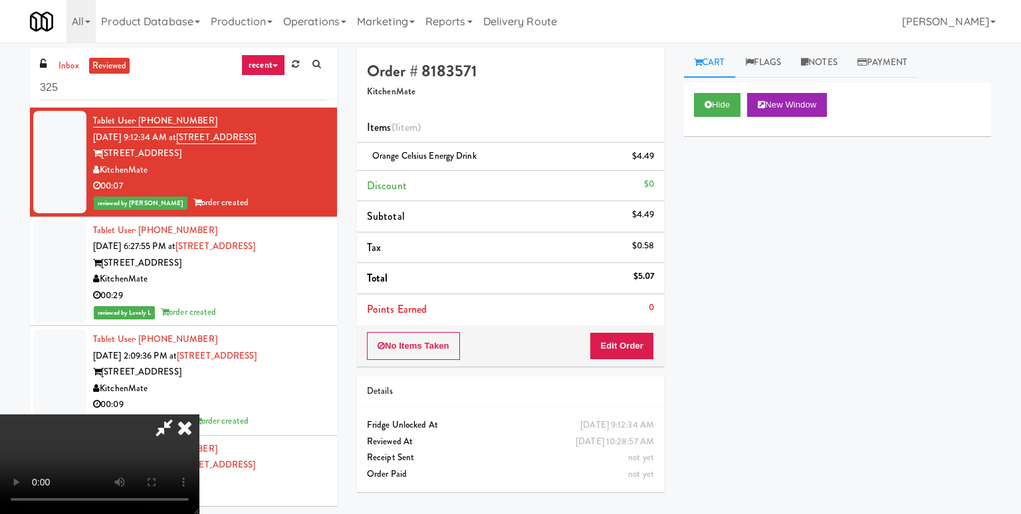
click at [199, 415] on icon at bounding box center [184, 428] width 29 height 27
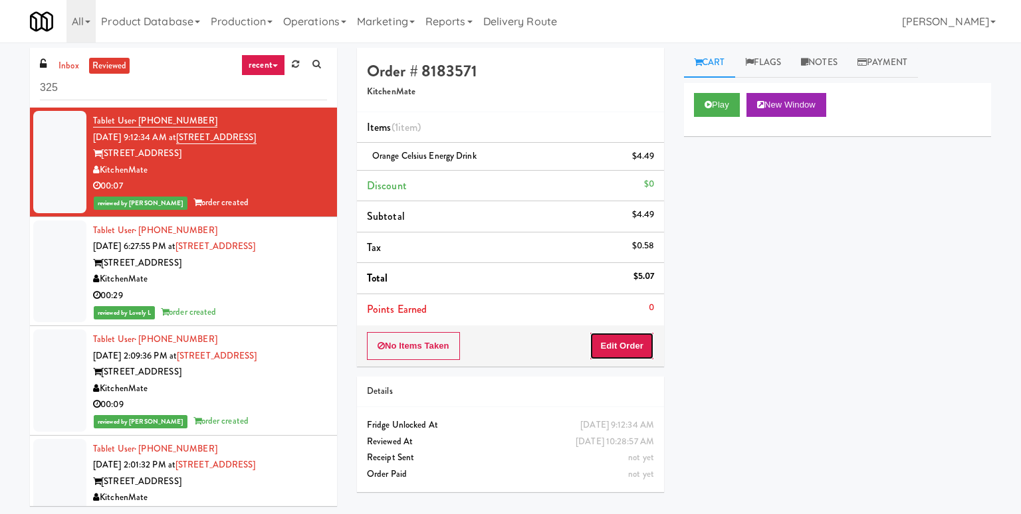
click at [625, 342] on button "Edit Order" at bounding box center [621, 346] width 64 height 28
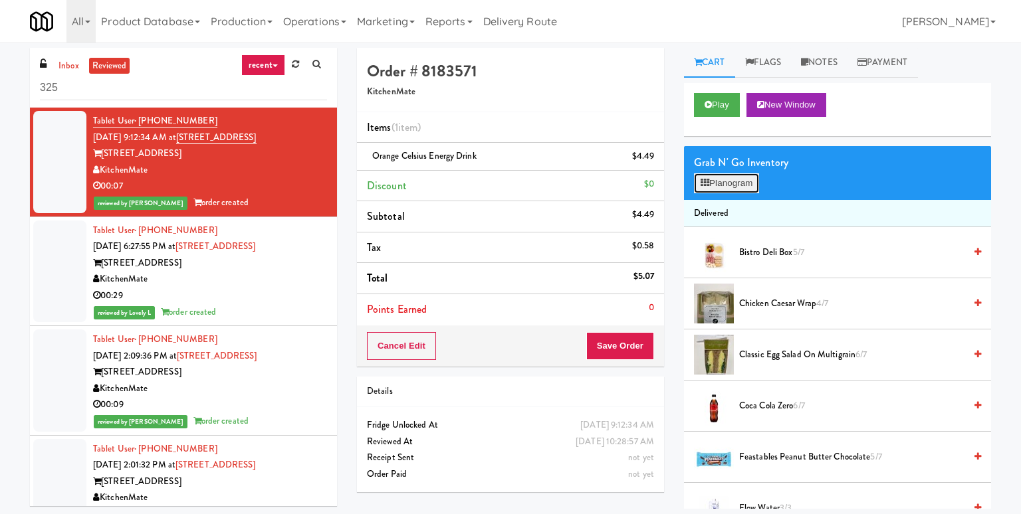
click at [731, 181] on button "Planogram" at bounding box center [726, 183] width 65 height 20
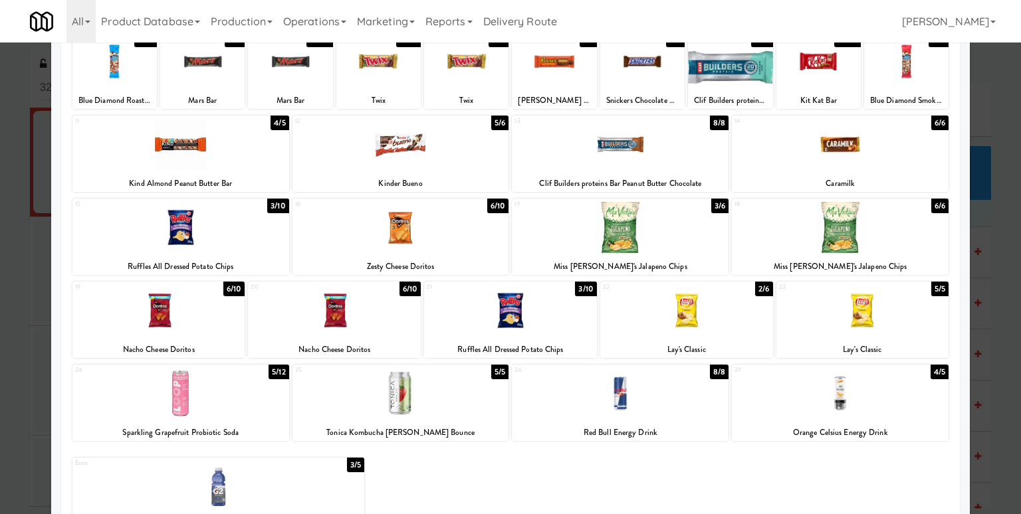
scroll to position [138, 0]
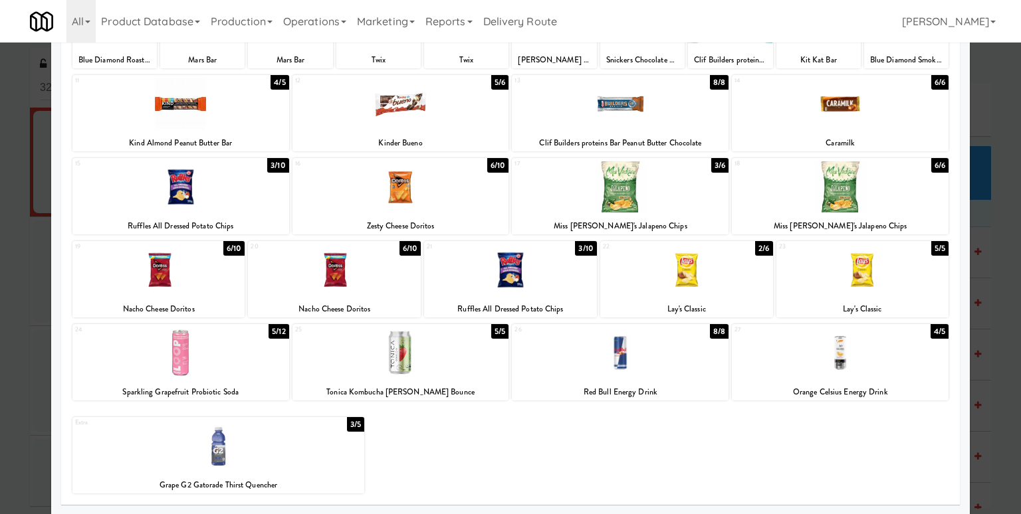
click at [186, 345] on div at bounding box center [180, 353] width 217 height 51
click at [981, 77] on div at bounding box center [510, 257] width 1021 height 514
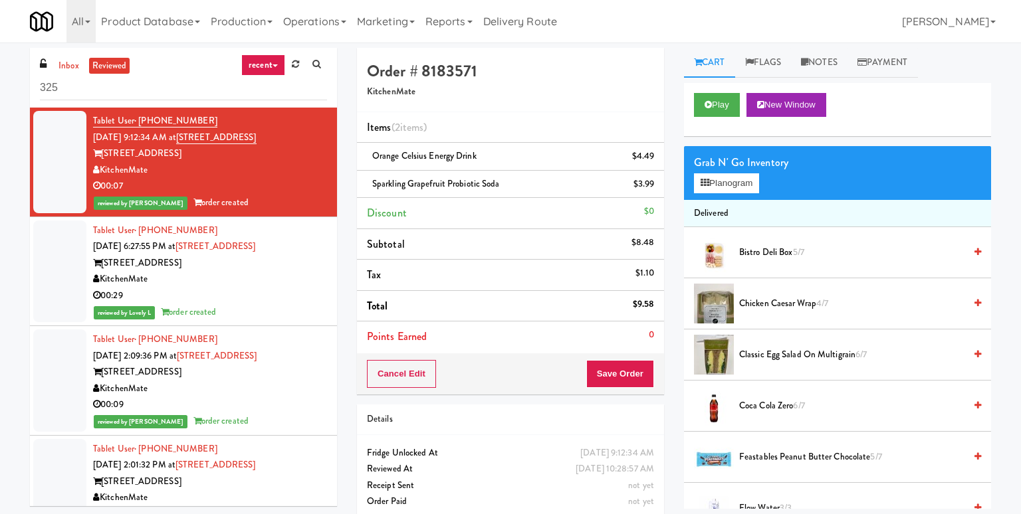
click at [300, 279] on div "KitchenMate" at bounding box center [210, 279] width 234 height 17
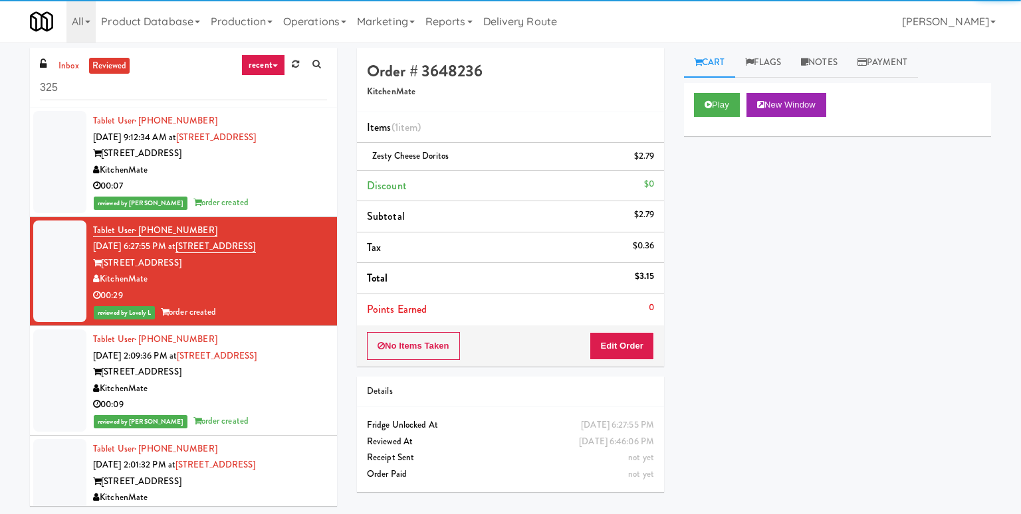
click at [287, 180] on div "00:07" at bounding box center [210, 186] width 234 height 17
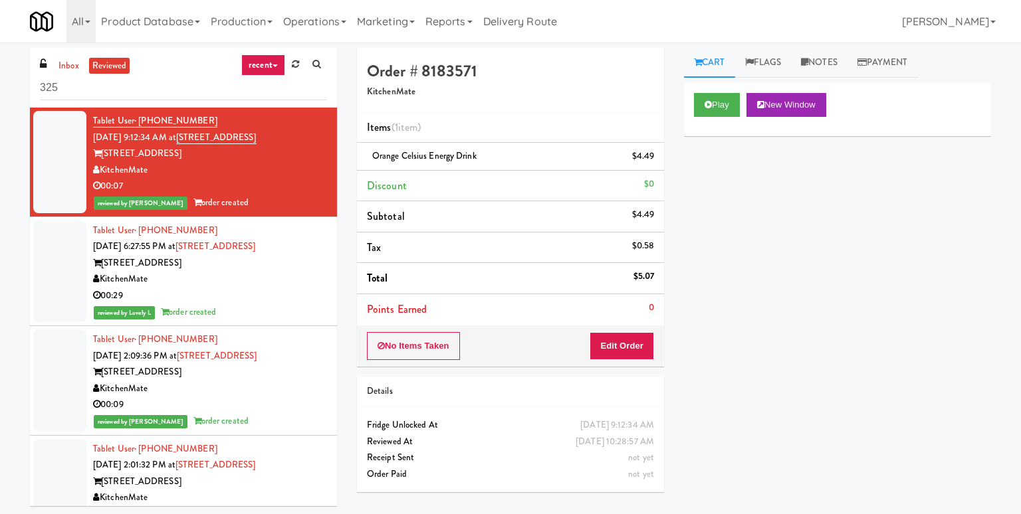
click at [723, 215] on div "Play New Window Primary Flag Clear Flag if unable to determine what was taken o…" at bounding box center [837, 332] width 307 height 498
click at [735, 205] on div "Play New Window Primary Flag Clear Flag if unable to determine what was taken o…" at bounding box center [837, 332] width 307 height 498
click at [333, 9] on link "Operations" at bounding box center [315, 21] width 74 height 43
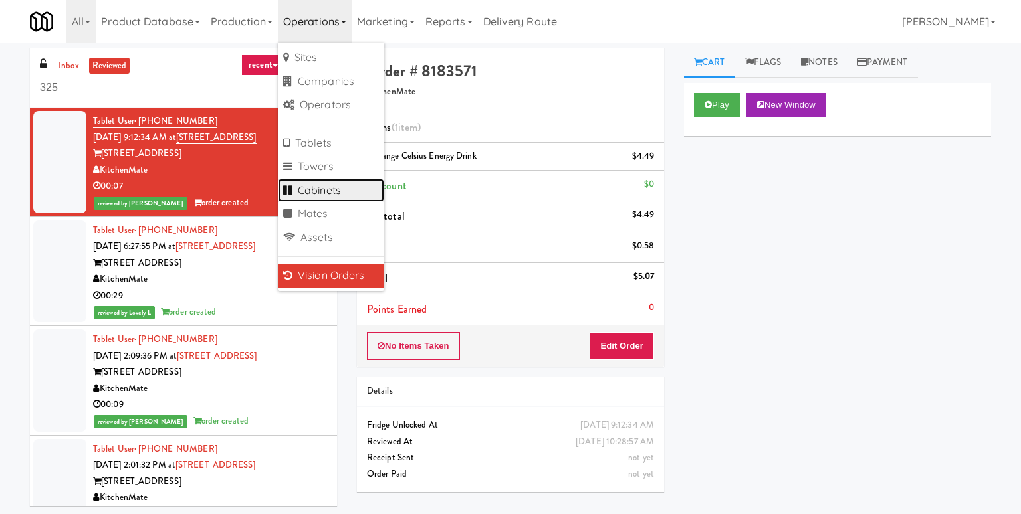
click at [344, 189] on link "Cabinets" at bounding box center [331, 191] width 106 height 24
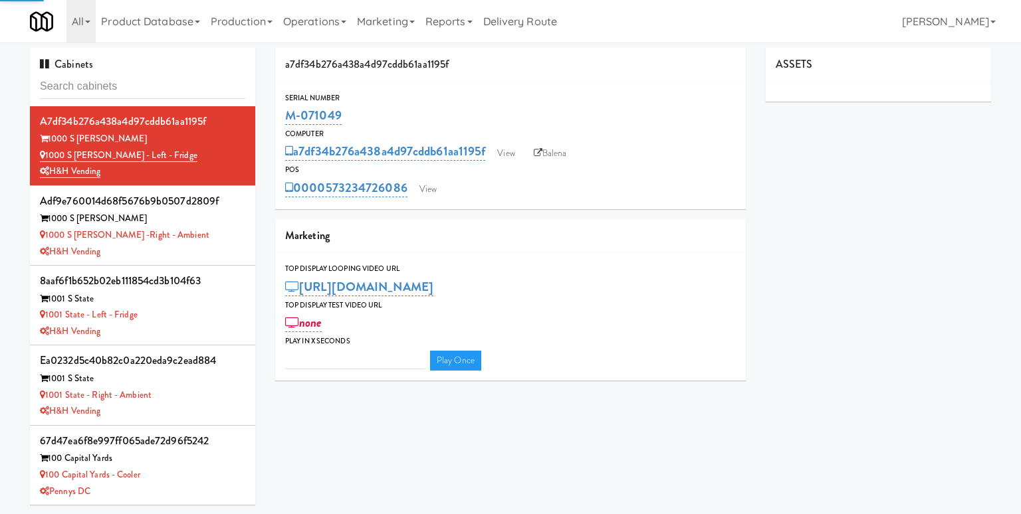
type input "3"
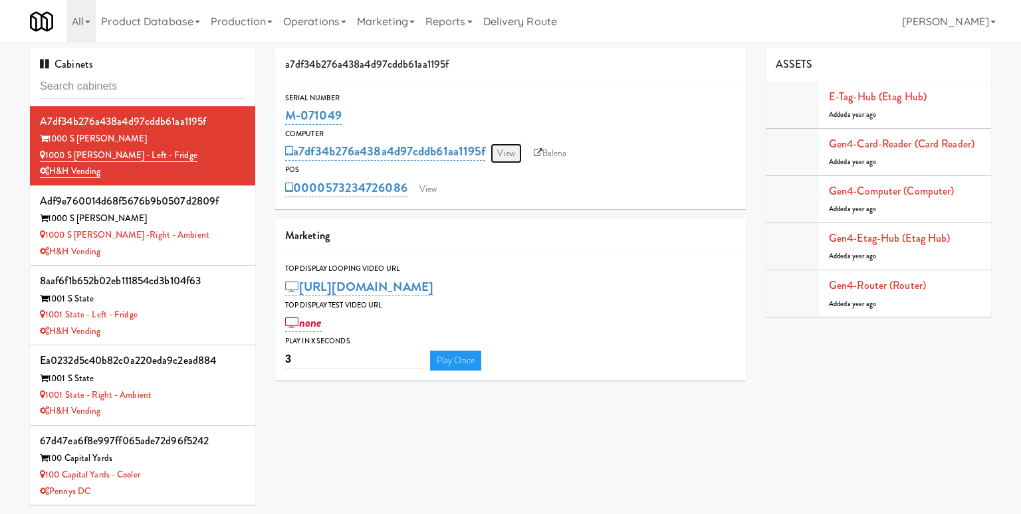
click at [518, 149] on link "View" at bounding box center [505, 154] width 31 height 20
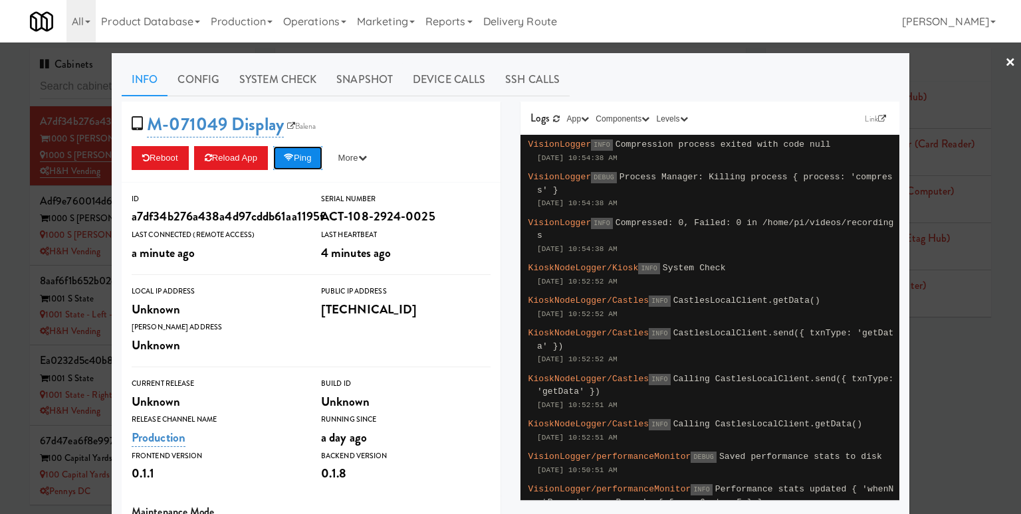
click at [305, 158] on button "Ping" at bounding box center [297, 158] width 49 height 24
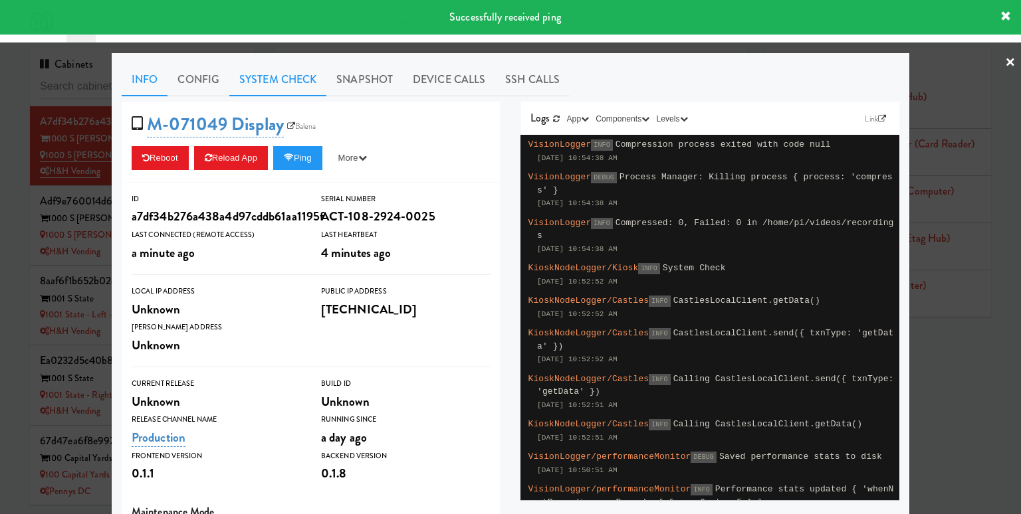
click at [281, 86] on link "System Check" at bounding box center [277, 79] width 97 height 33
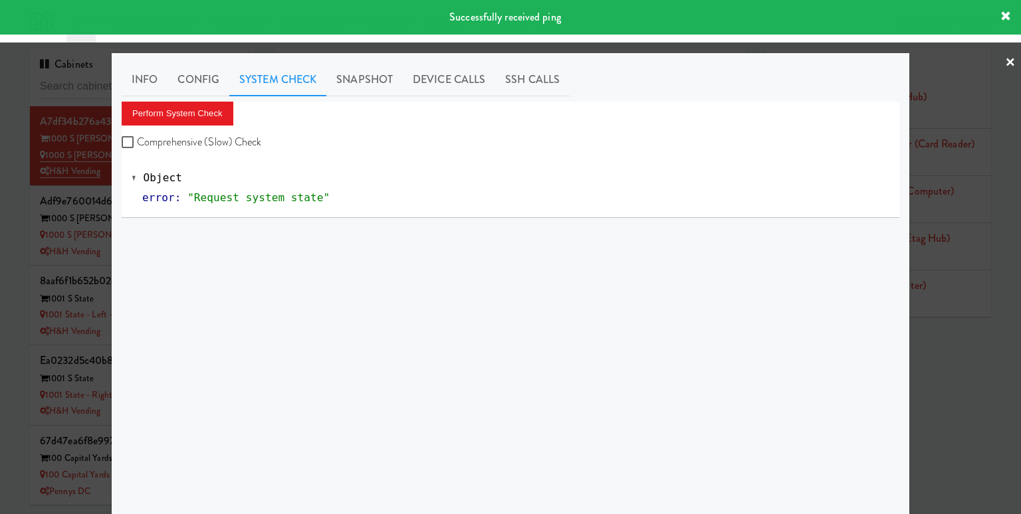
click at [203, 142] on label "Comprehensive (Slow) Check" at bounding box center [192, 142] width 140 height 20
click at [137, 142] on input "Comprehensive (Slow) Check" at bounding box center [129, 143] width 15 height 11
checkbox input "true"
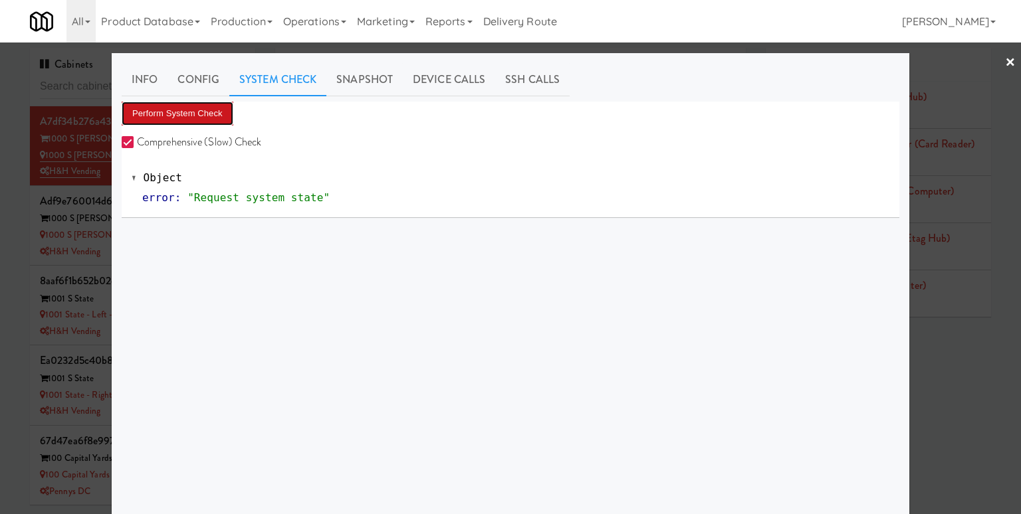
click at [215, 116] on button "Perform System Check" at bounding box center [178, 114] width 112 height 24
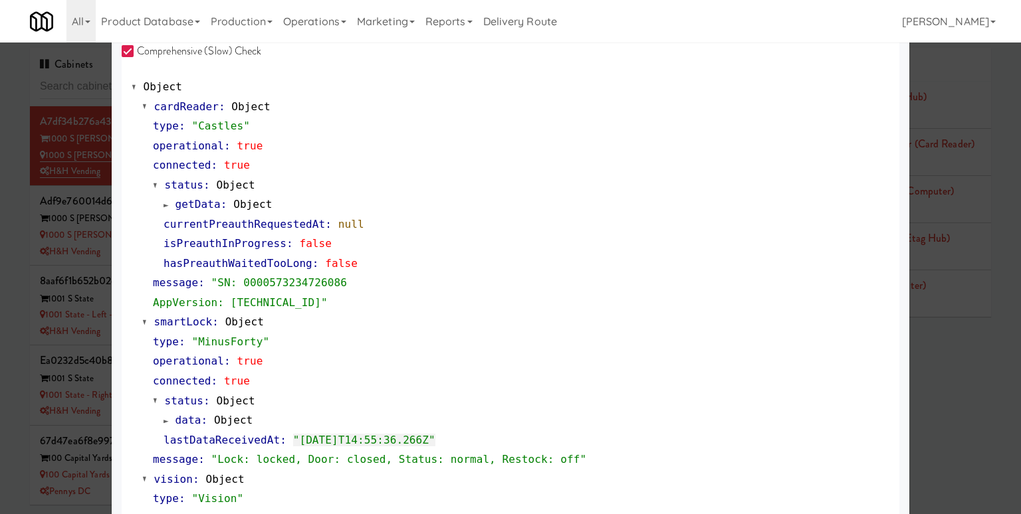
scroll to position [66, 0]
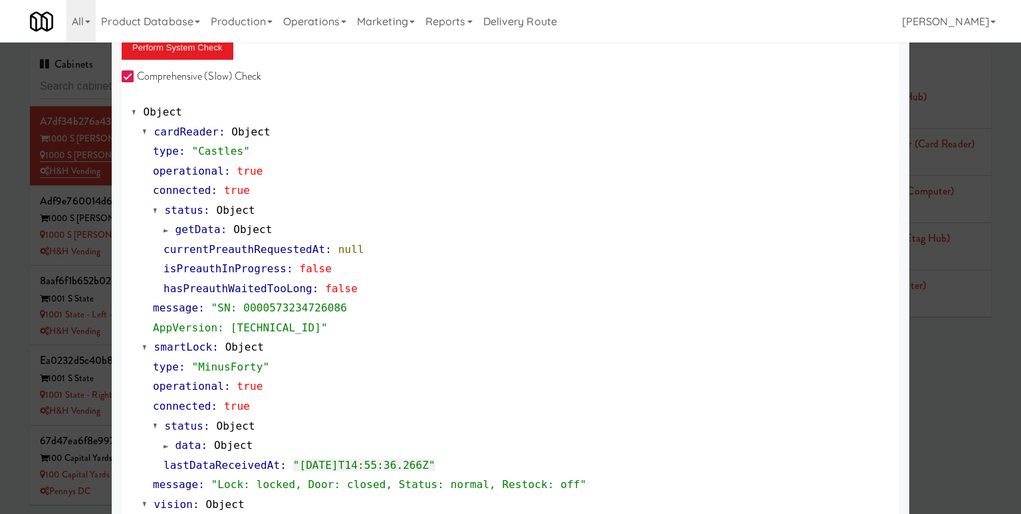
click at [164, 126] on span "cardReader" at bounding box center [186, 132] width 64 height 13
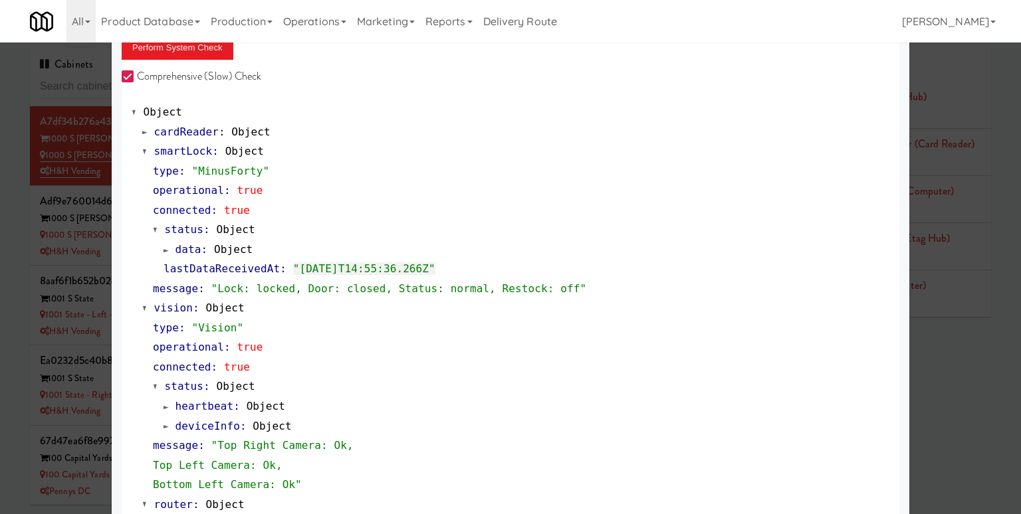
click at [191, 249] on span "data" at bounding box center [188, 249] width 26 height 13
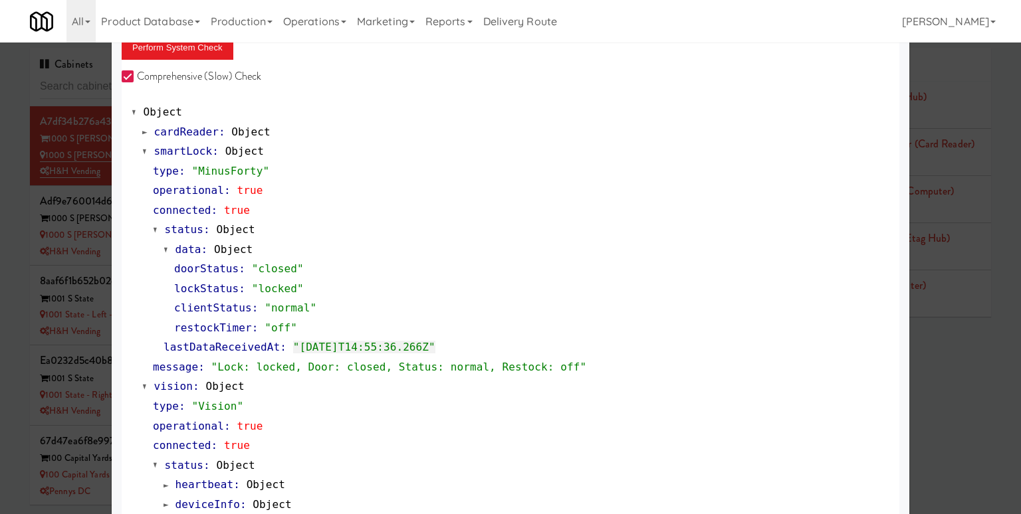
click at [154, 152] on span "smartLock" at bounding box center [183, 151] width 58 height 13
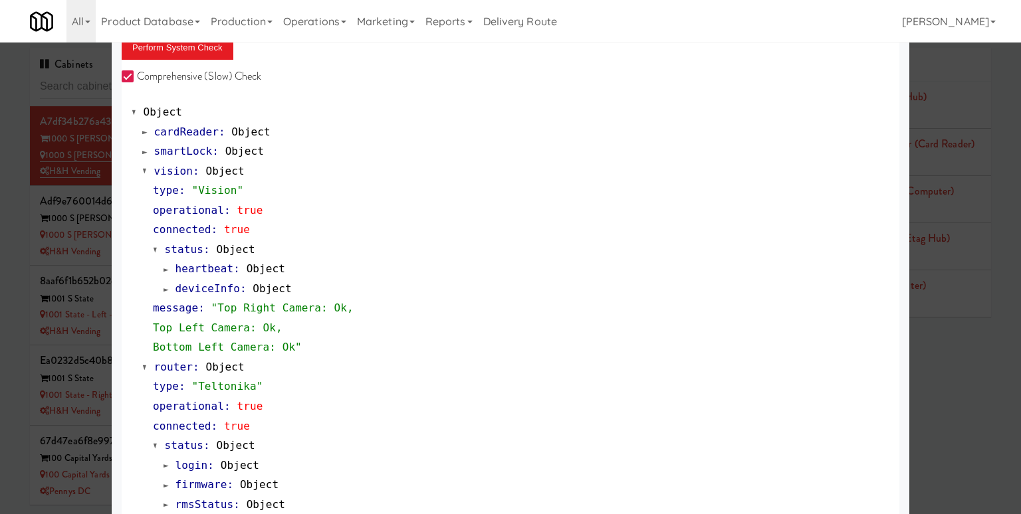
click at [194, 269] on span "heartbeat" at bounding box center [204, 268] width 58 height 13
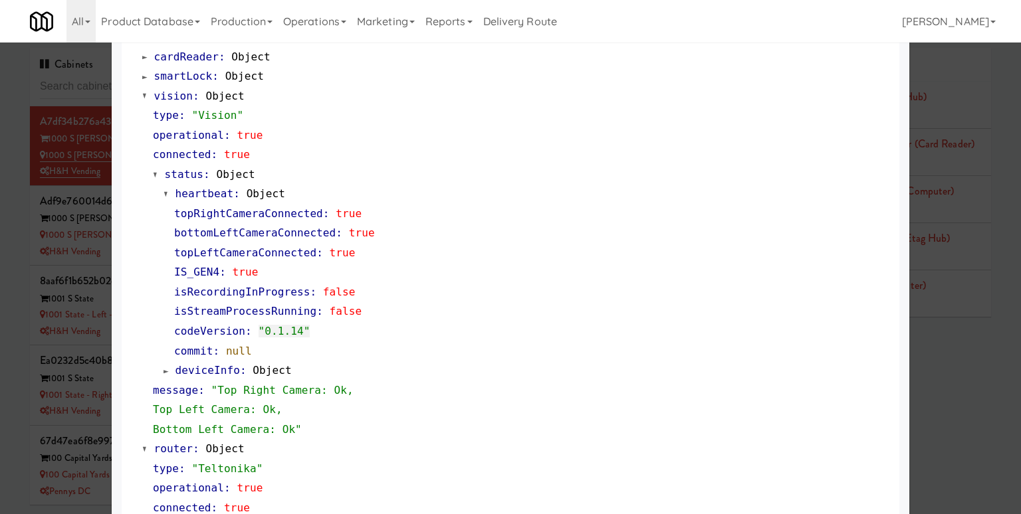
scroll to position [142, 0]
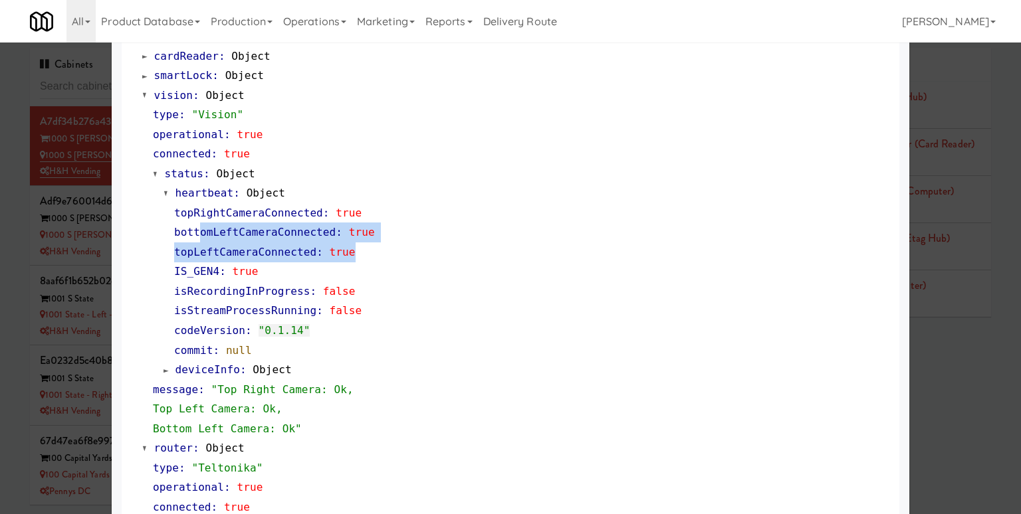
drag, startPoint x: 387, startPoint y: 252, endPoint x: 201, endPoint y: 223, distance: 188.9
click at [201, 223] on div "topRightCameraConnected : true bottomLeftCameraConnected : true topLeftCameraCo…" at bounding box center [526, 281] width 726 height 157
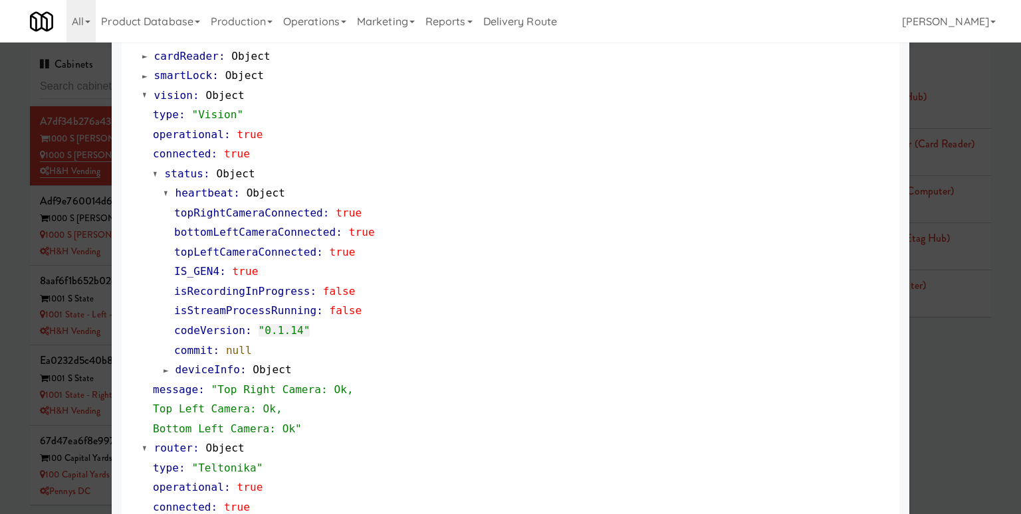
click at [169, 93] on span "vision" at bounding box center [173, 95] width 39 height 13
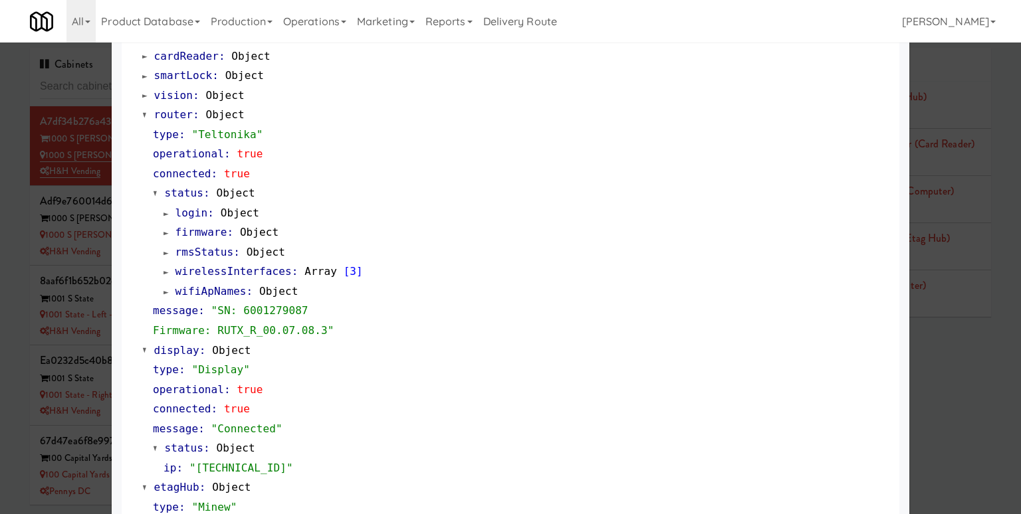
click at [205, 213] on span "login" at bounding box center [191, 213] width 33 height 13
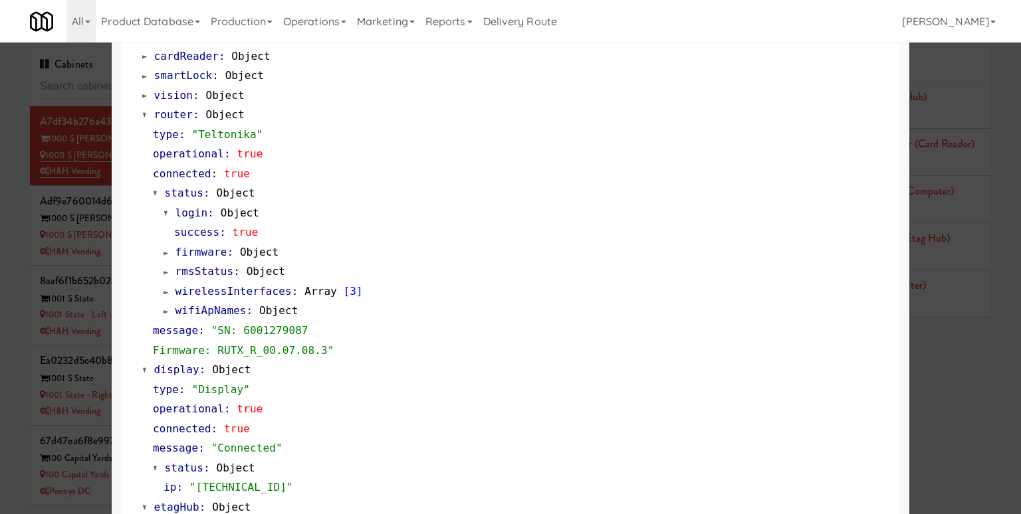
click at [201, 213] on span "login" at bounding box center [191, 213] width 33 height 13
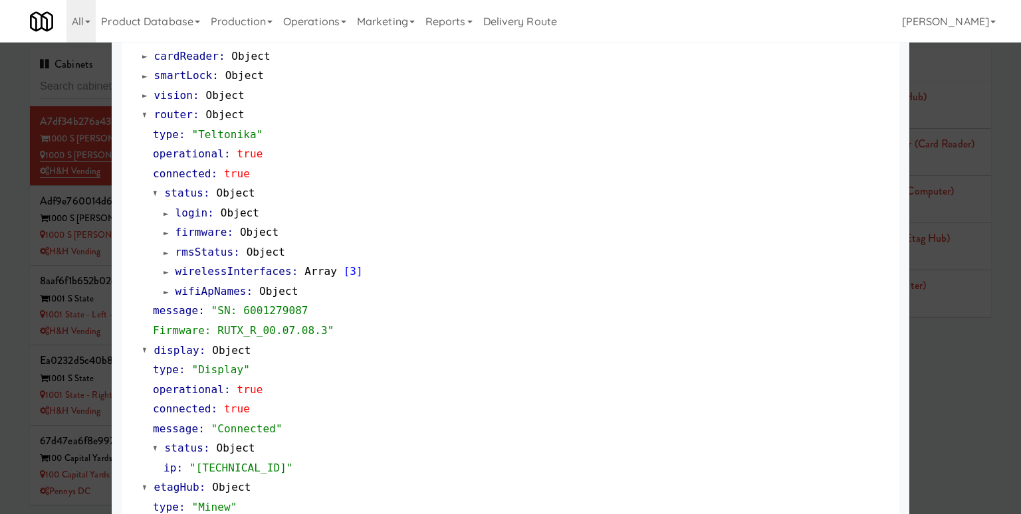
click at [146, 115] on span at bounding box center [144, 115] width 5 height 10
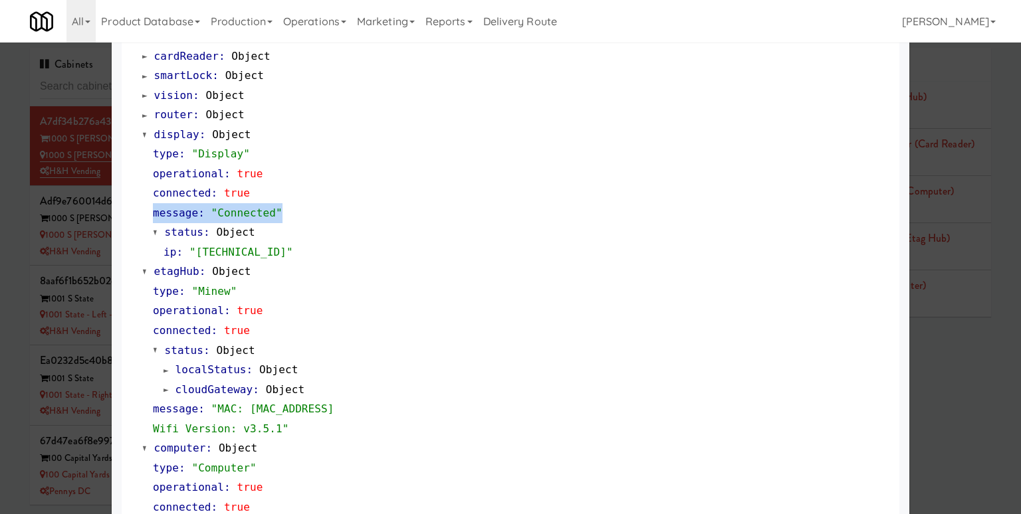
drag, startPoint x: 297, startPoint y: 217, endPoint x: 145, endPoint y: 215, distance: 152.2
click at [145, 215] on div "type : "Display" operational : true connected : true message : "Connected" stat…" at bounding box center [515, 203] width 747 height 118
click at [146, 134] on span at bounding box center [144, 135] width 5 height 10
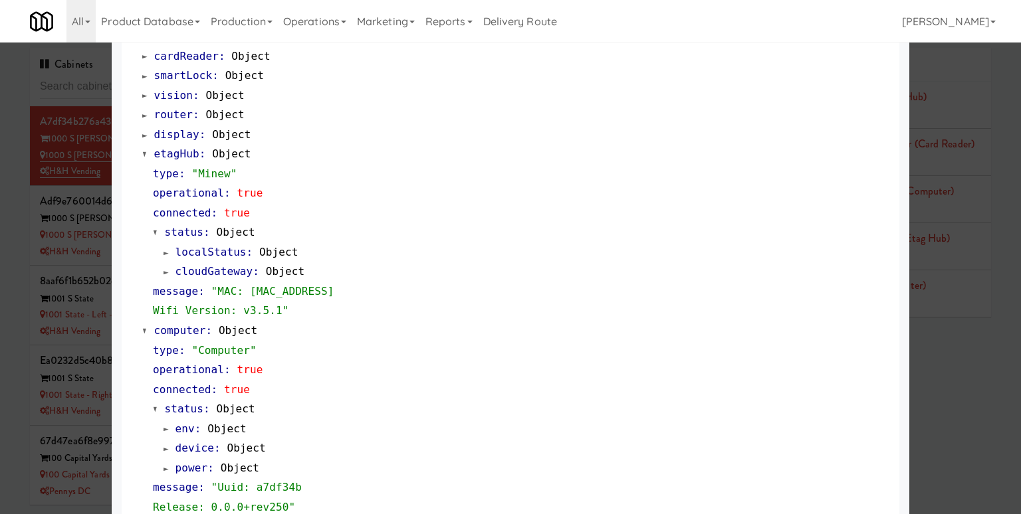
click at [146, 154] on span at bounding box center [144, 155] width 5 height 10
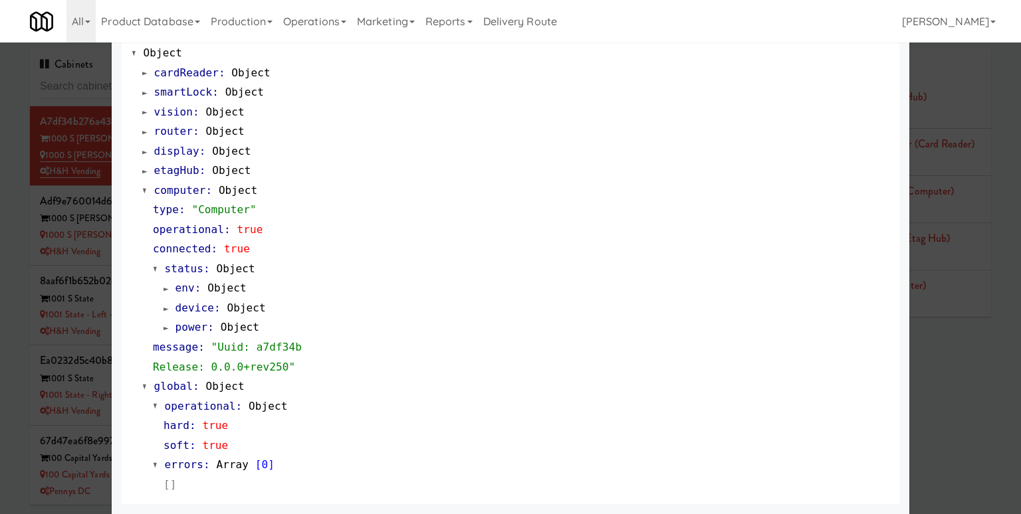
scroll to position [124, 0]
drag, startPoint x: 243, startPoint y: 447, endPoint x: 148, endPoint y: 398, distance: 106.1
click at [148, 398] on div "operational : Object hard : true soft : true errors : Array [ 0 ]" at bounding box center [515, 446] width 747 height 98
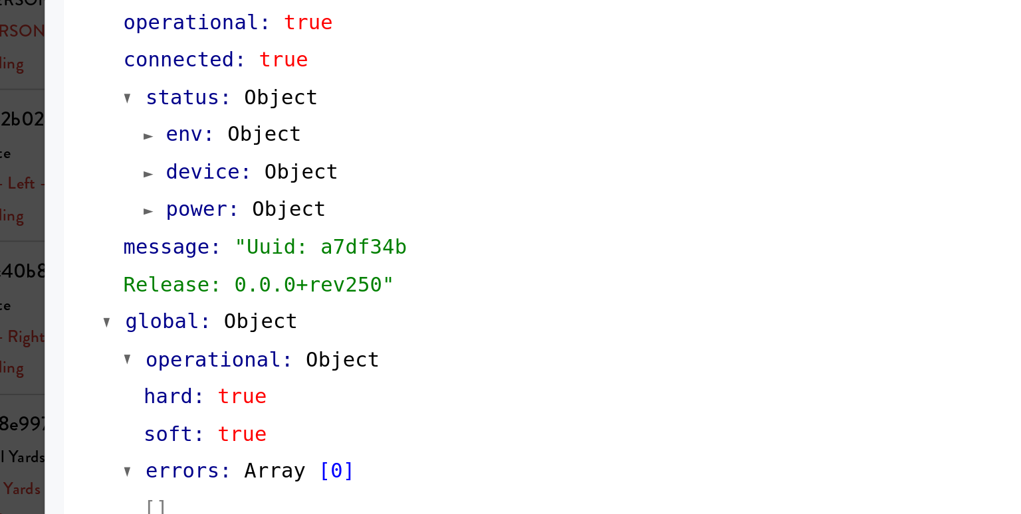
click at [253, 438] on div "soft : true" at bounding box center [526, 447] width 726 height 20
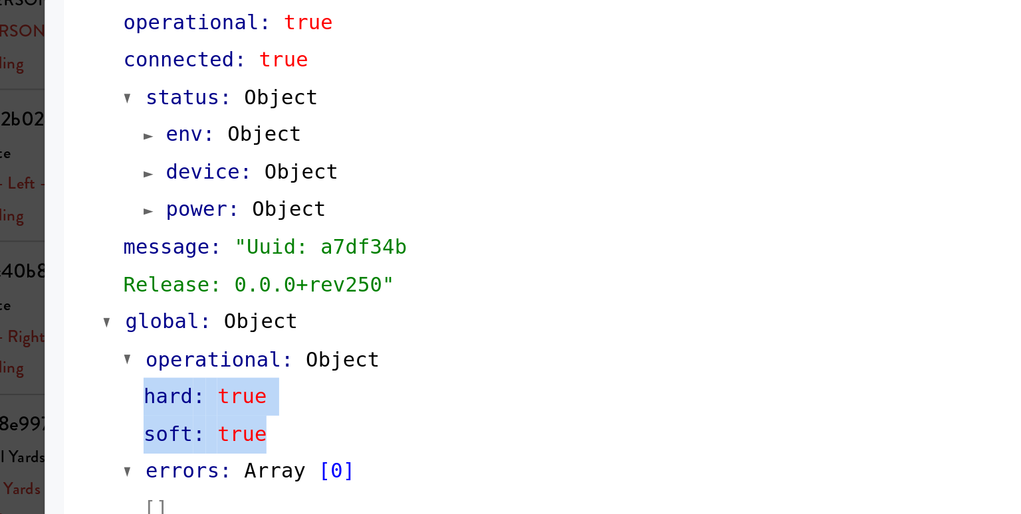
drag, startPoint x: 239, startPoint y: 442, endPoint x: 164, endPoint y: 424, distance: 77.2
click at [164, 424] on div "hard : true soft : true" at bounding box center [521, 436] width 736 height 39
click at [244, 437] on div "soft : true" at bounding box center [526, 447] width 726 height 20
drag, startPoint x: 229, startPoint y: 444, endPoint x: 163, endPoint y: 443, distance: 65.8
click at [163, 443] on div "hard : true soft : true" at bounding box center [521, 436] width 736 height 39
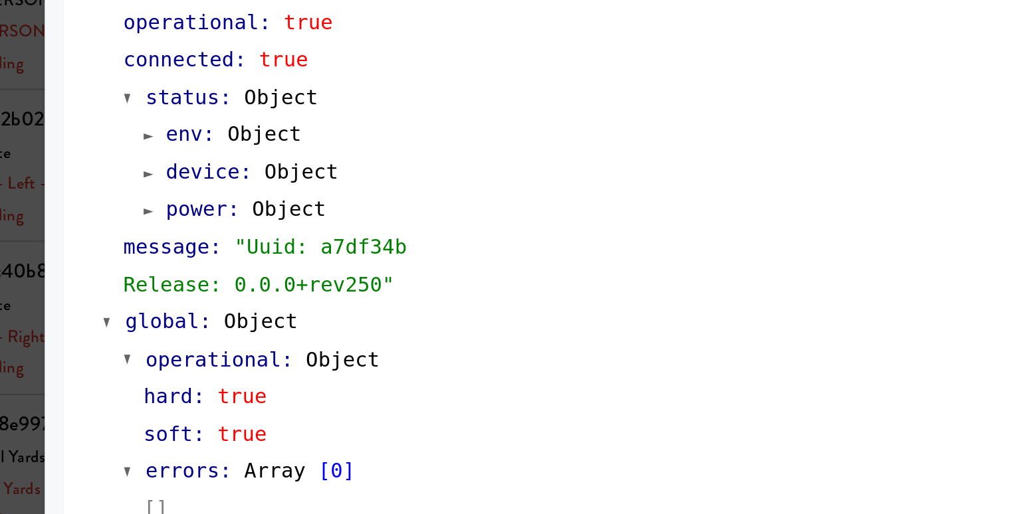
click at [241, 437] on div "soft : true" at bounding box center [526, 447] width 726 height 20
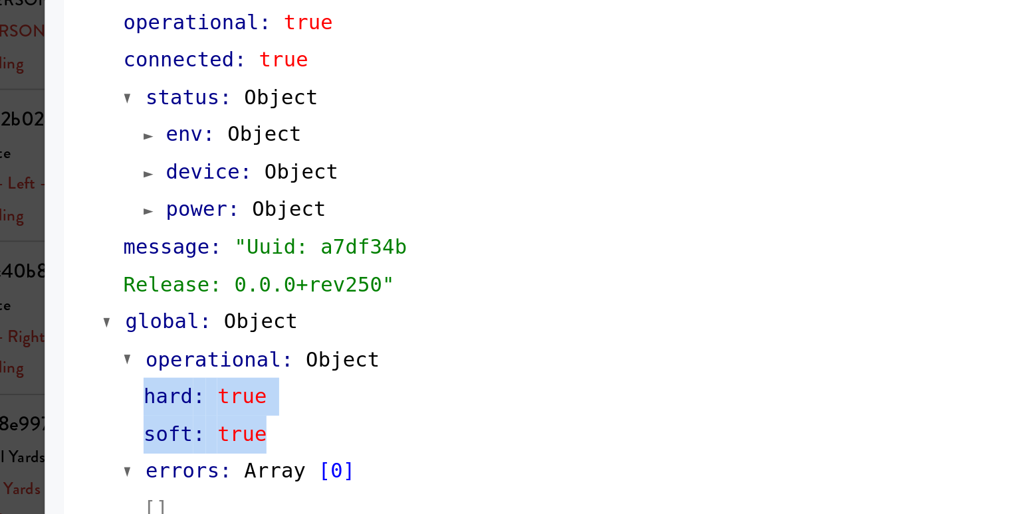
drag, startPoint x: 244, startPoint y: 448, endPoint x: 160, endPoint y: 426, distance: 86.6
click at [160, 426] on div "hard : true soft : true" at bounding box center [521, 436] width 736 height 39
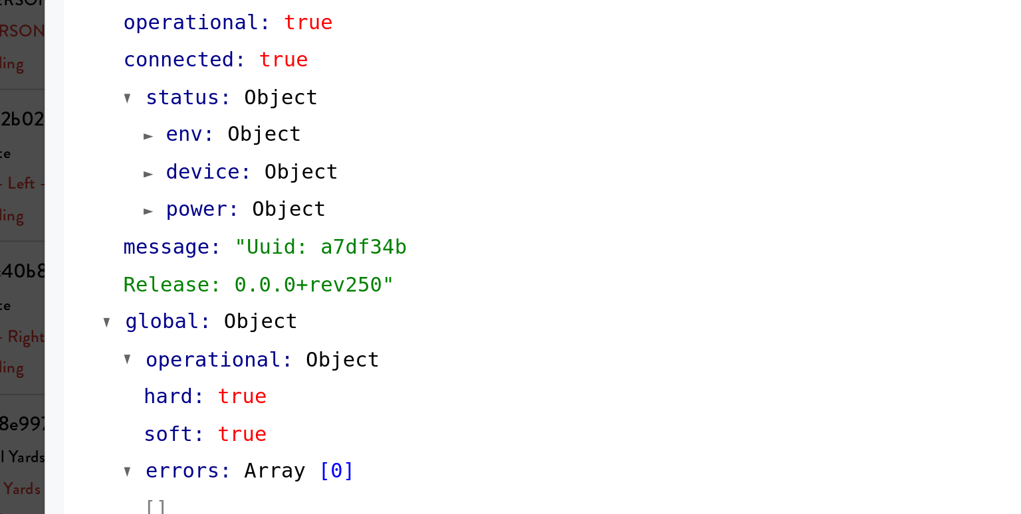
click at [340, 361] on div "message : "Uuid: a7df34b Release: 0.0.0+rev250"" at bounding box center [521, 357] width 736 height 39
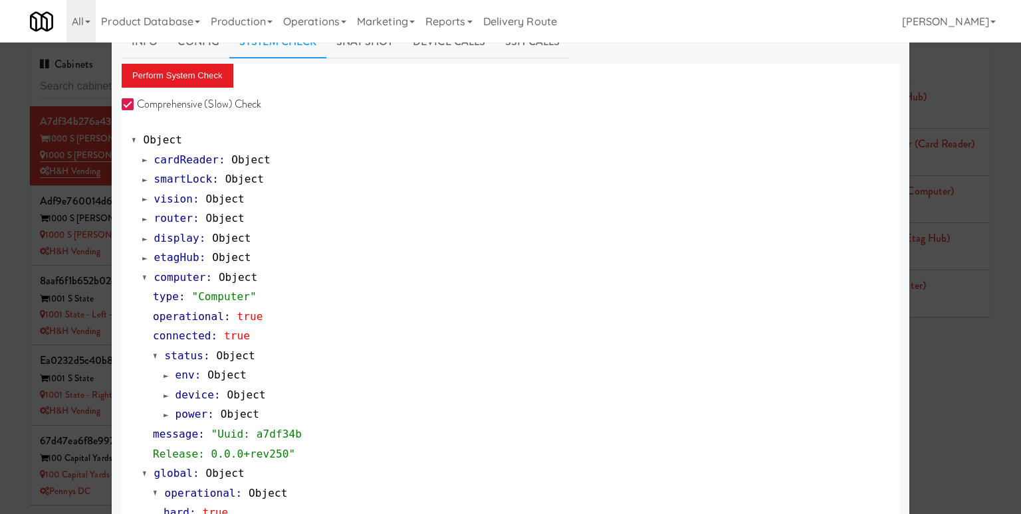
scroll to position [0, 0]
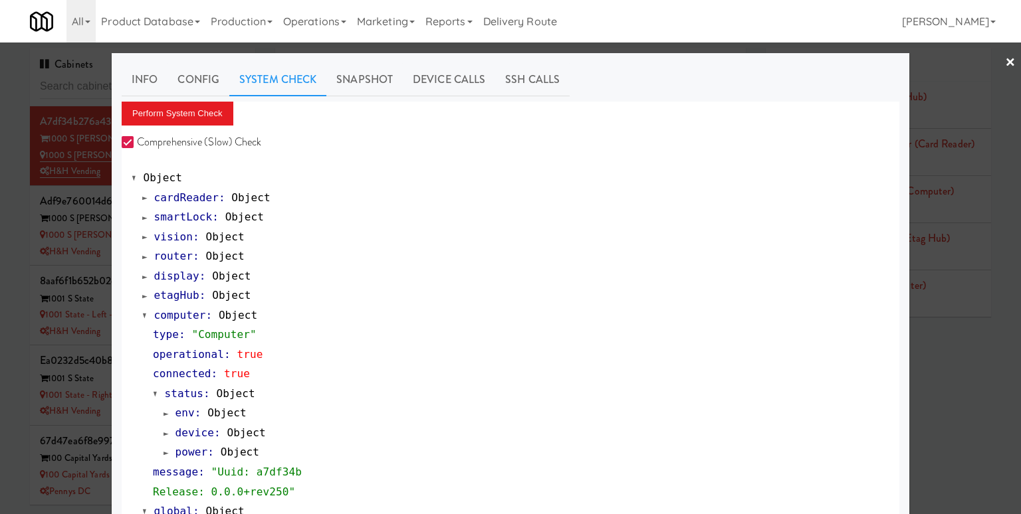
click at [946, 74] on div at bounding box center [510, 257] width 1021 height 514
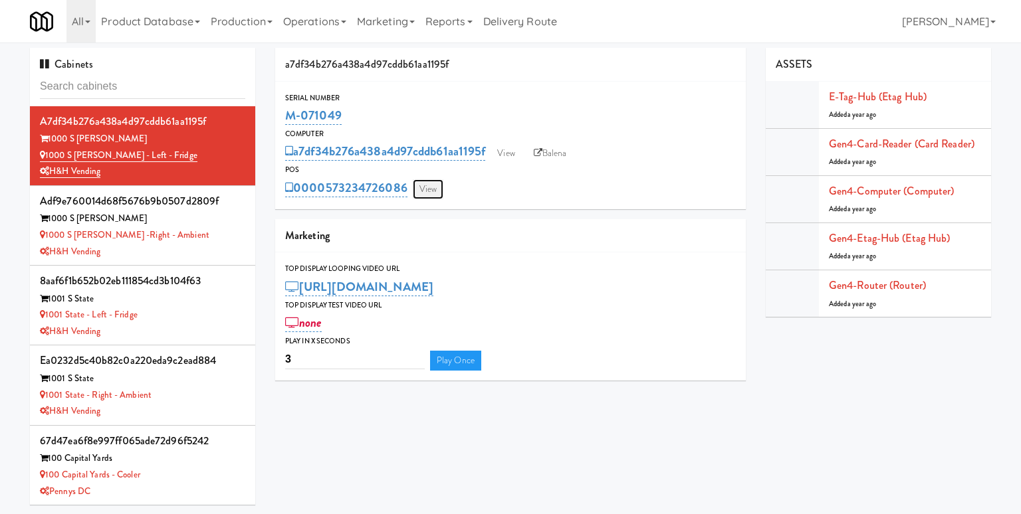
click at [426, 191] on link "View" at bounding box center [428, 189] width 31 height 20
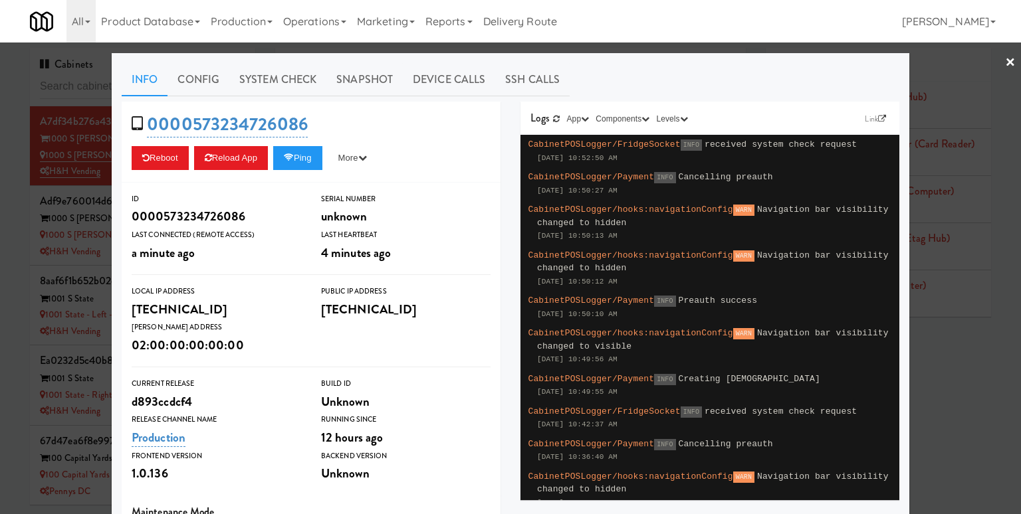
click at [952, 102] on div at bounding box center [510, 257] width 1021 height 514
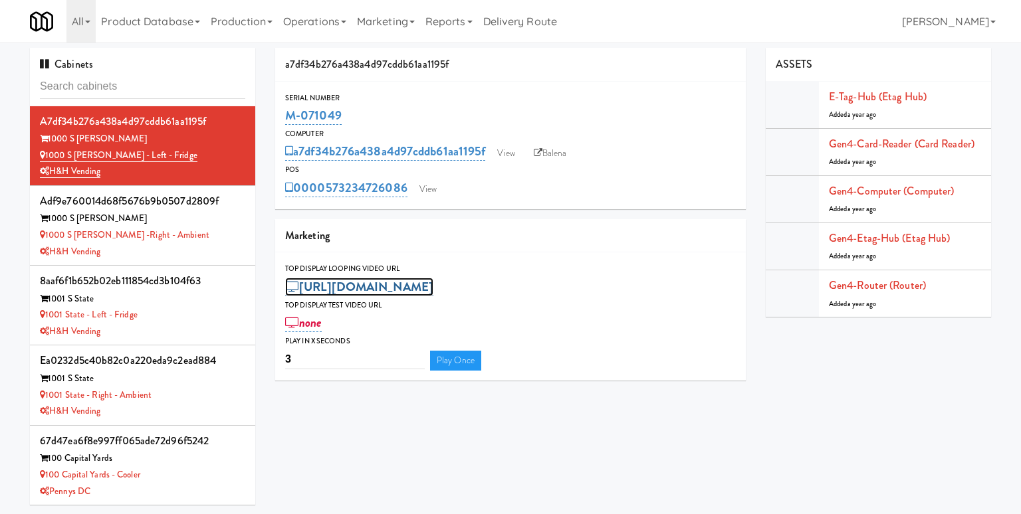
click at [362, 284] on link "https://res.cloudinary.com/kitchenmate/video/upload/v1748621418/ffznhcogbzfpgb7…" at bounding box center [359, 287] width 148 height 19
type input "sdkfjlsdfkjl"
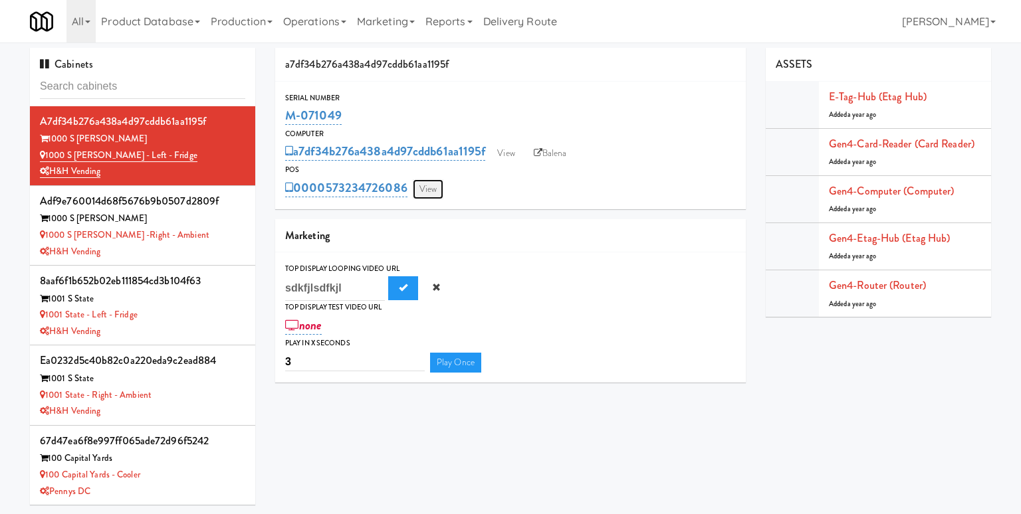
click at [431, 187] on link "View" at bounding box center [428, 189] width 31 height 20
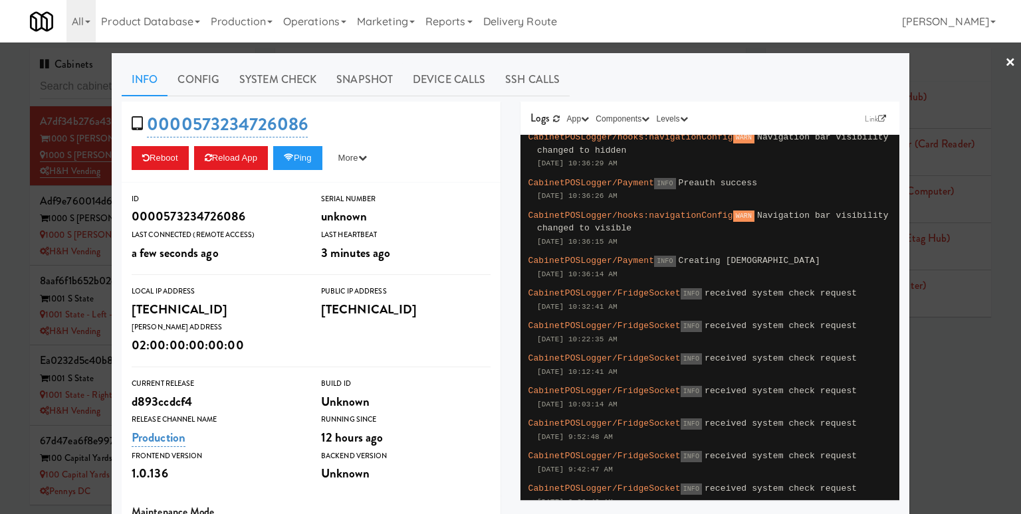
scroll to position [394, 0]
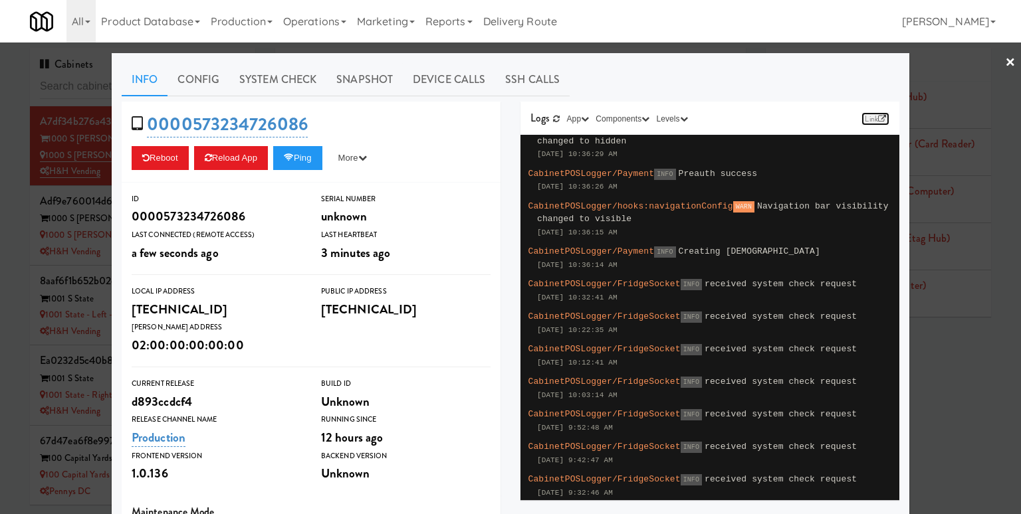
click at [876, 120] on link "Link" at bounding box center [875, 118] width 28 height 13
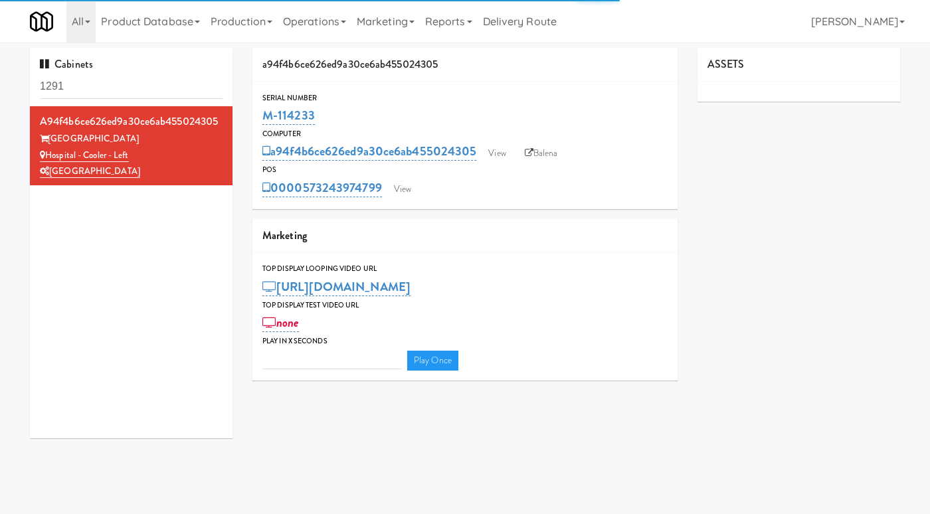
type input "3"
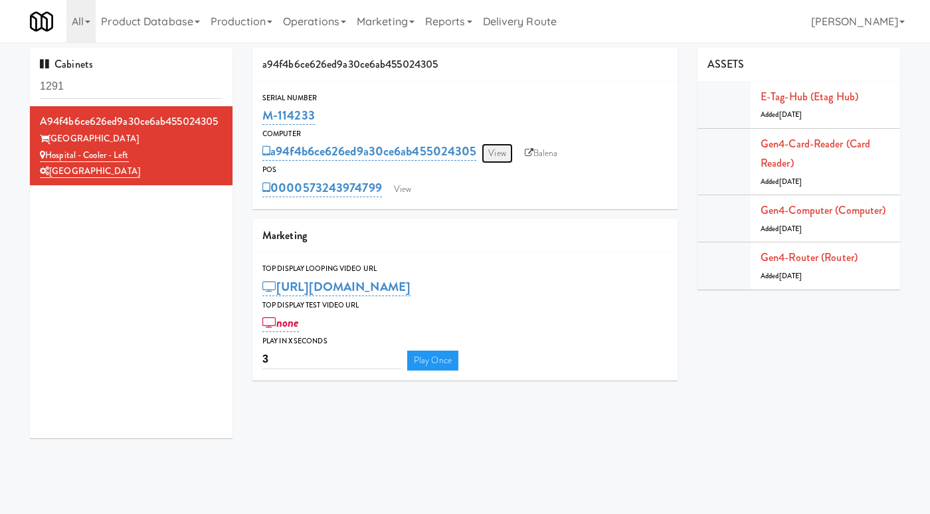
click at [494, 154] on link "View" at bounding box center [497, 154] width 31 height 20
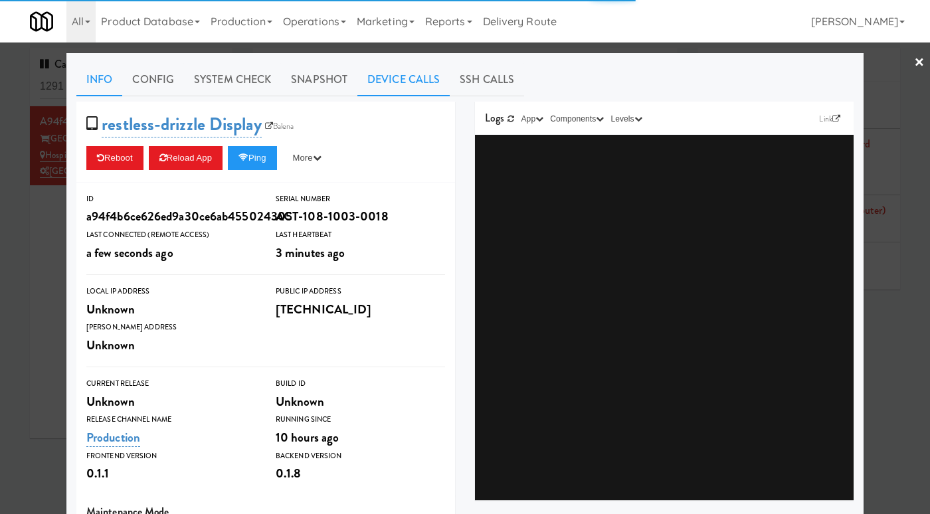
click at [413, 80] on link "Device Calls" at bounding box center [404, 79] width 92 height 33
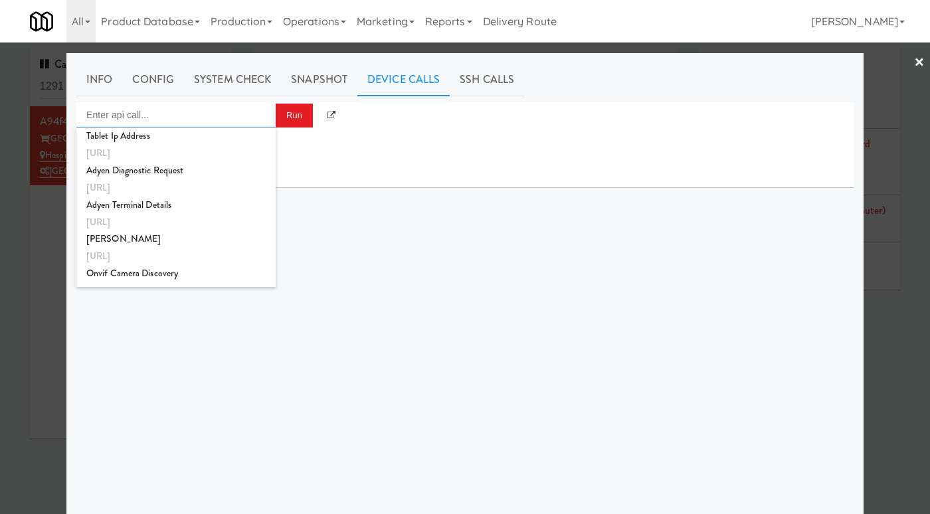
click at [258, 117] on input "Enter api call..." at bounding box center [175, 115] width 199 height 27
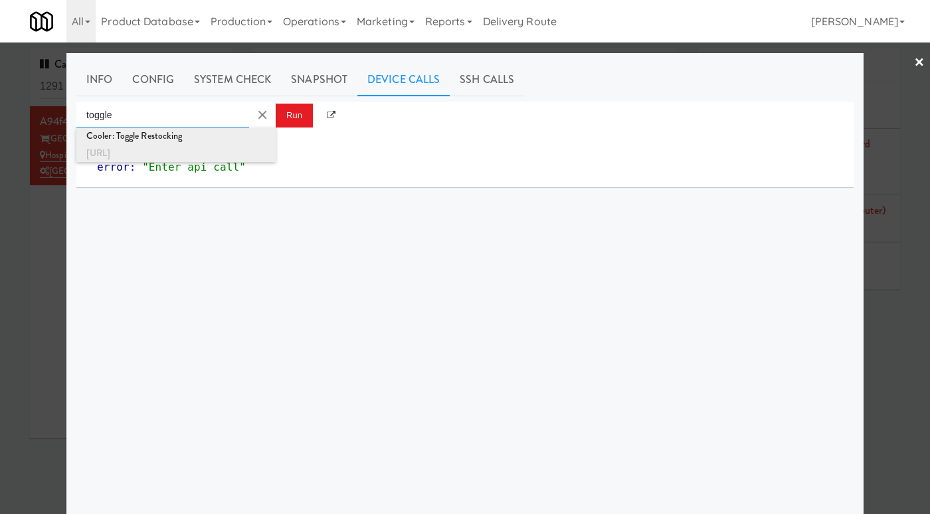
click at [226, 141] on div "Cooler: Toggle Restocking" at bounding box center [175, 136] width 179 height 17
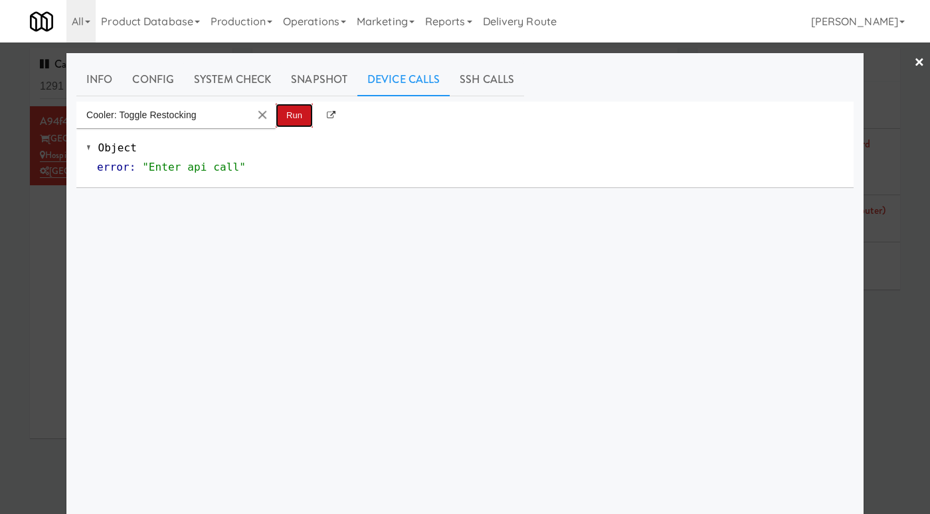
click at [294, 116] on button "Run" at bounding box center [294, 116] width 37 height 24
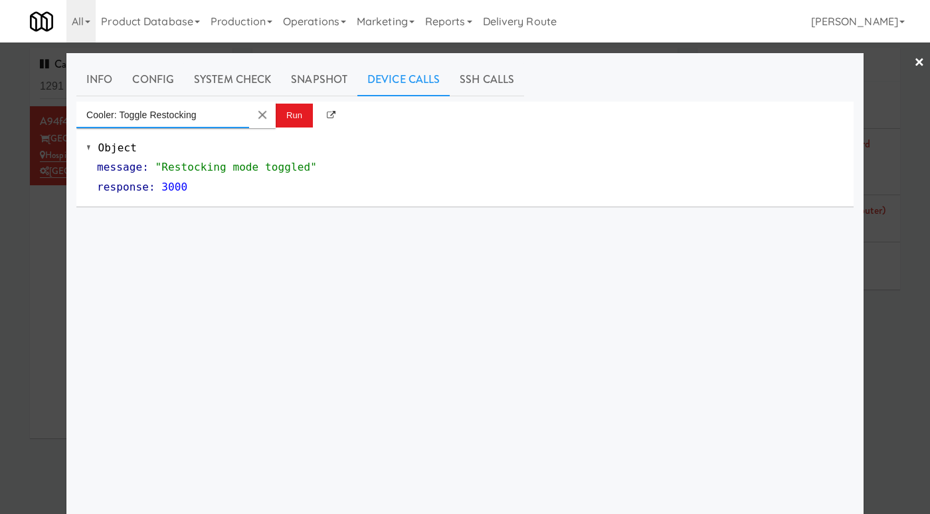
click at [235, 117] on input "Cooler: Toggle Restocking" at bounding box center [162, 115] width 173 height 27
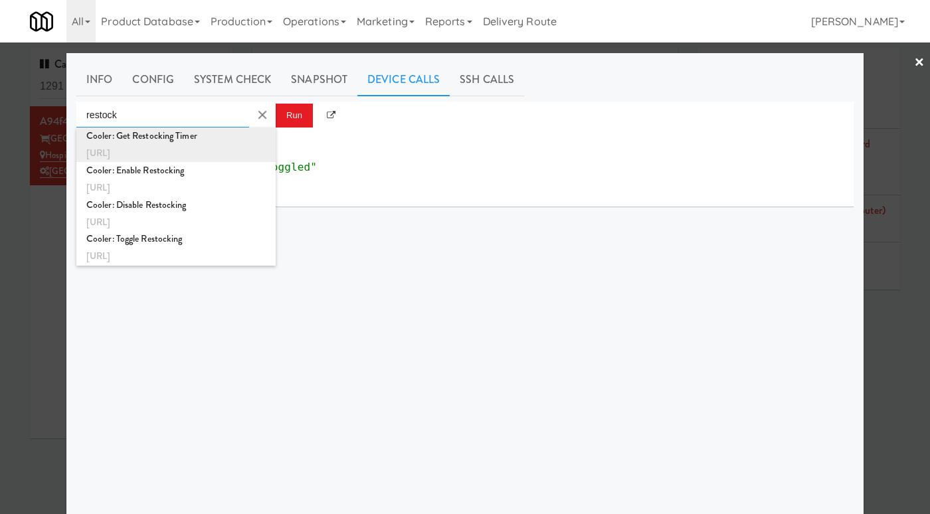
click at [235, 142] on div "Cooler: Get Restocking Timer" at bounding box center [175, 136] width 179 height 17
type input "Cooler: Get Restocking Timer"
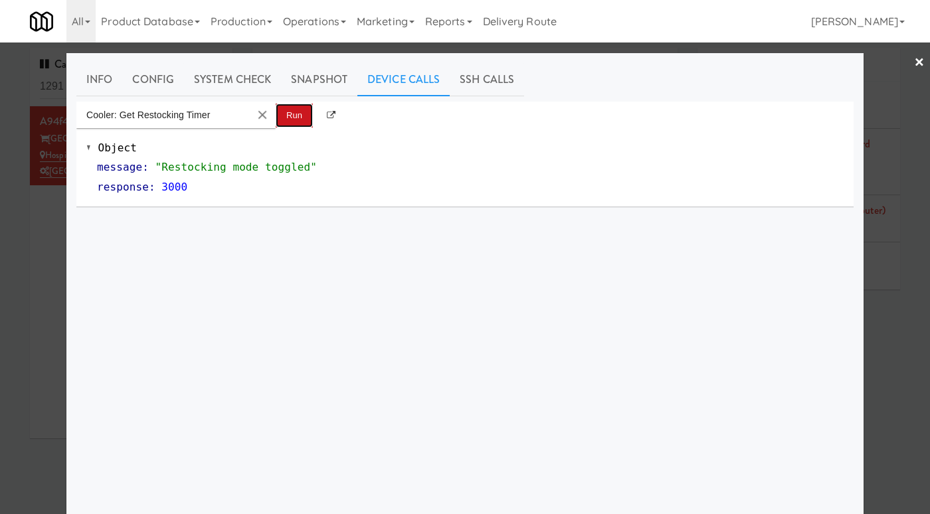
click at [297, 123] on button "Run" at bounding box center [294, 116] width 37 height 24
click at [235, 81] on link "System Check" at bounding box center [232, 79] width 97 height 33
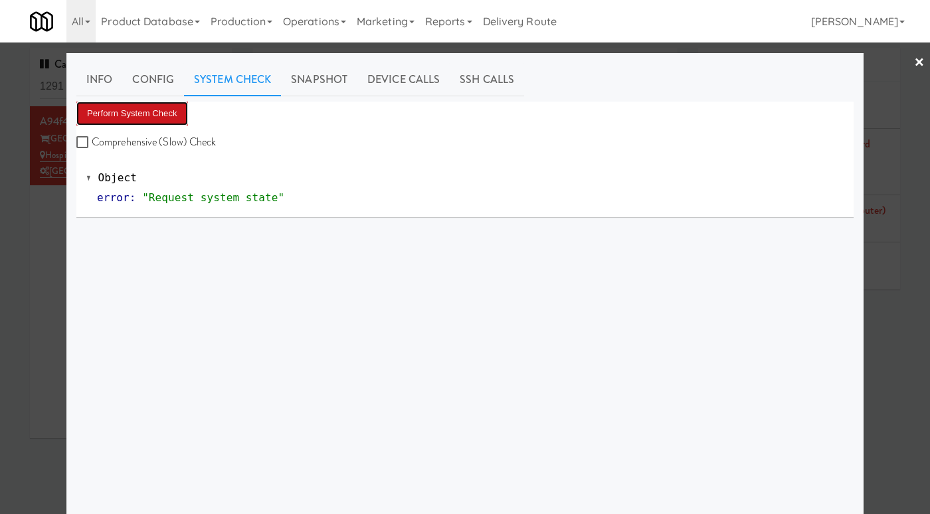
click at [167, 108] on button "Perform System Check" at bounding box center [132, 114] width 112 height 24
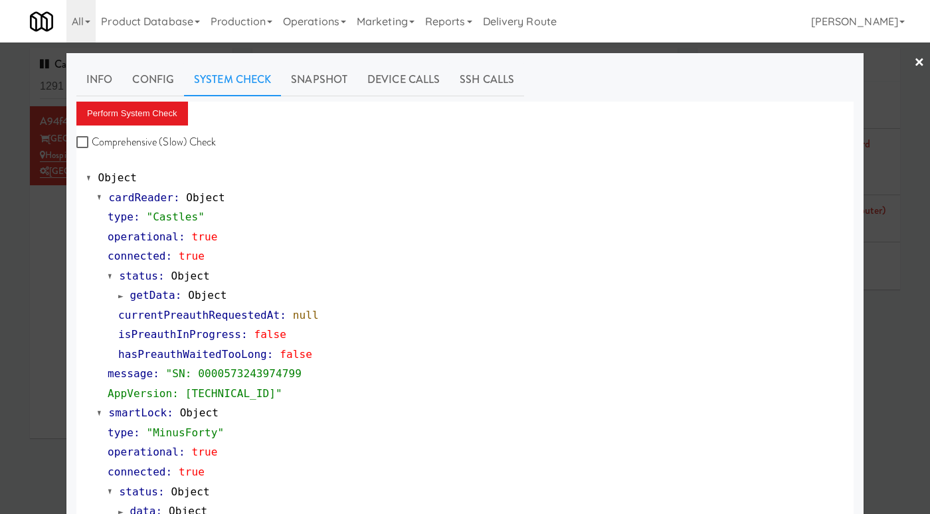
scroll to position [517, 0]
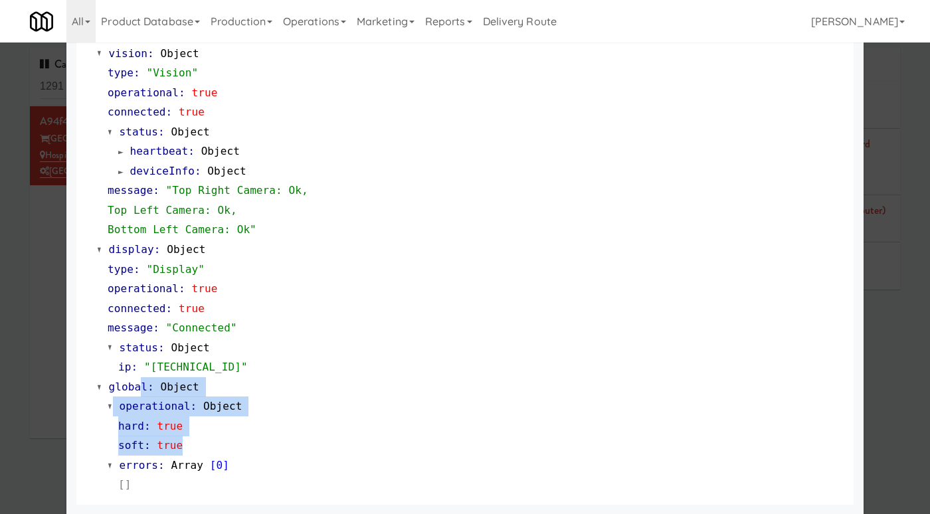
drag, startPoint x: 205, startPoint y: 442, endPoint x: 123, endPoint y: 371, distance: 108.3
click at [123, 371] on div "cardReader : Object type : "Castles" operational : true connected : true status…" at bounding box center [465, 83] width 758 height 824
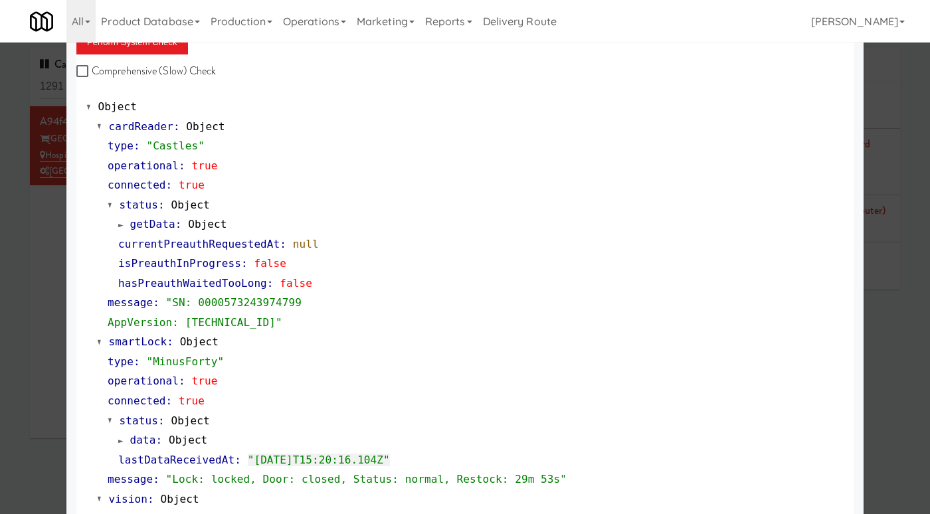
scroll to position [0, 0]
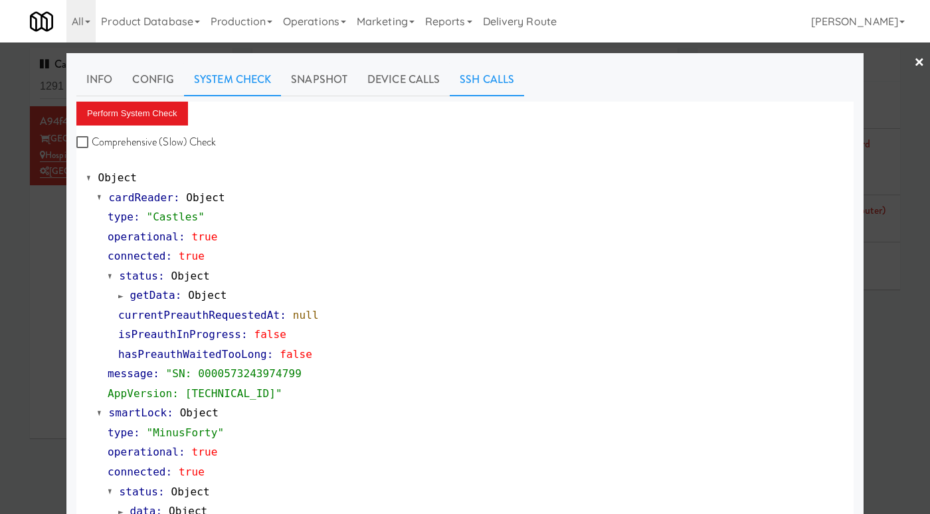
click at [500, 82] on link "SSH Calls" at bounding box center [487, 79] width 74 height 33
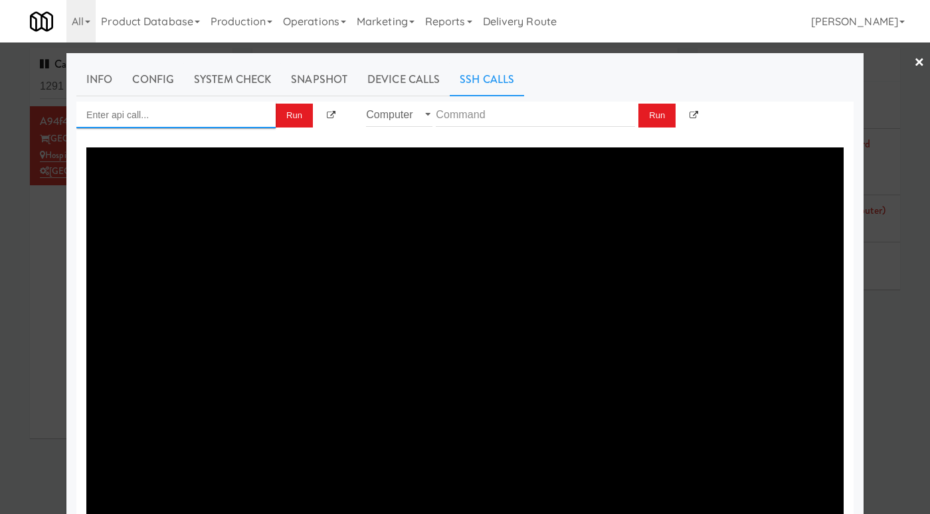
click at [204, 122] on input "Enter api call..." at bounding box center [175, 115] width 199 height 27
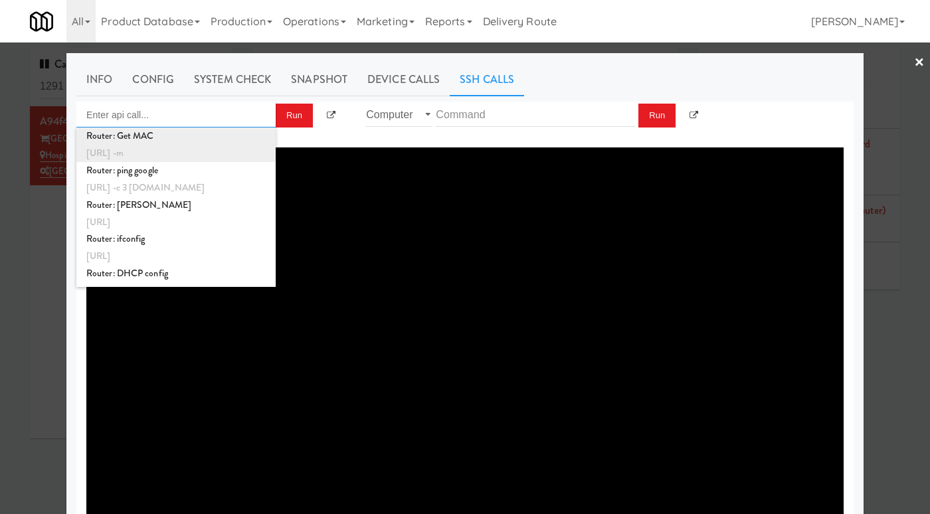
click at [208, 145] on div "http://localhost:3000/proxy/ssh/router?command=mnf_info -m" at bounding box center [175, 153] width 179 height 17
type input "Router: Get MAC"
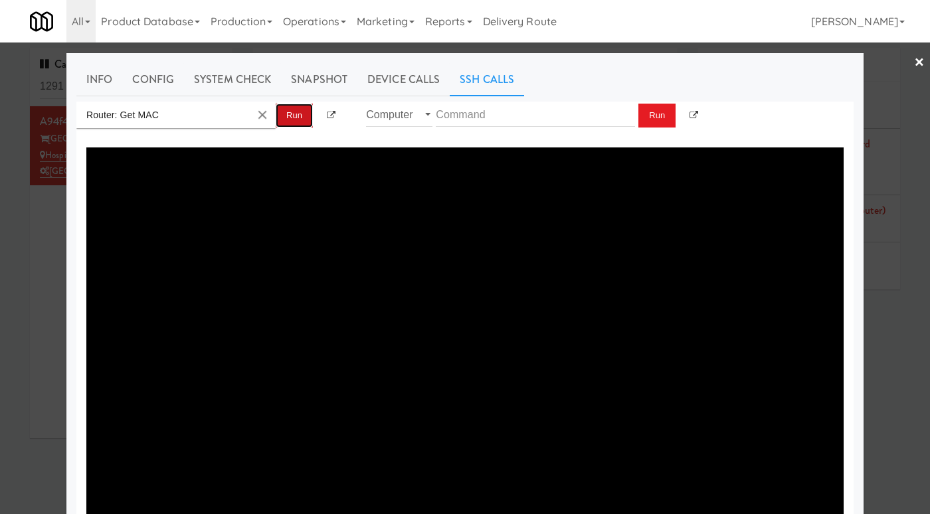
click at [295, 112] on button "Run" at bounding box center [294, 116] width 37 height 24
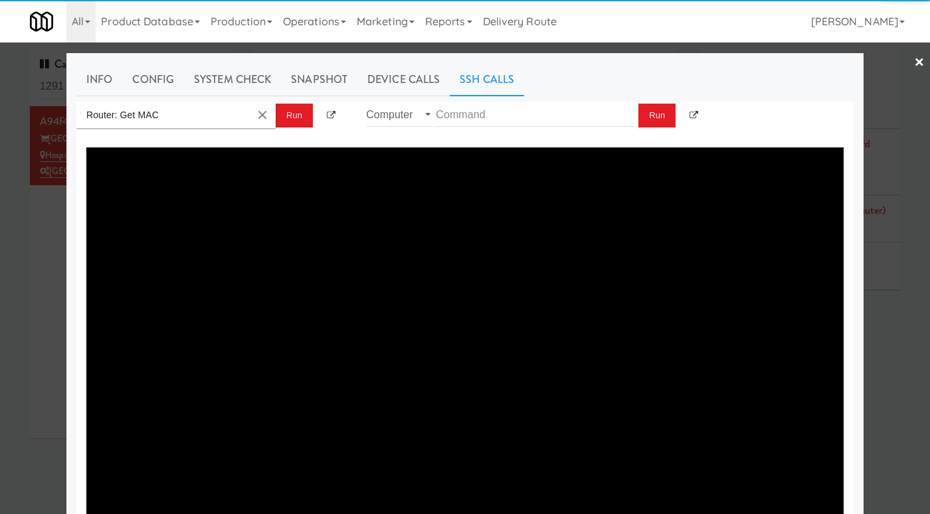
type textarea "2097273FB18D"
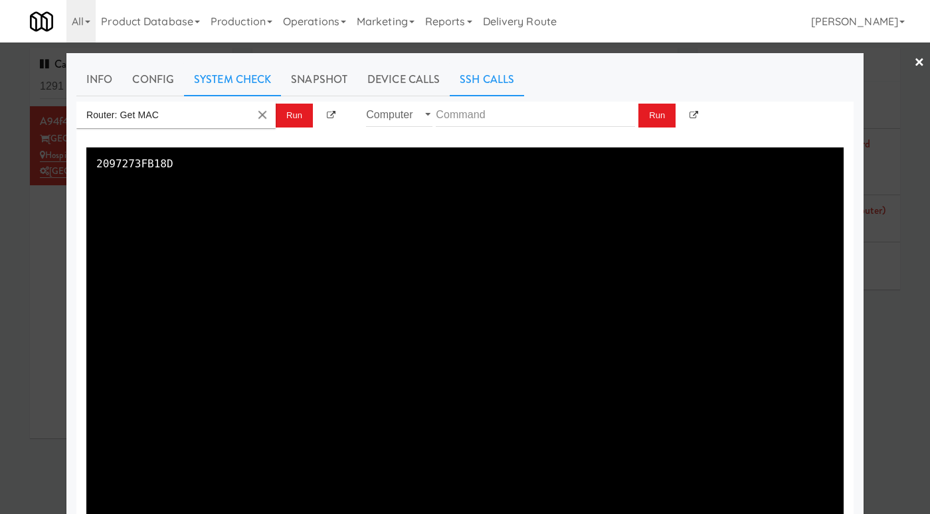
click at [224, 83] on link "System Check" at bounding box center [232, 79] width 97 height 33
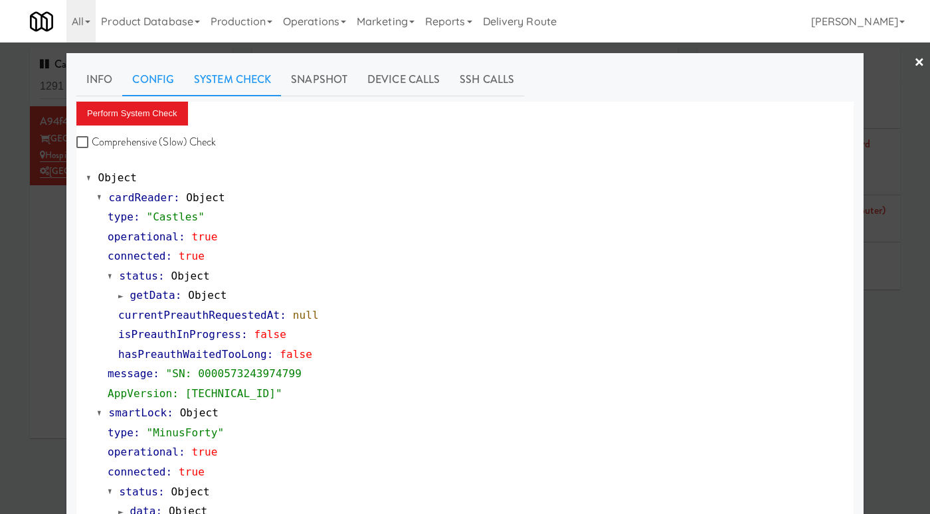
click at [153, 81] on link "Config" at bounding box center [153, 79] width 62 height 33
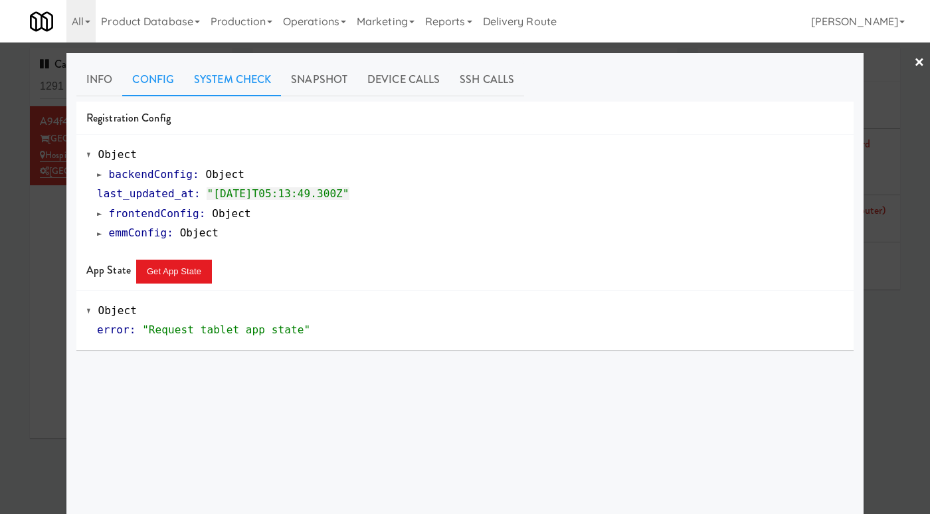
click at [225, 82] on link "System Check" at bounding box center [232, 79] width 97 height 33
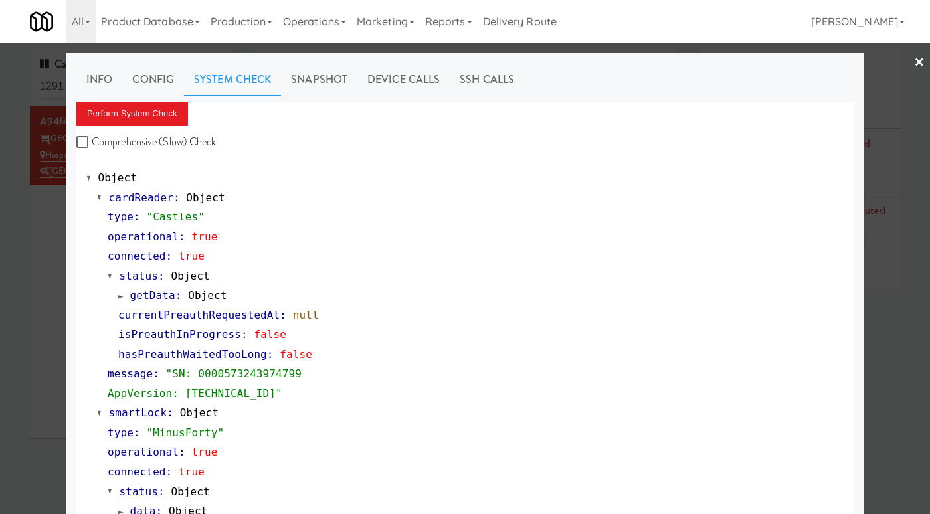
click at [57, 94] on div at bounding box center [465, 257] width 930 height 514
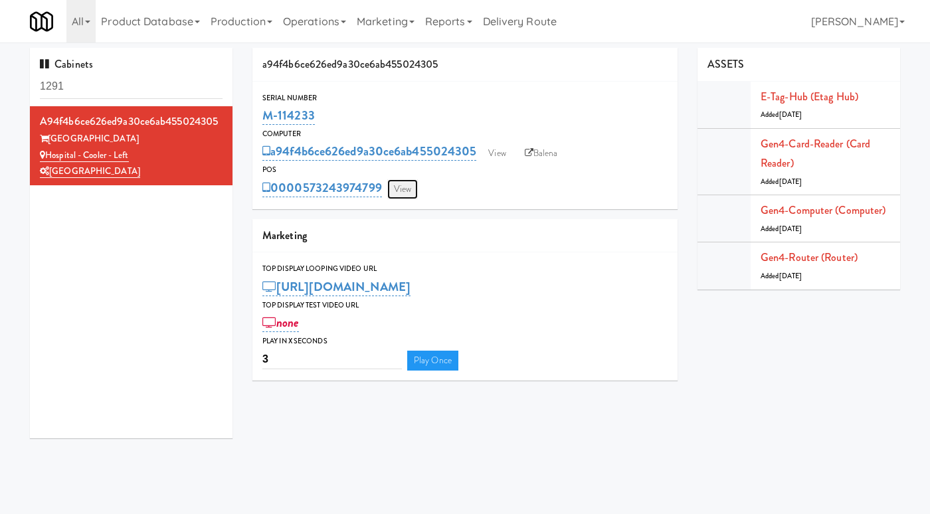
click at [409, 186] on link "View" at bounding box center [402, 189] width 31 height 20
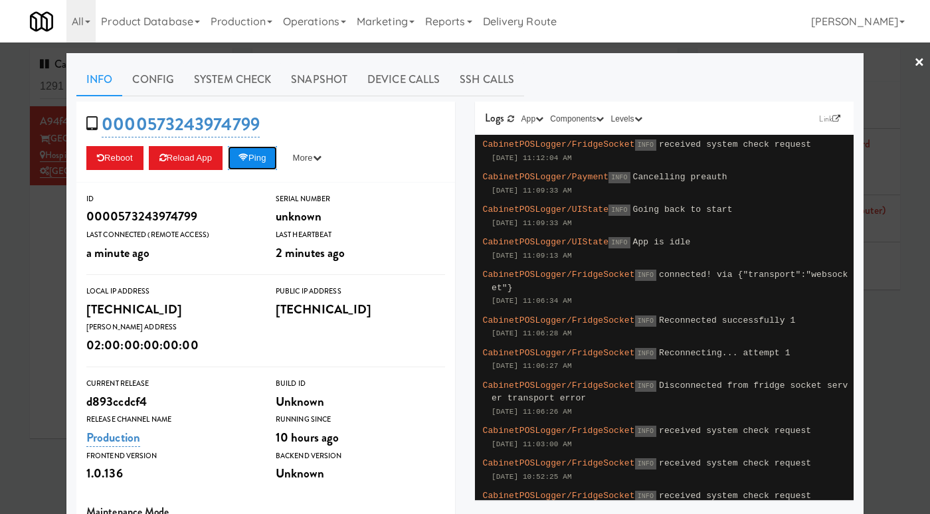
click at [270, 157] on button "Ping" at bounding box center [252, 158] width 49 height 24
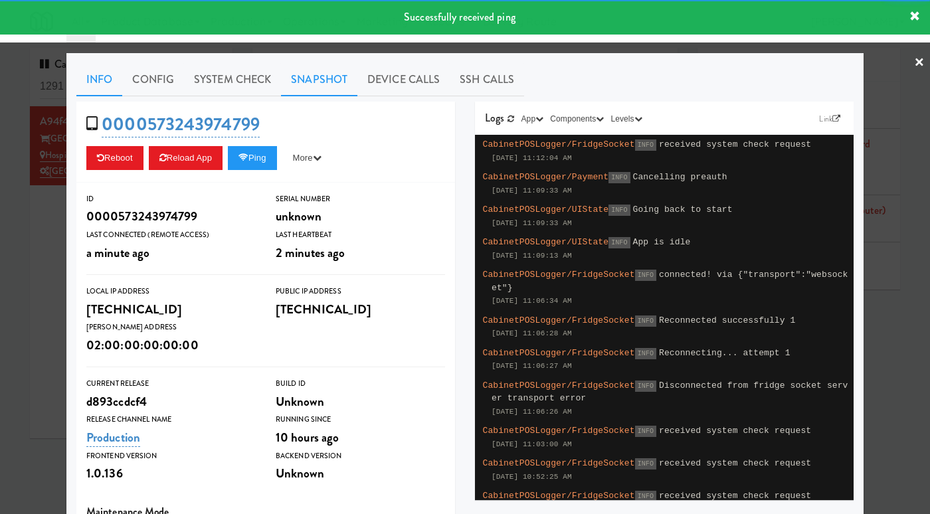
click at [322, 88] on link "Snapshot" at bounding box center [319, 79] width 76 height 33
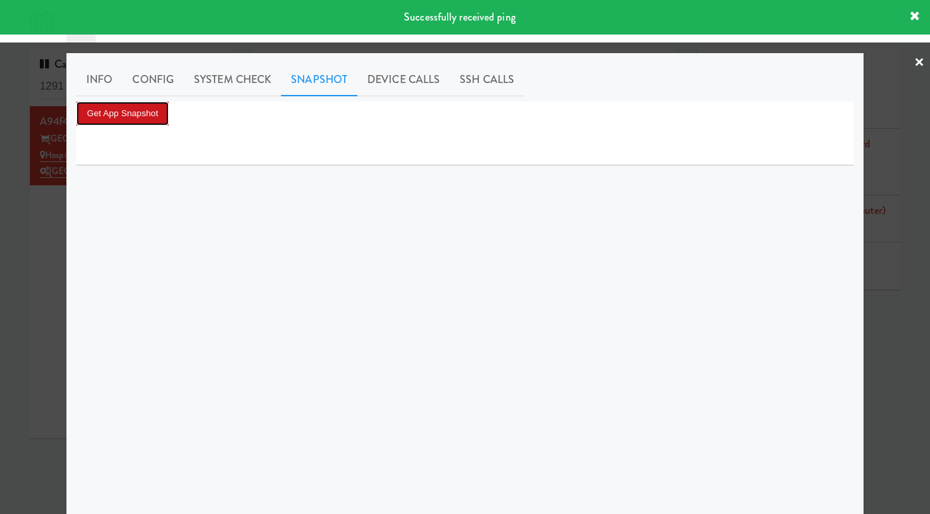
click at [152, 112] on button "Get App Snapshot" at bounding box center [122, 114] width 92 height 24
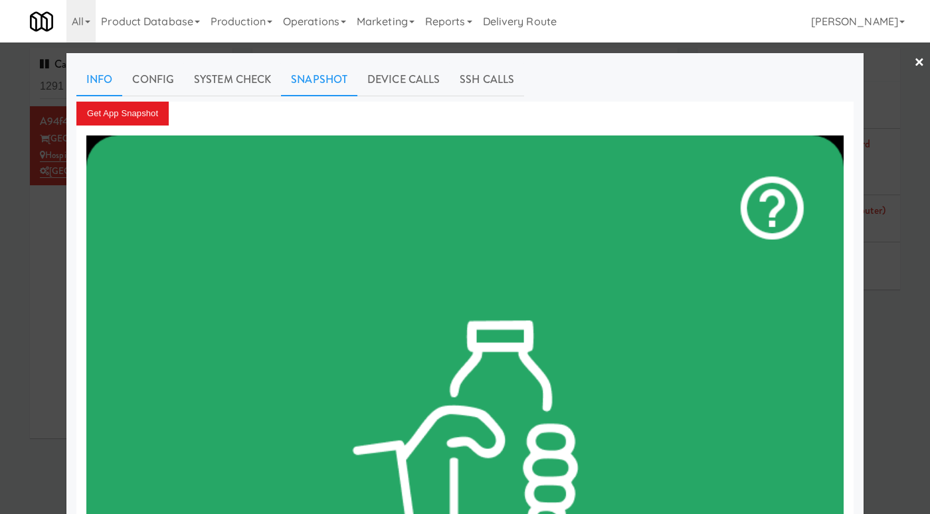
click at [101, 82] on link "Info" at bounding box center [99, 79] width 46 height 33
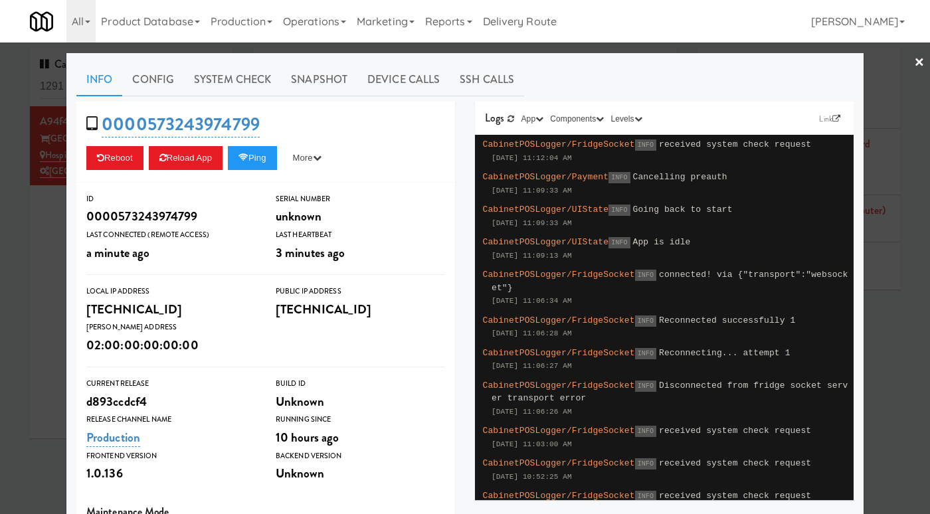
click at [29, 207] on div at bounding box center [465, 257] width 930 height 514
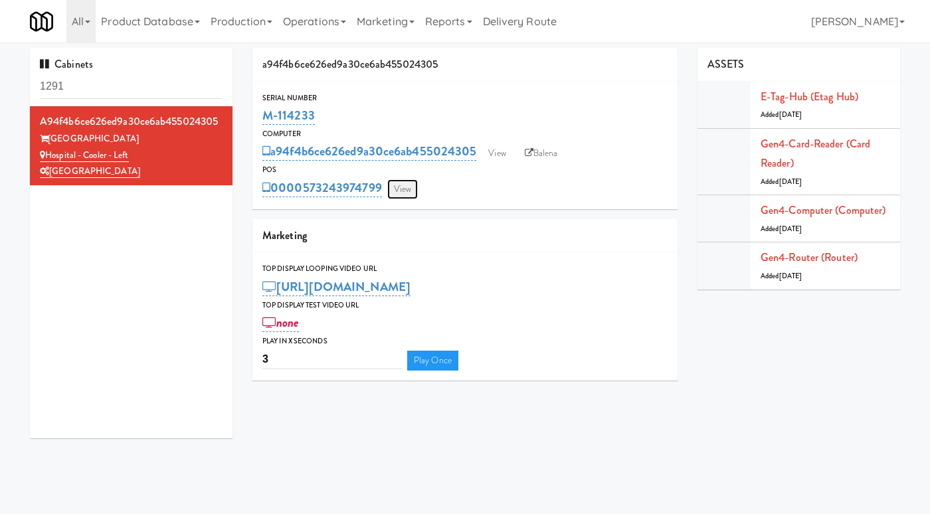
click at [401, 189] on link "View" at bounding box center [402, 189] width 31 height 20
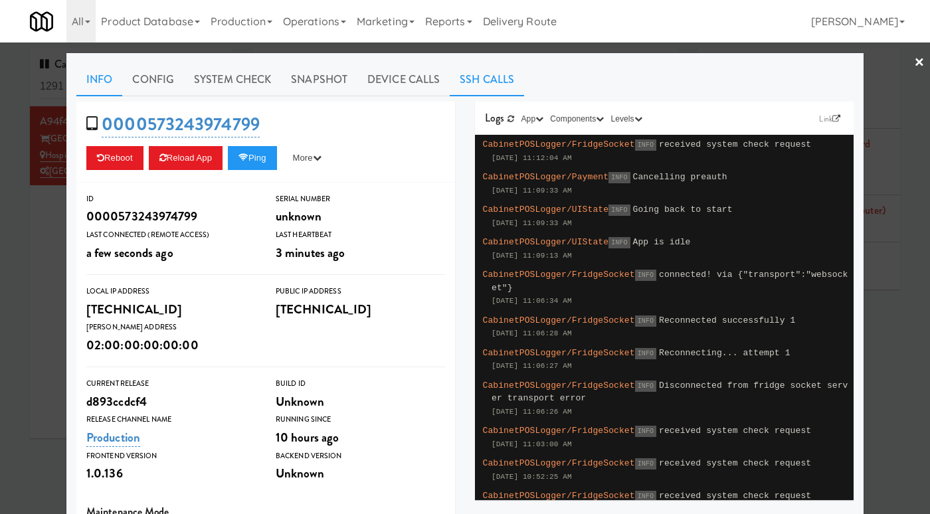
click at [478, 81] on link "SSH Calls" at bounding box center [487, 79] width 74 height 33
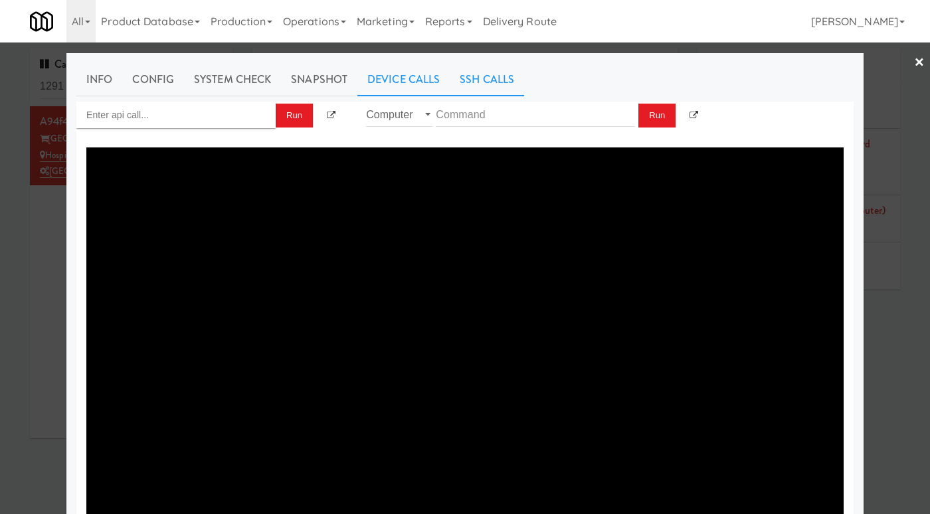
click at [396, 76] on link "Device Calls" at bounding box center [404, 79] width 92 height 33
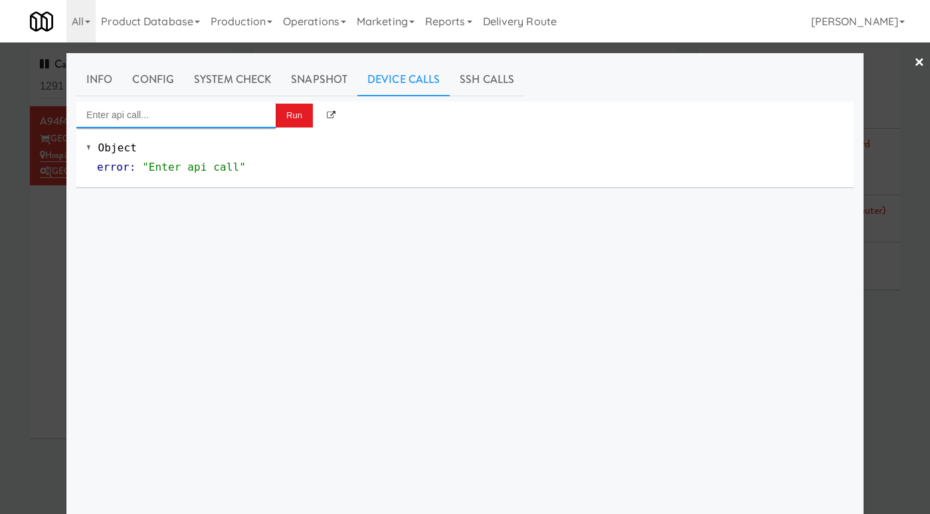
click at [159, 114] on input "Enter api call..." at bounding box center [175, 115] width 199 height 27
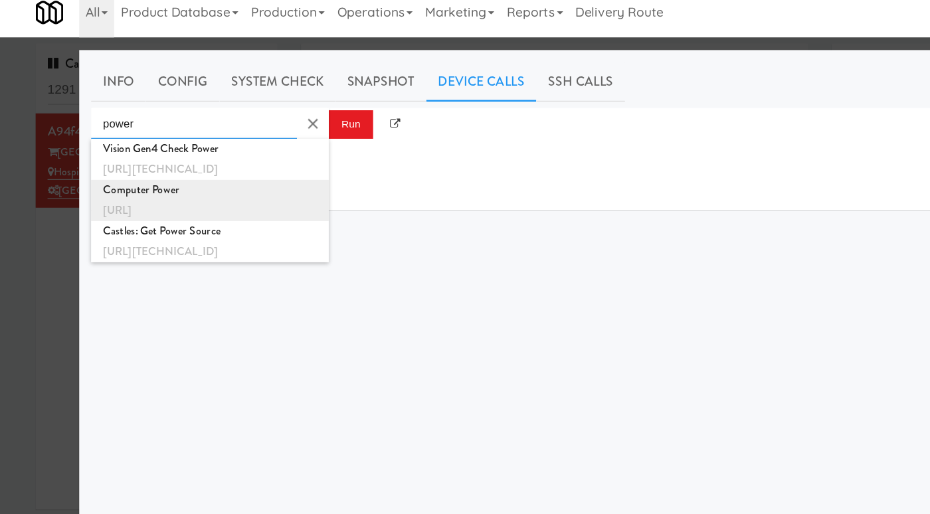
click at [193, 183] on div "http://localhost:3000/computer/power" at bounding box center [175, 187] width 179 height 17
type input "Computer Power"
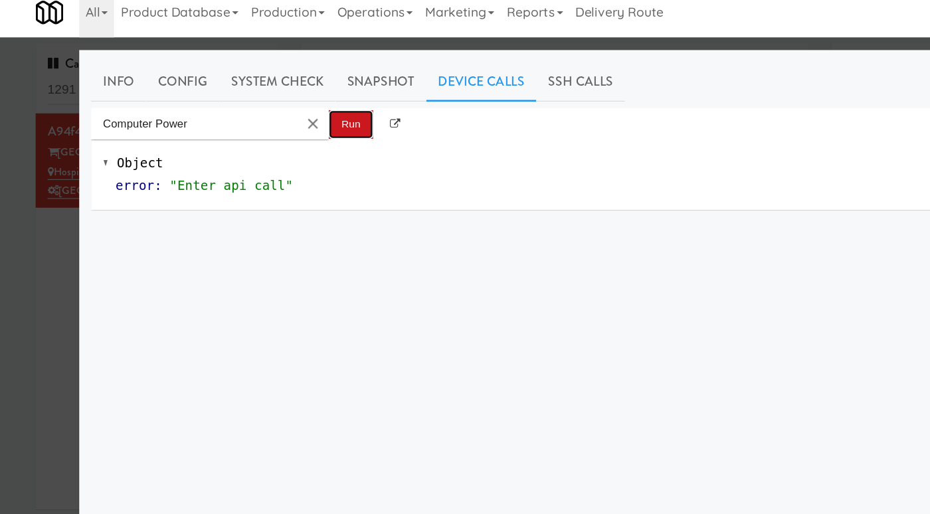
click at [287, 118] on button "Run" at bounding box center [294, 116] width 37 height 24
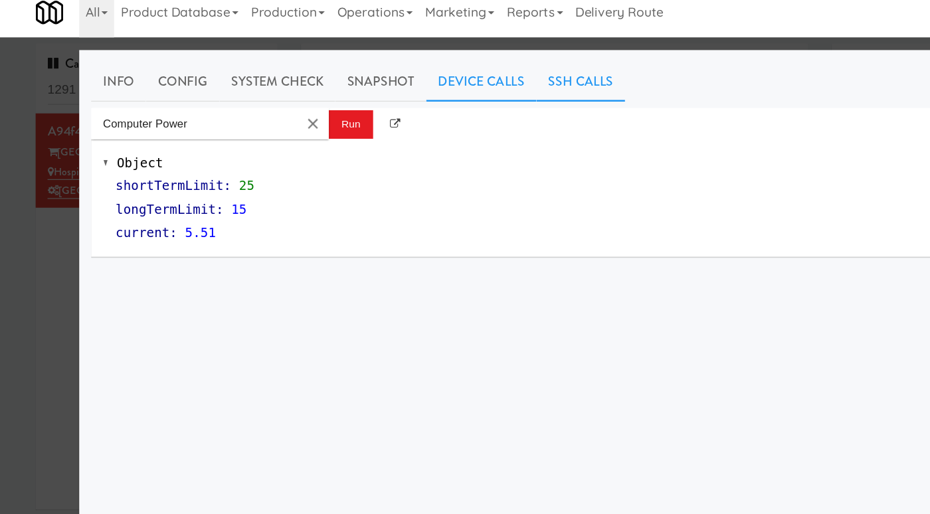
click at [476, 76] on link "SSH Calls" at bounding box center [487, 79] width 74 height 33
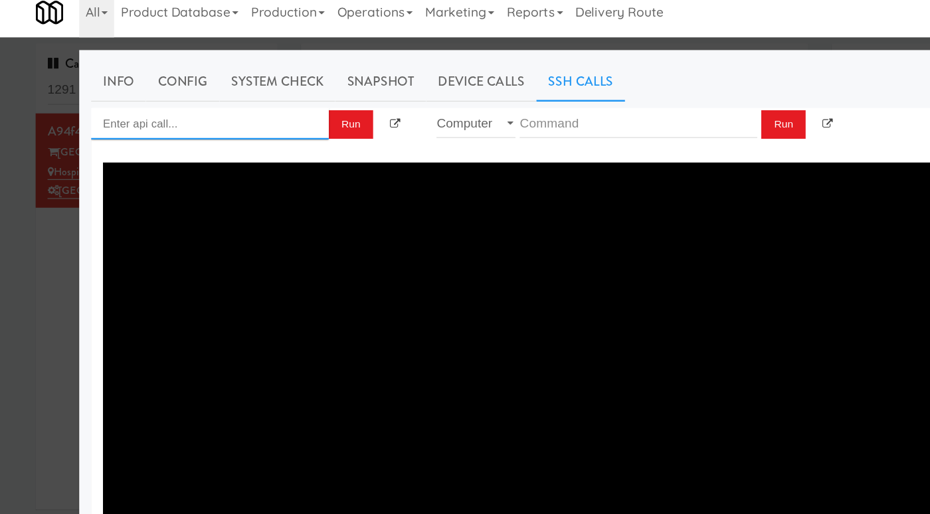
click at [233, 116] on input "Enter api call..." at bounding box center [175, 115] width 199 height 27
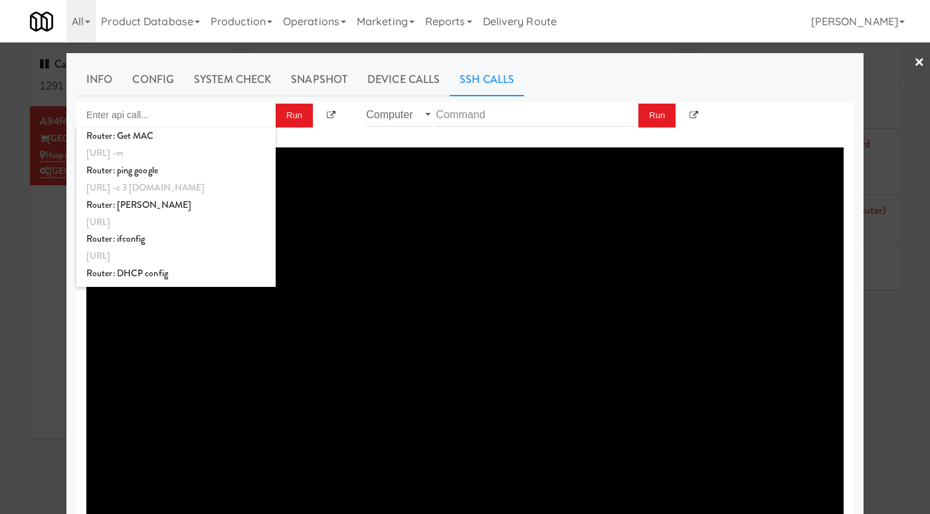
click at [906, 112] on div at bounding box center [465, 257] width 930 height 514
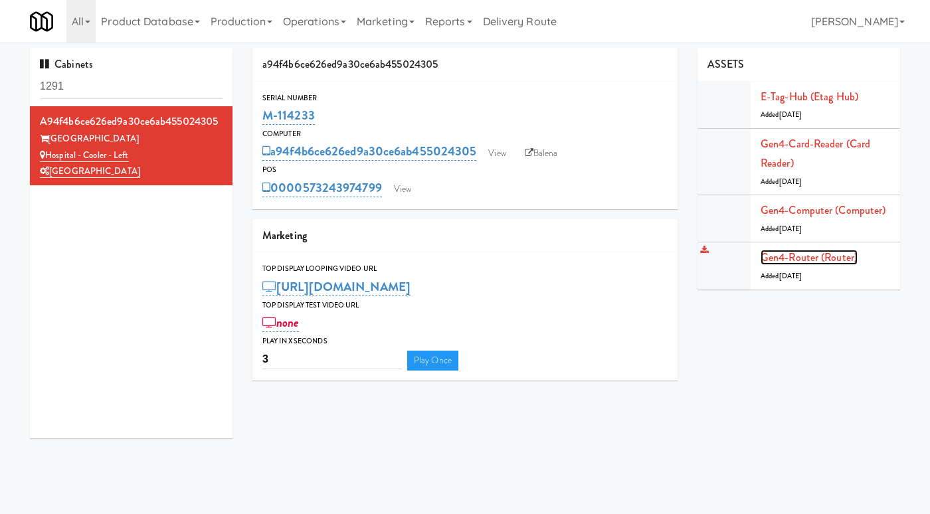
click at [807, 258] on link "Gen4-router (Router)" at bounding box center [809, 257] width 97 height 15
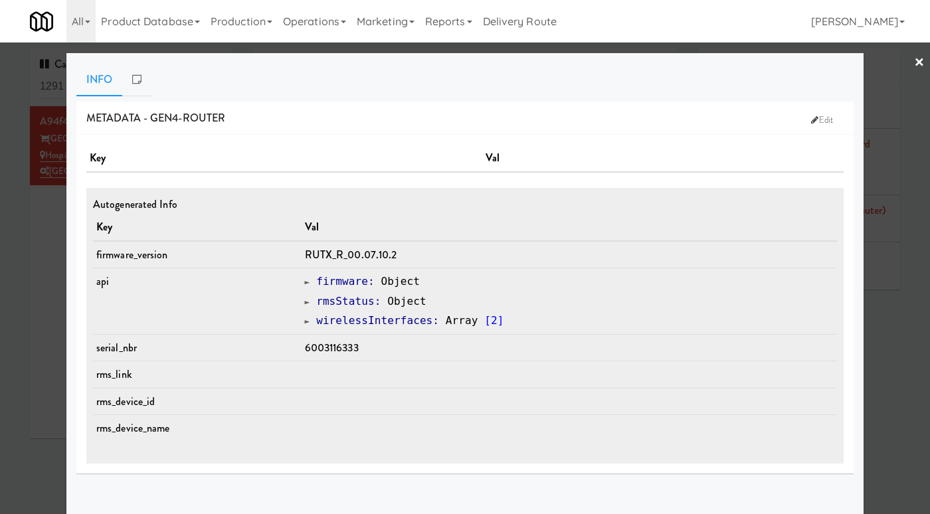
click at [342, 298] on span "rmsStatus" at bounding box center [345, 301] width 58 height 13
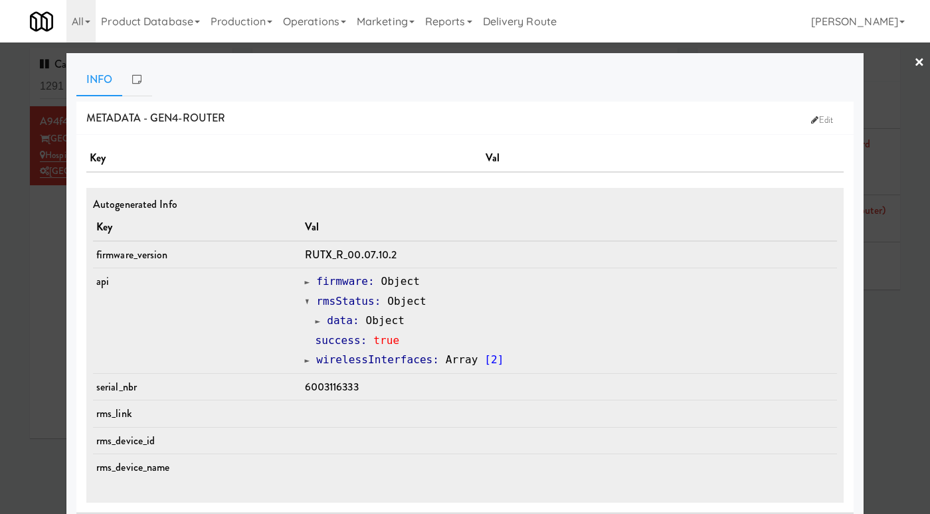
click at [355, 276] on span "firmware" at bounding box center [342, 281] width 52 height 13
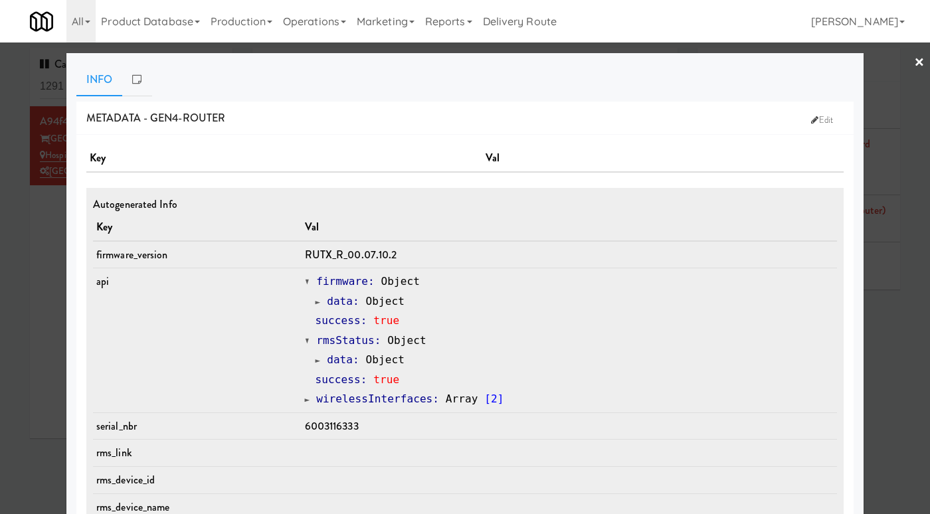
click at [897, 98] on div at bounding box center [465, 257] width 930 height 514
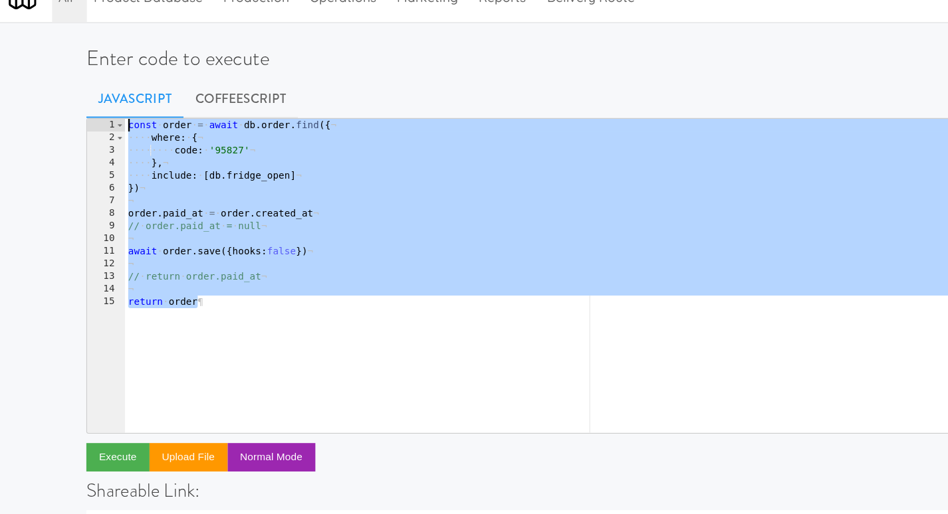
drag, startPoint x: 247, startPoint y: 295, endPoint x: 109, endPoint y: 92, distance: 245.9
click at [109, 92] on div "Enter code to execute Javascript CoffeeScript return order 1 2 3 4 5 6 7 8 9 10…" at bounding box center [473, 431] width 777 height 767
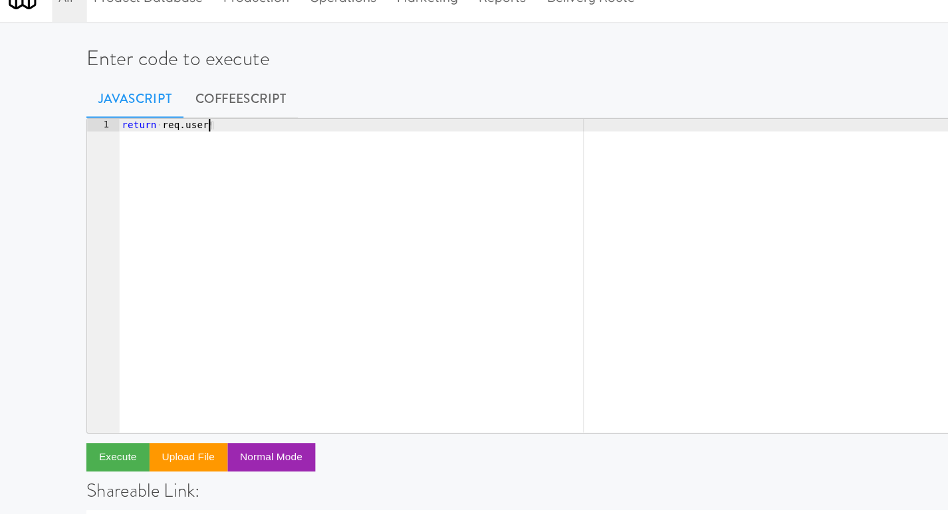
scroll to position [0, 5]
click at [122, 406] on button "Execute" at bounding box center [121, 409] width 53 height 24
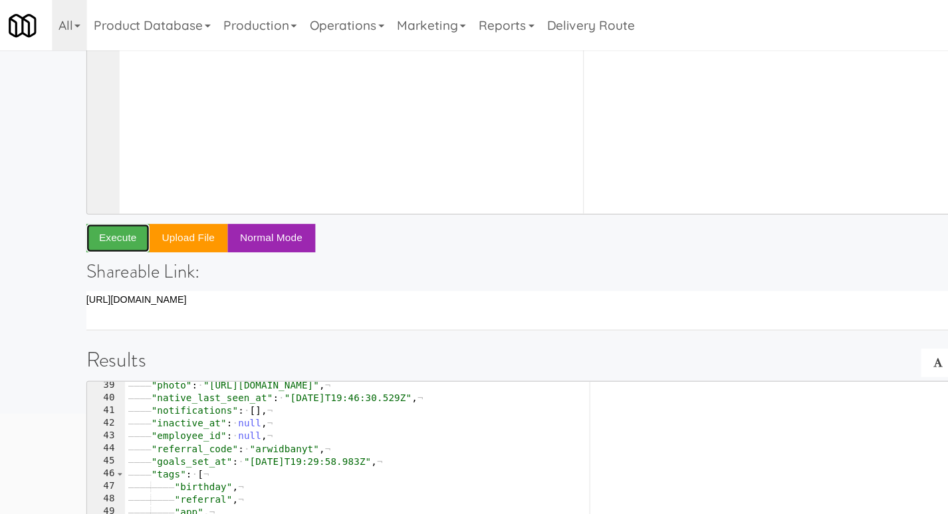
scroll to position [0, 0]
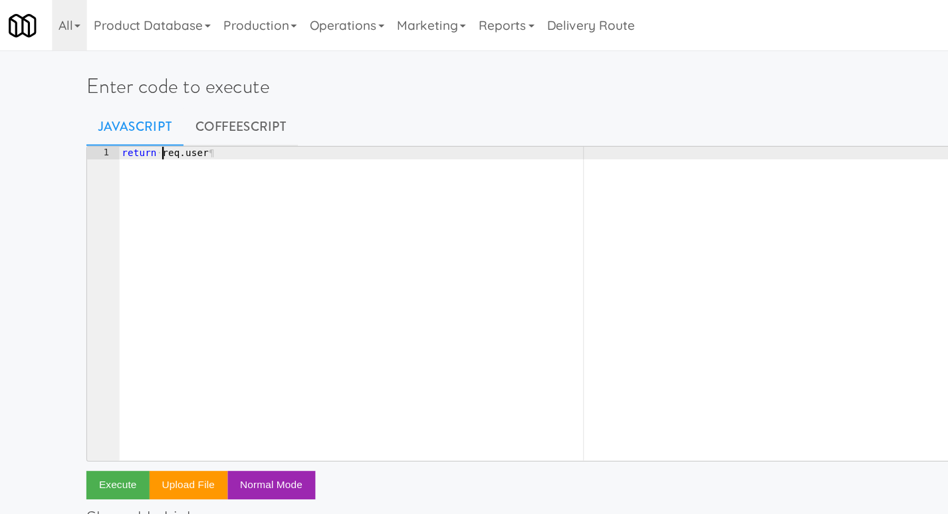
drag, startPoint x: 159, startPoint y: 128, endPoint x: 302, endPoint y: 128, distance: 142.9
click at [302, 128] on div "return · req . user ¶" at bounding box center [487, 267] width 730 height 286
type textarea "return db.order.findAll({"
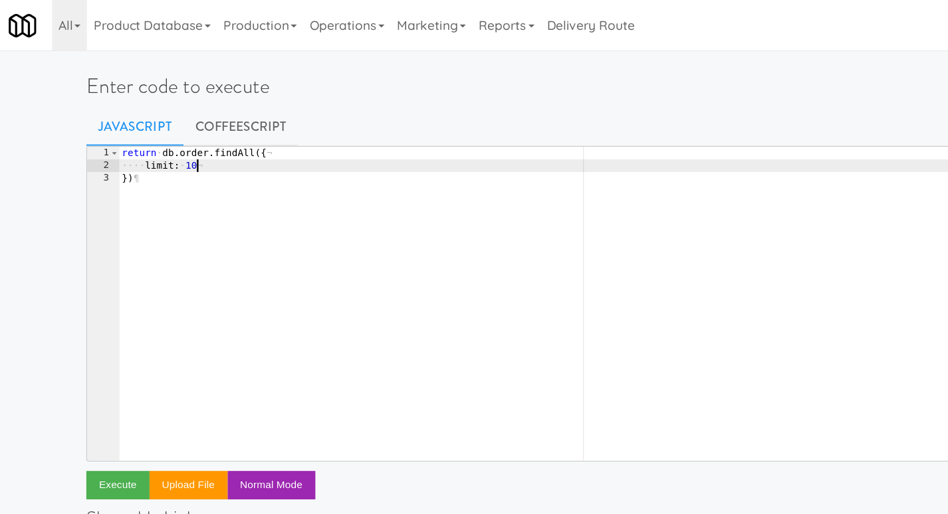
type textarea "limit: 10,"
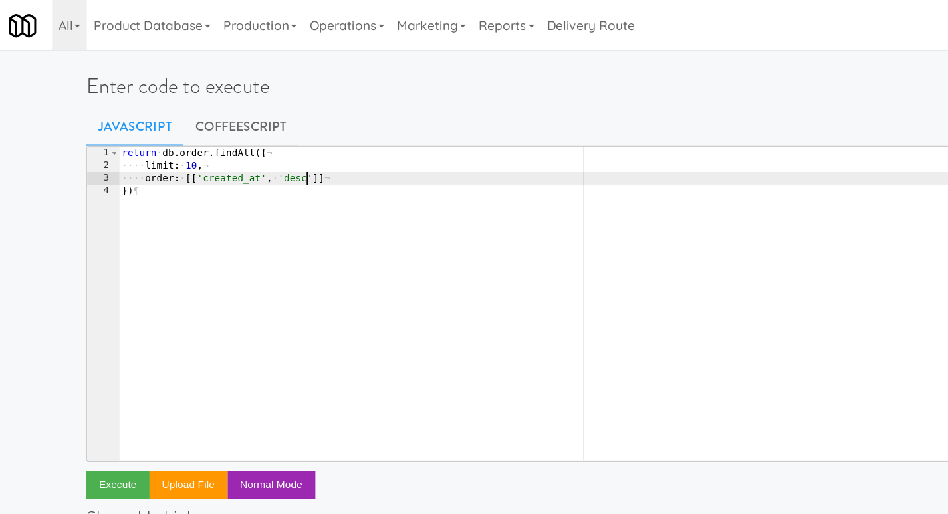
scroll to position [0, 12]
type textarea "order: [['created_at', 'desc'"
click at [124, 402] on button "Execute" at bounding box center [121, 409] width 53 height 24
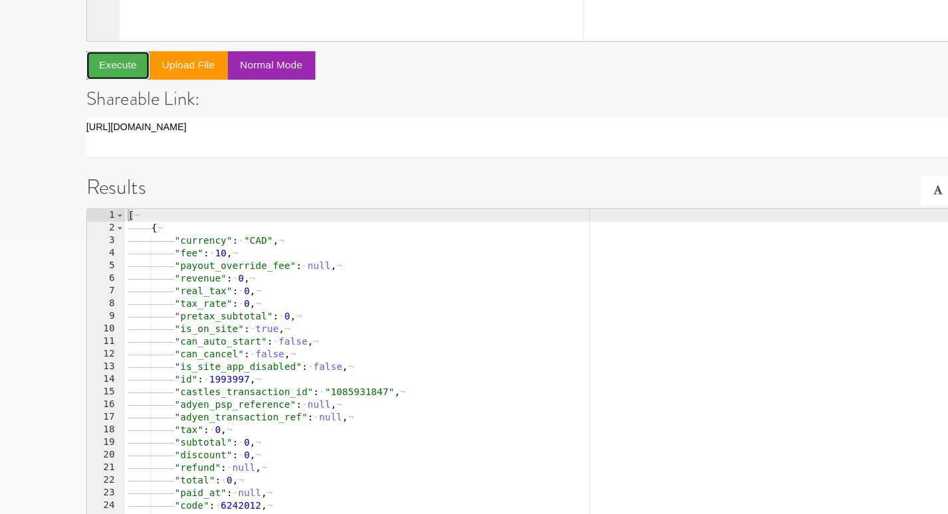
scroll to position [272, 0]
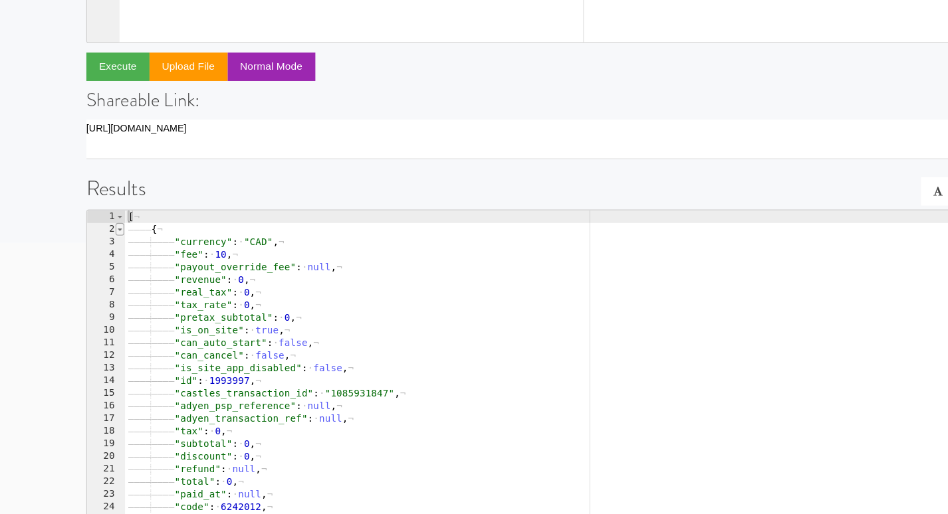
type textarea "["
click at [124, 272] on span at bounding box center [123, 273] width 7 height 11
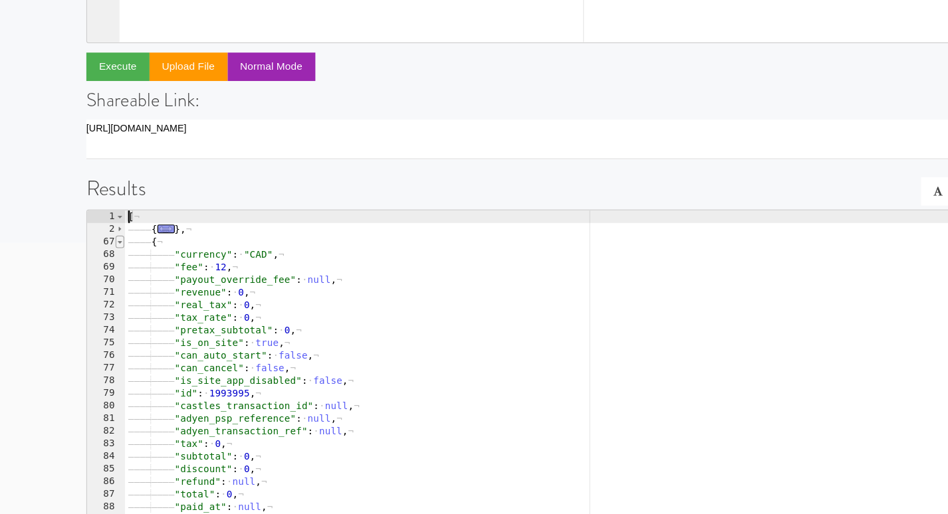
click at [124, 288] on span at bounding box center [123, 283] width 7 height 11
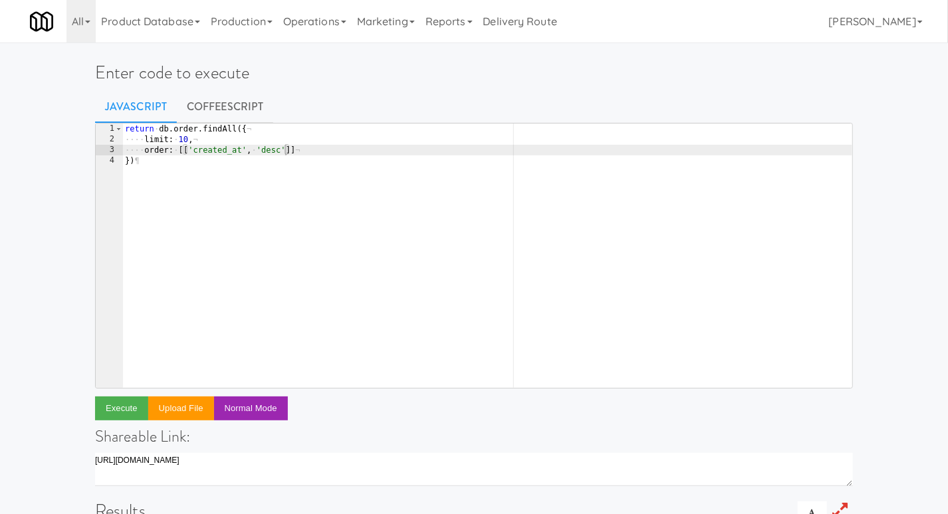
scroll to position [0, 0]
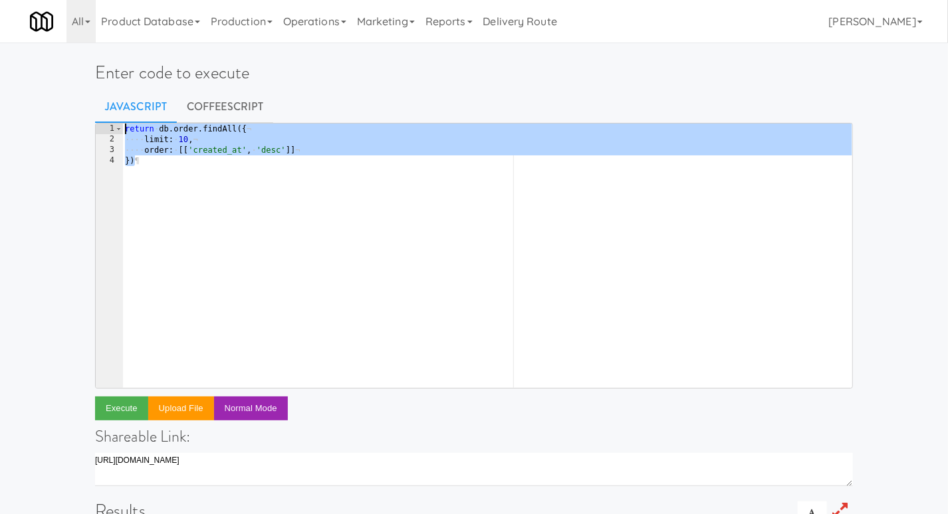
drag, startPoint x: 266, startPoint y: 197, endPoint x: 74, endPoint y: 103, distance: 213.7
click at [74, 103] on div "Enter code to execute Javascript CoffeeScript }) 1 2 3 4 return · db . order . …" at bounding box center [474, 431] width 948 height 767
click at [249, 209] on div "return · db . order . findAll ({ ¬ ···· limit : · 10 , ¬ ···· order : · [[ 'cre…" at bounding box center [487, 267] width 730 height 286
type textarea "})"
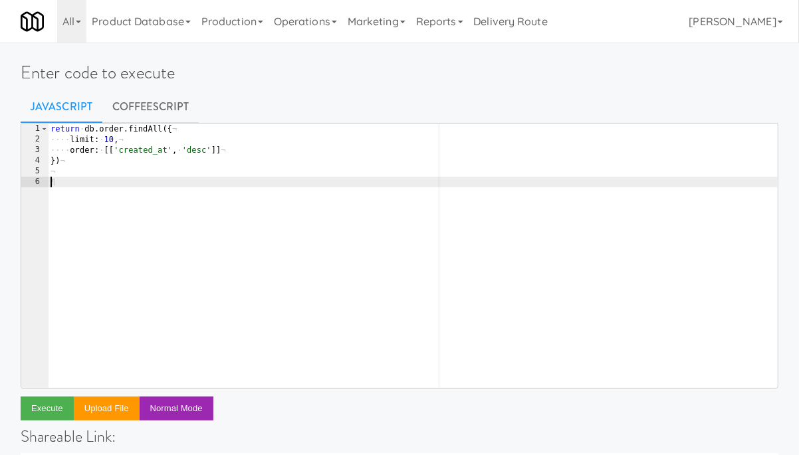
click at [775, 117] on ul "Javascript CoffeeScript" at bounding box center [400, 106] width 758 height 33
click at [608, 78] on h1 "Enter code to execute" at bounding box center [400, 72] width 758 height 19
